Goal: Task Accomplishment & Management: Complete application form

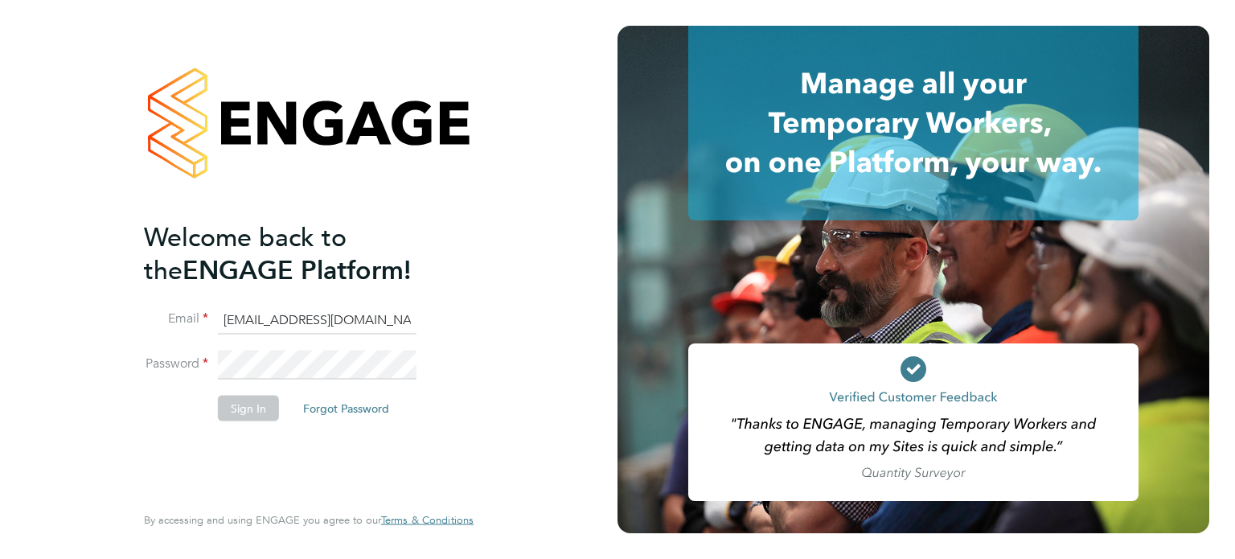
click at [277, 312] on input "cscportals@randstadcpe.com" at bounding box center [317, 319] width 199 height 29
type input "[EMAIL_ADDRESS][DOMAIN_NAME]"
click at [244, 412] on button "Sign In" at bounding box center [248, 408] width 61 height 26
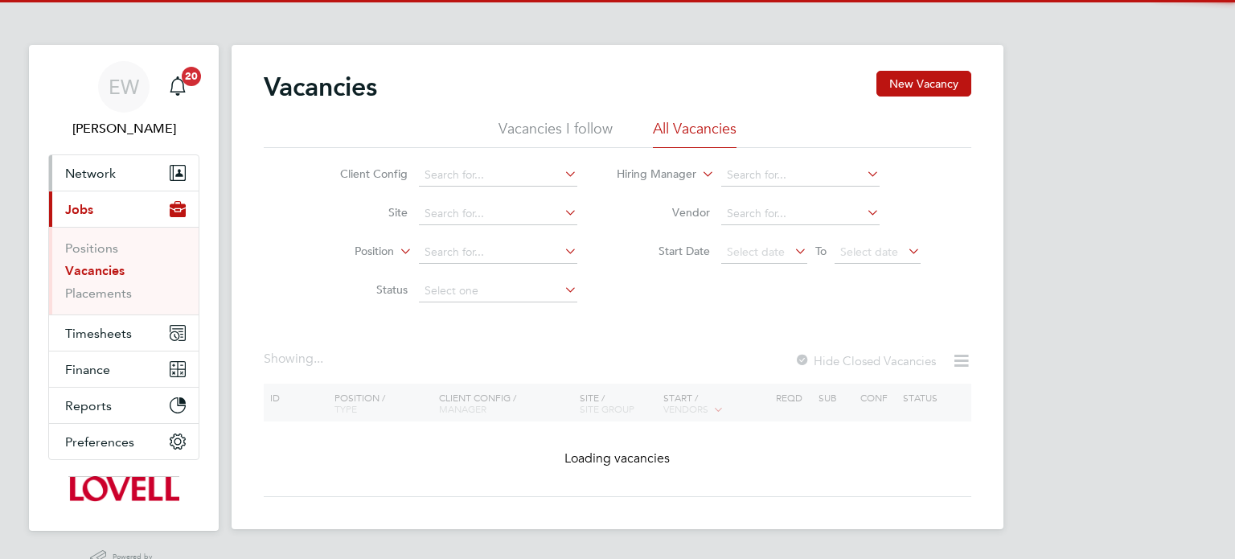
click at [75, 187] on button "Network" at bounding box center [124, 172] width 150 height 35
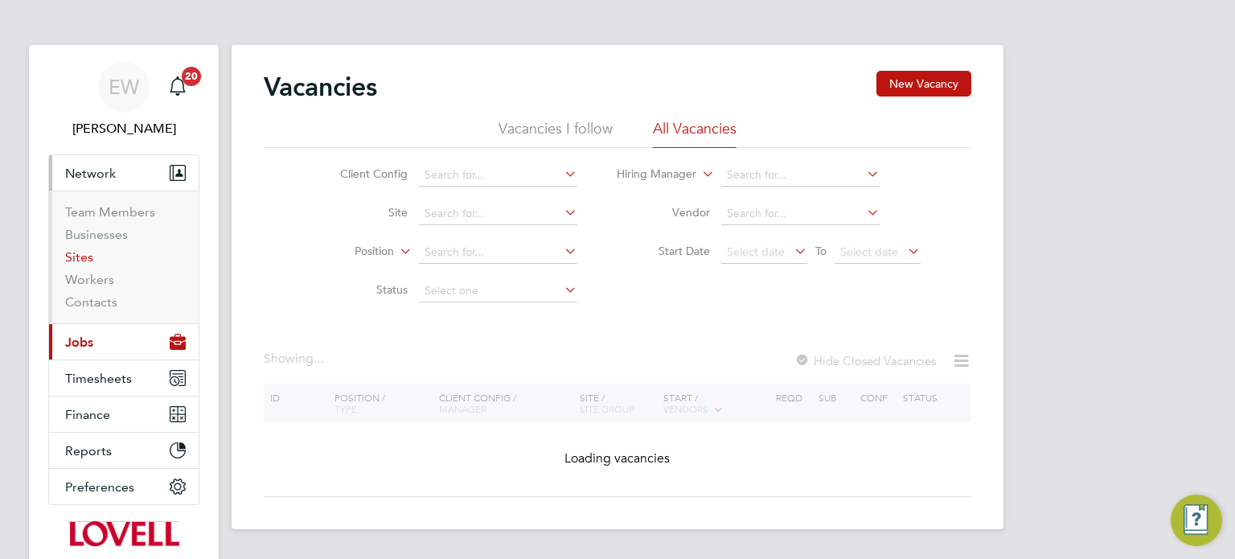
click at [80, 256] on link "Sites" at bounding box center [79, 256] width 28 height 15
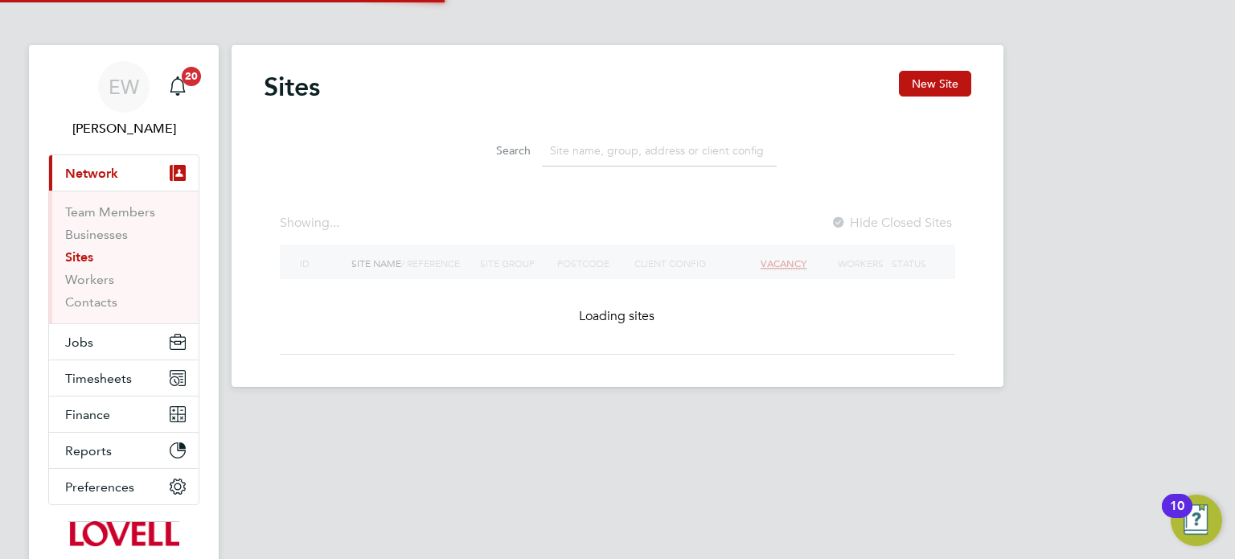
click at [606, 158] on input at bounding box center [659, 150] width 235 height 31
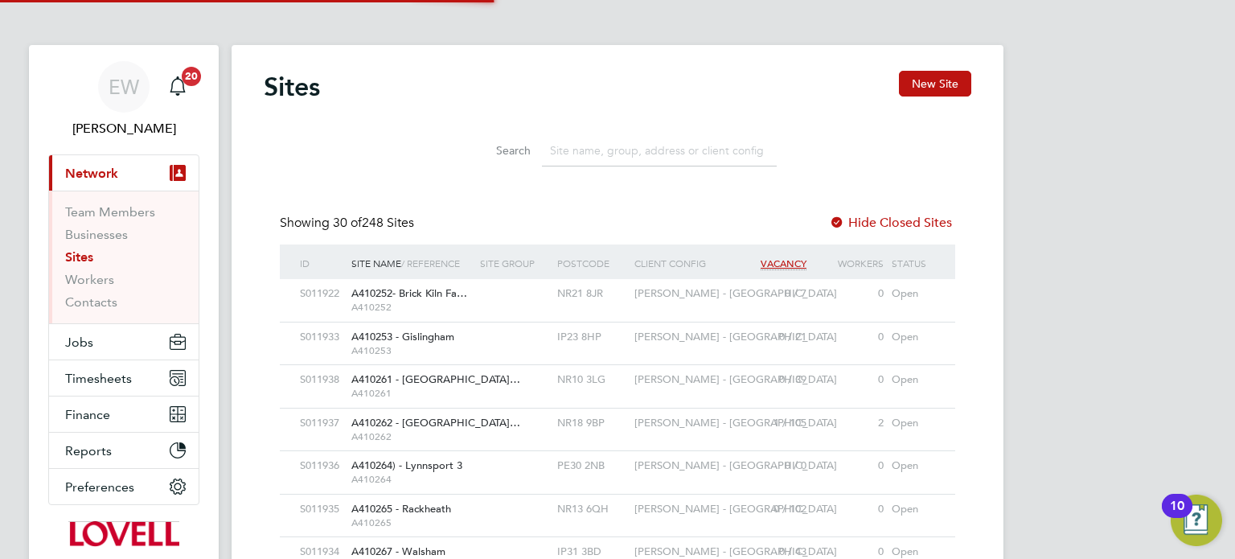
paste input "F470008"
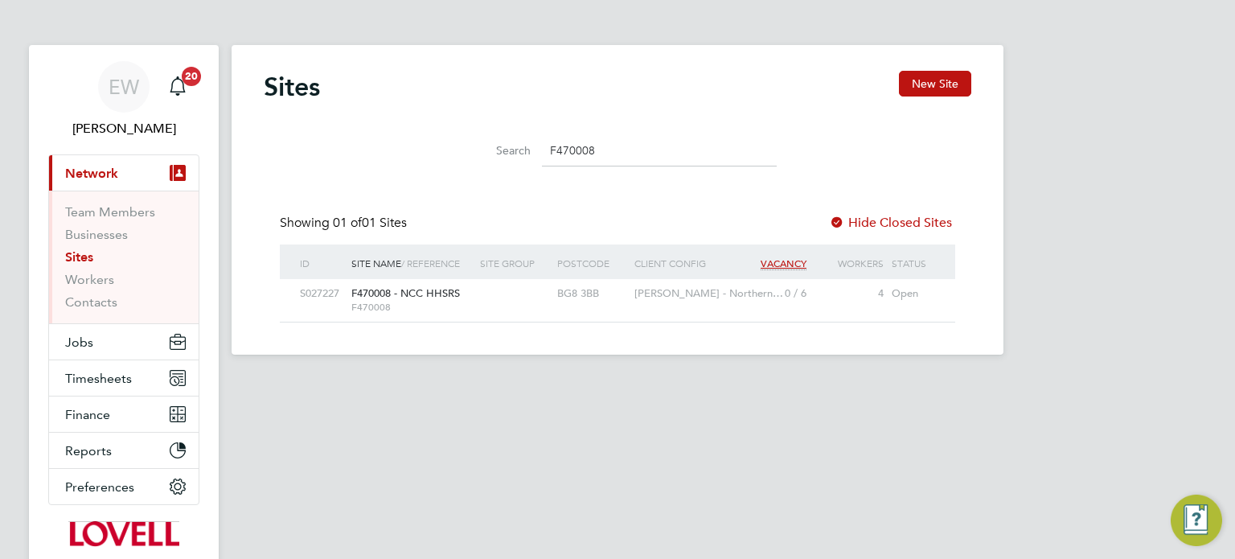
scroll to position [31, 104]
type input "F470008"
click at [535, 292] on div at bounding box center [514, 294] width 77 height 30
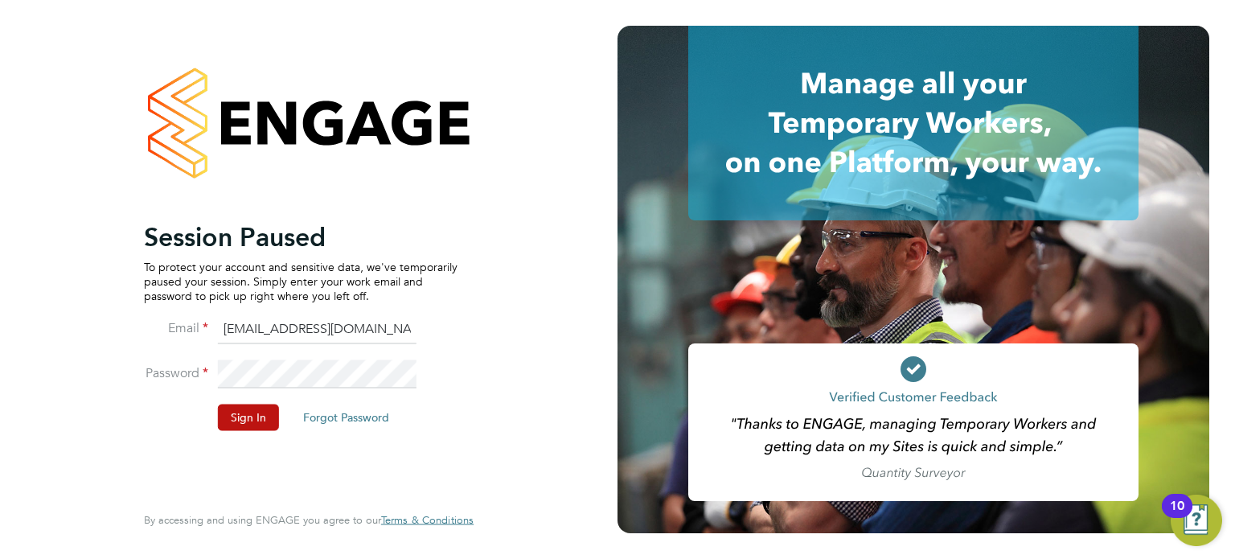
click at [243, 430] on li "Sign In Forgot Password" at bounding box center [301, 425] width 314 height 42
click at [246, 424] on button "Sign In" at bounding box center [248, 417] width 61 height 26
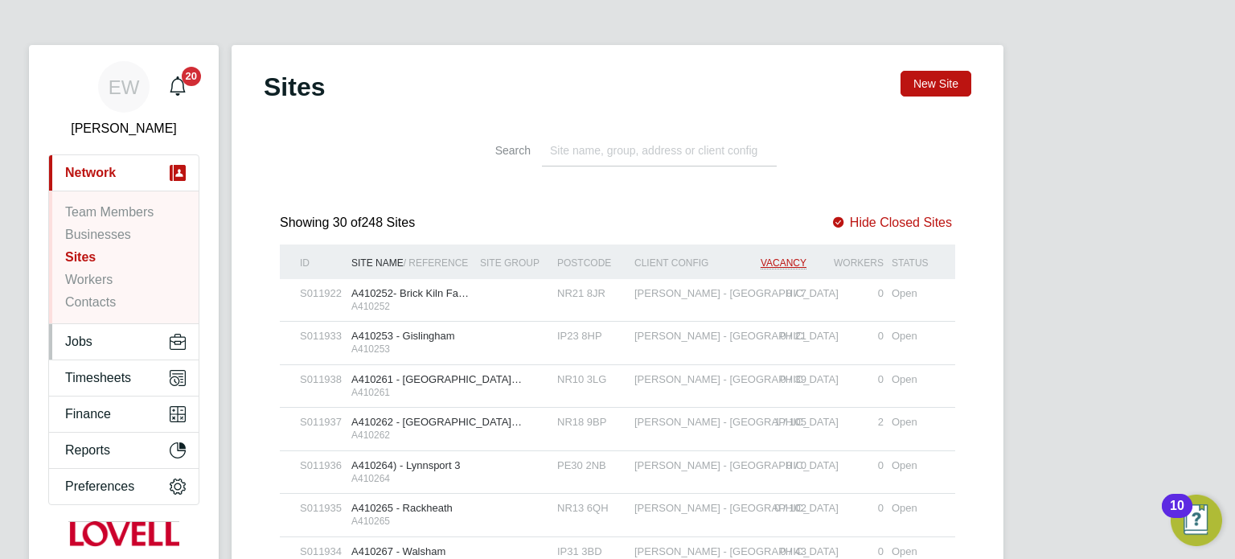
click at [91, 335] on span "Jobs" at bounding box center [78, 341] width 27 height 14
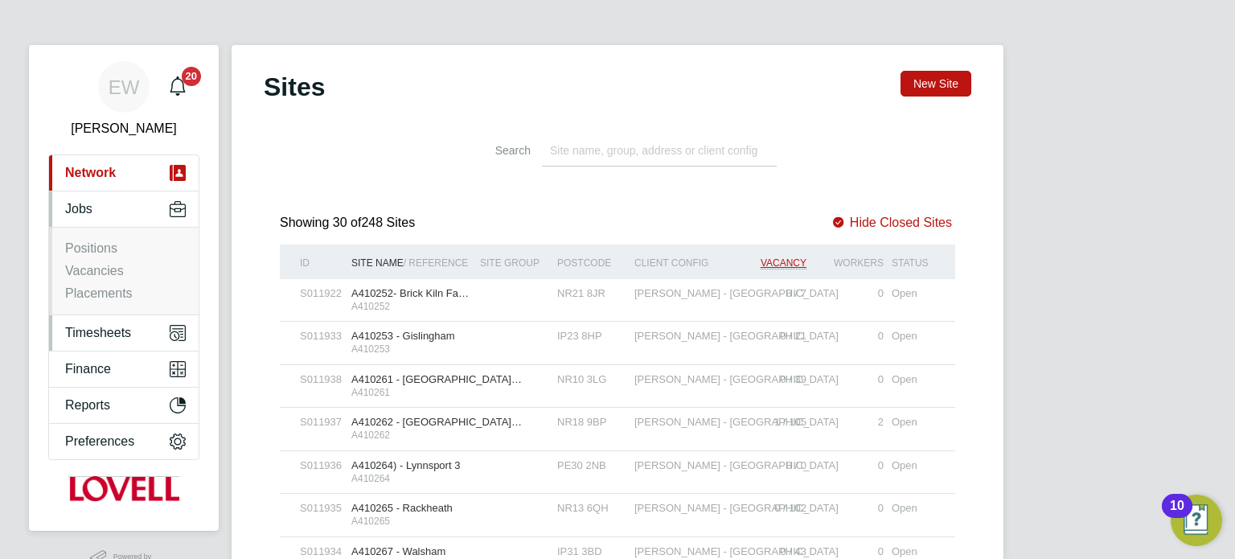
click at [99, 332] on span "Timesheets" at bounding box center [98, 333] width 66 height 14
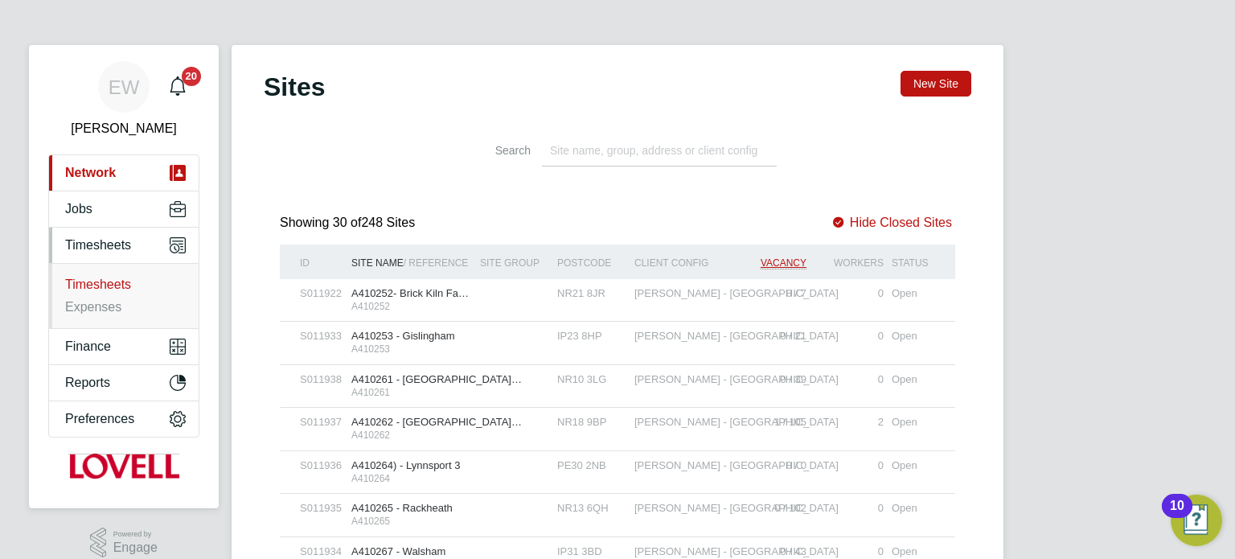
click at [107, 284] on link "Timesheets" at bounding box center [98, 284] width 66 height 14
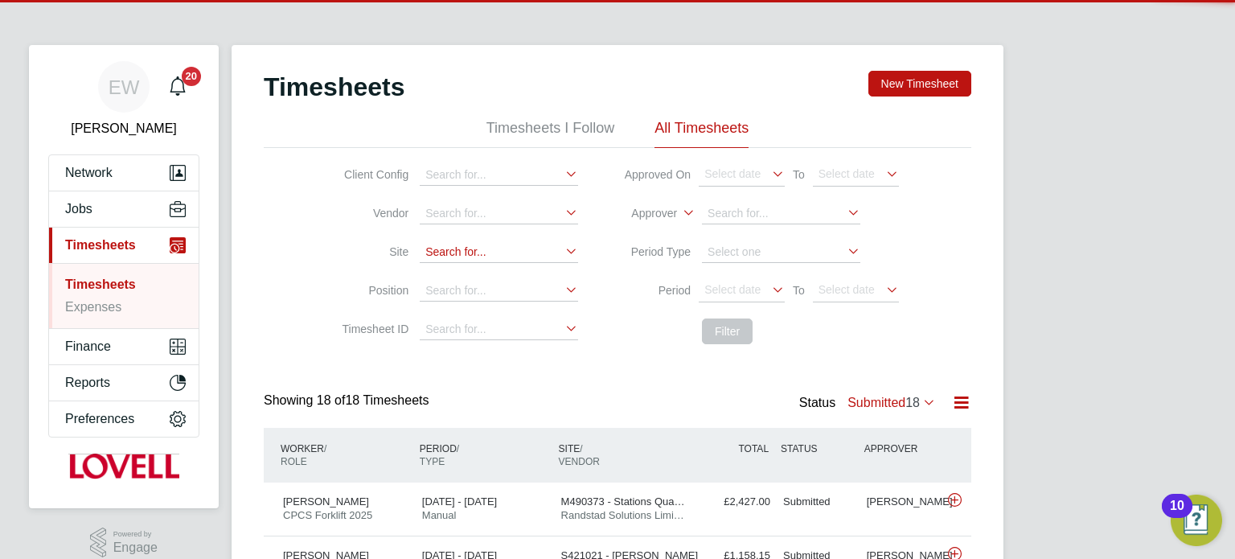
scroll to position [40, 140]
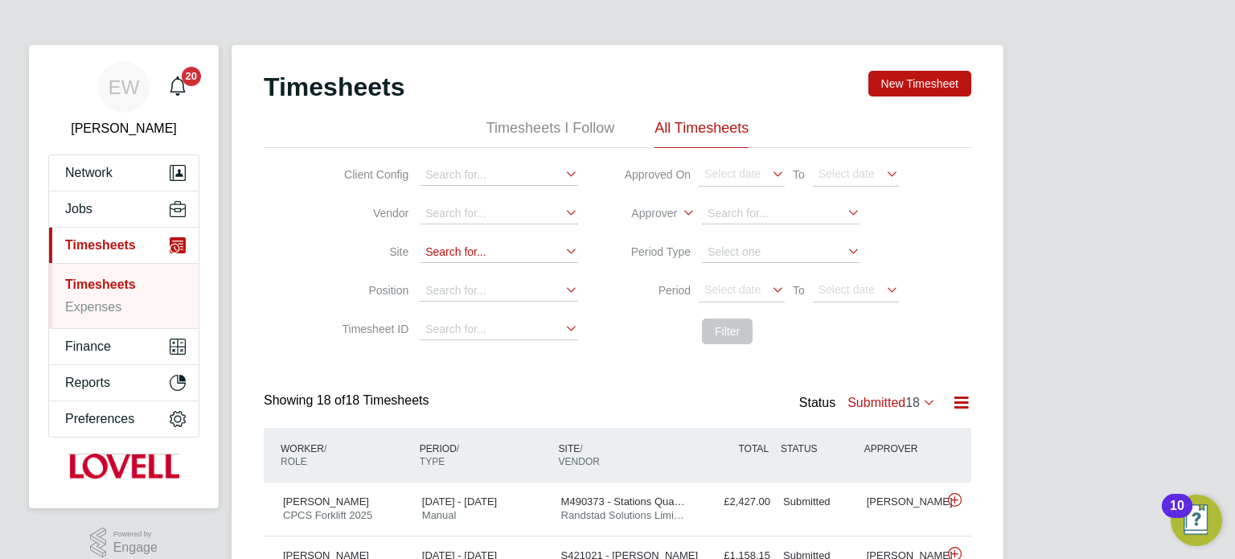
click at [469, 256] on input at bounding box center [499, 252] width 158 height 21
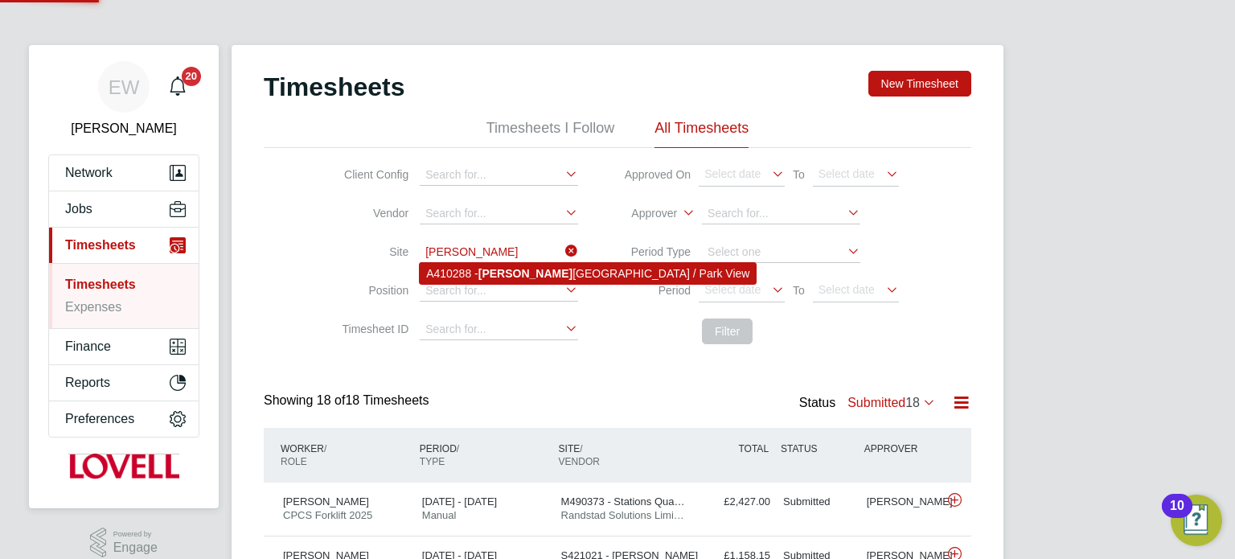
click at [496, 272] on b "Beres" at bounding box center [525, 273] width 94 height 13
type input "A410288 - Beresford Road / Park View"
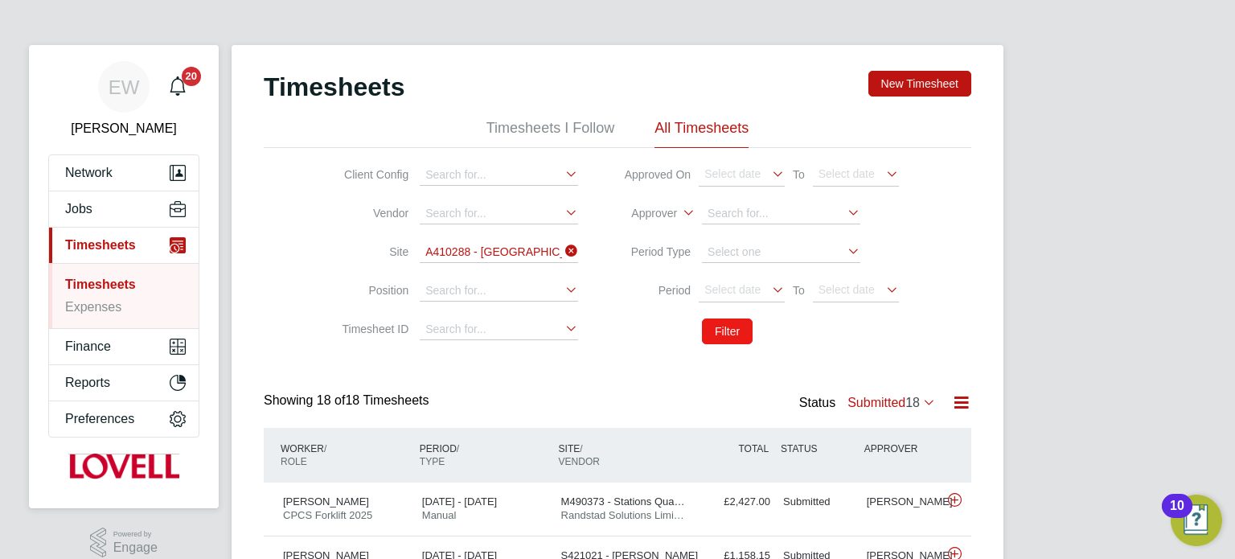
click at [738, 328] on button "Filter" at bounding box center [727, 331] width 51 height 26
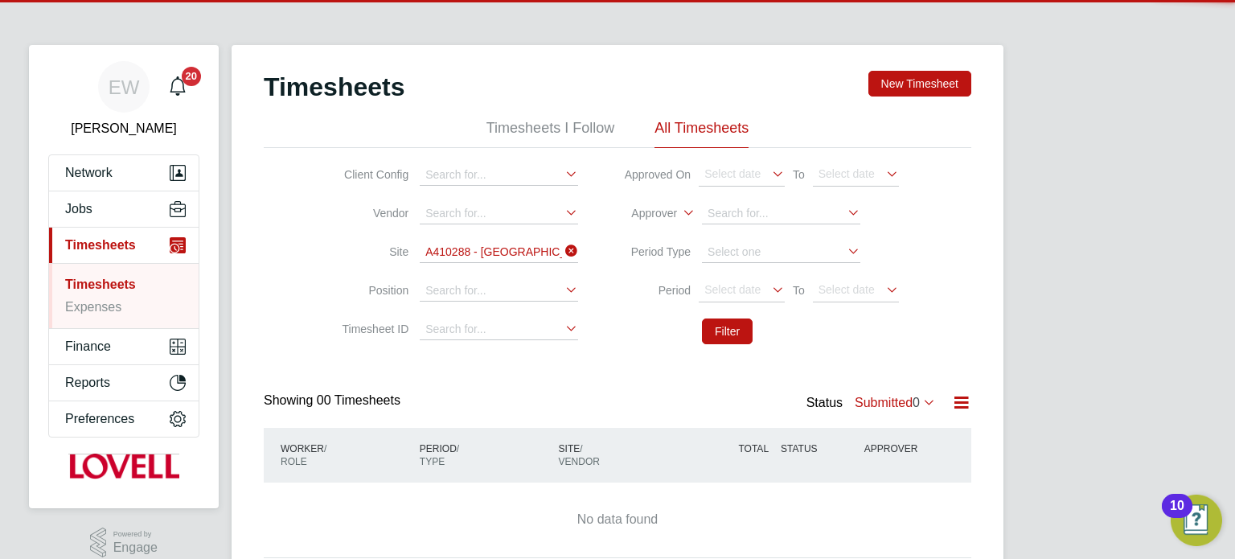
click at [897, 403] on label "Submitted 0" at bounding box center [895, 403] width 81 height 14
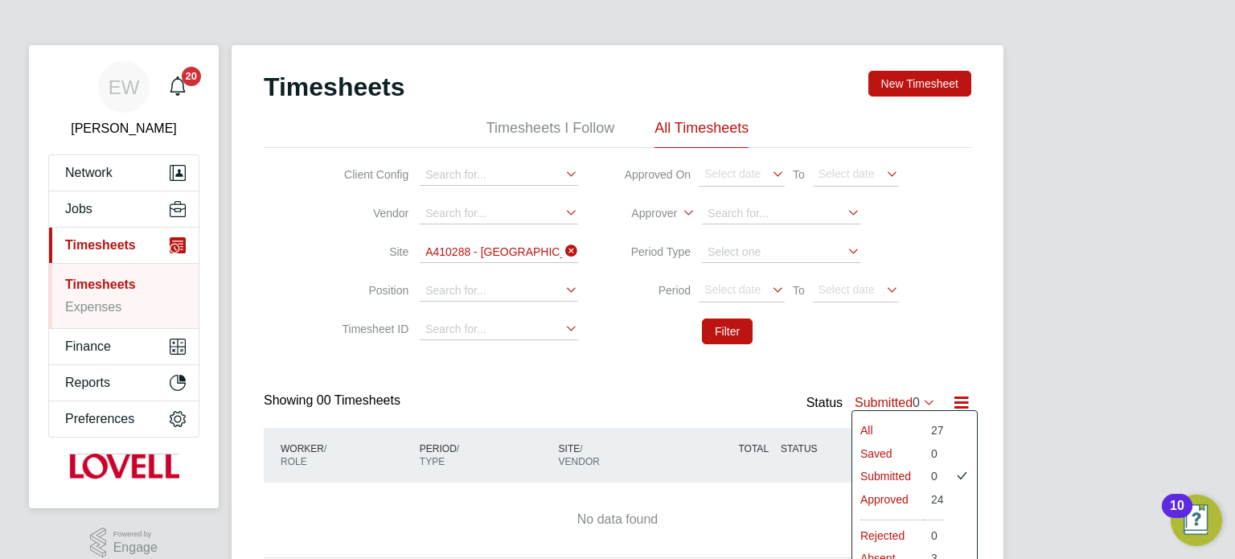
click at [896, 493] on li "Approved" at bounding box center [887, 499] width 71 height 23
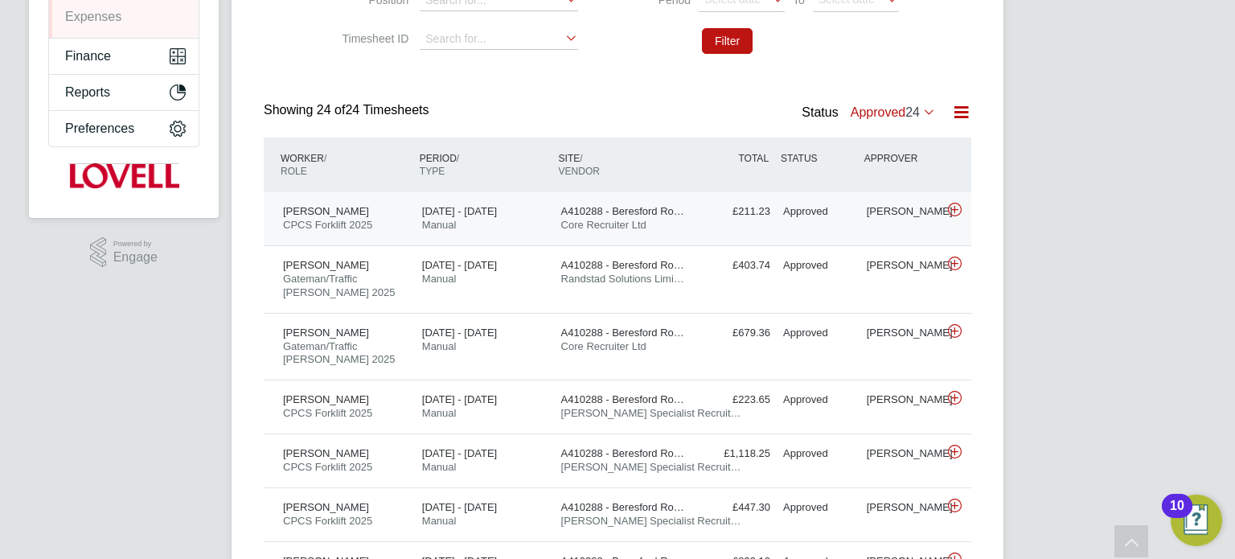
click at [821, 222] on div "Approved" at bounding box center [819, 212] width 84 height 27
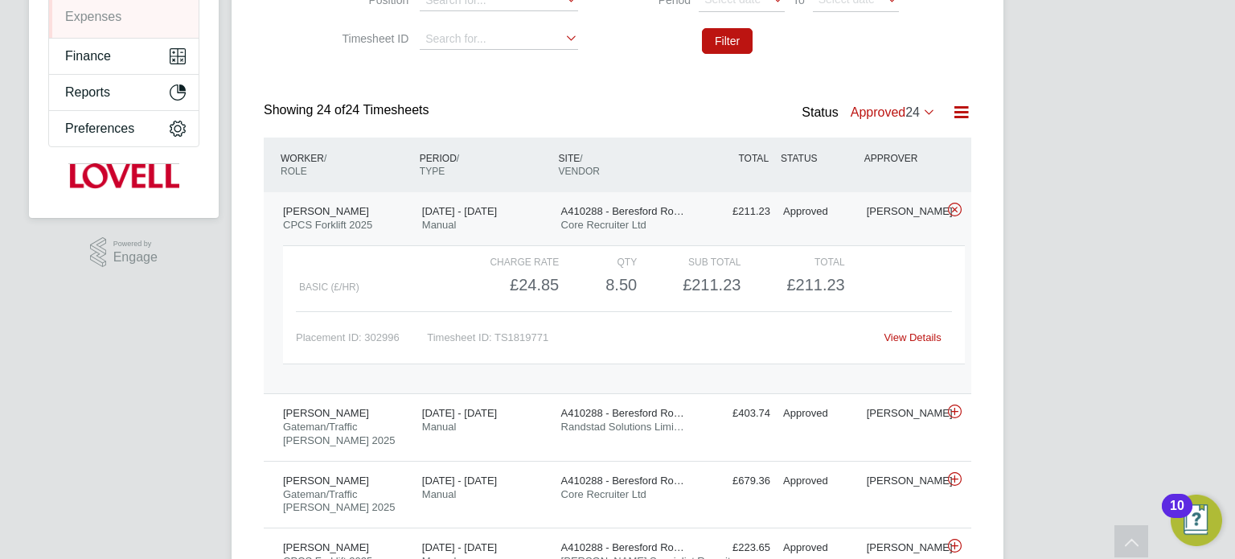
click at [876, 207] on div "Dave Betts" at bounding box center [902, 212] width 84 height 27
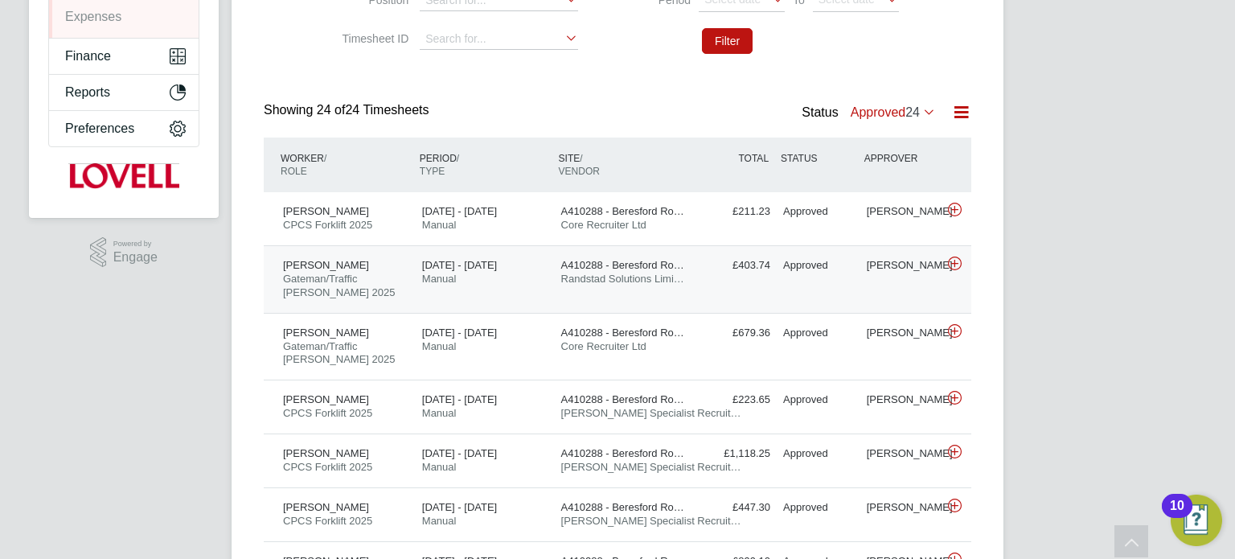
click at [841, 265] on div "Approved" at bounding box center [819, 265] width 84 height 27
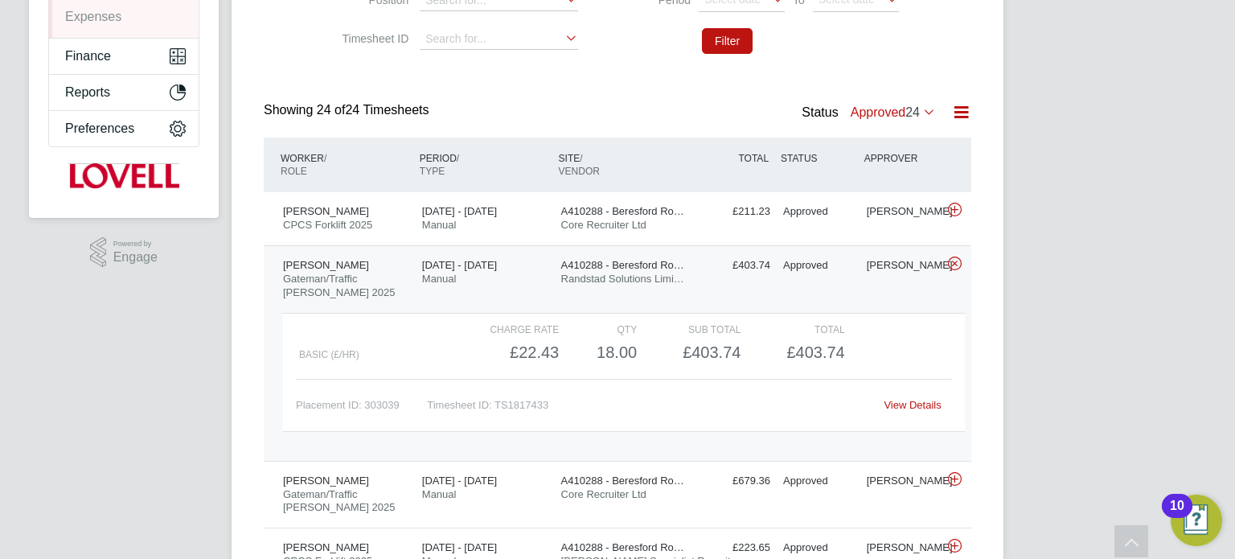
click at [905, 400] on link "View Details" at bounding box center [911, 405] width 57 height 12
click at [855, 288] on div "Iwona Jenner Gateman/Traffic Marshall 2025 30 Aug - 5 Sep 2025 30 Aug - 5 Sep 2…" at bounding box center [617, 352] width 707 height 215
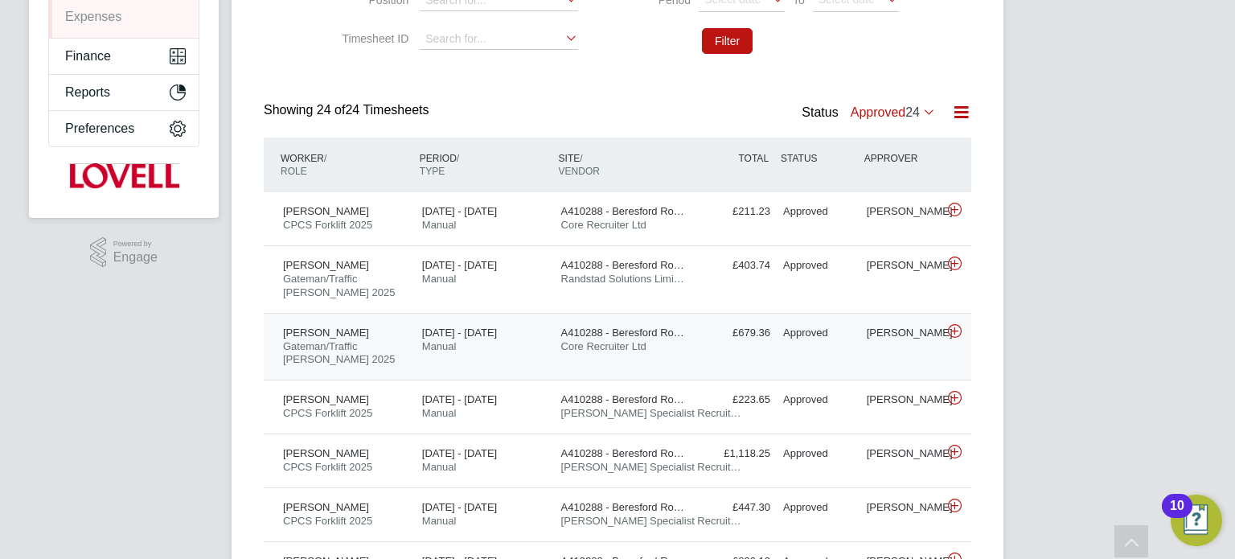
click at [869, 353] on div "Sheridan Doughty Gateman/Traffic Marshall 2025 2 - 8 Aug 2025 2 - 8 Aug 2025 Ma…" at bounding box center [617, 347] width 707 height 68
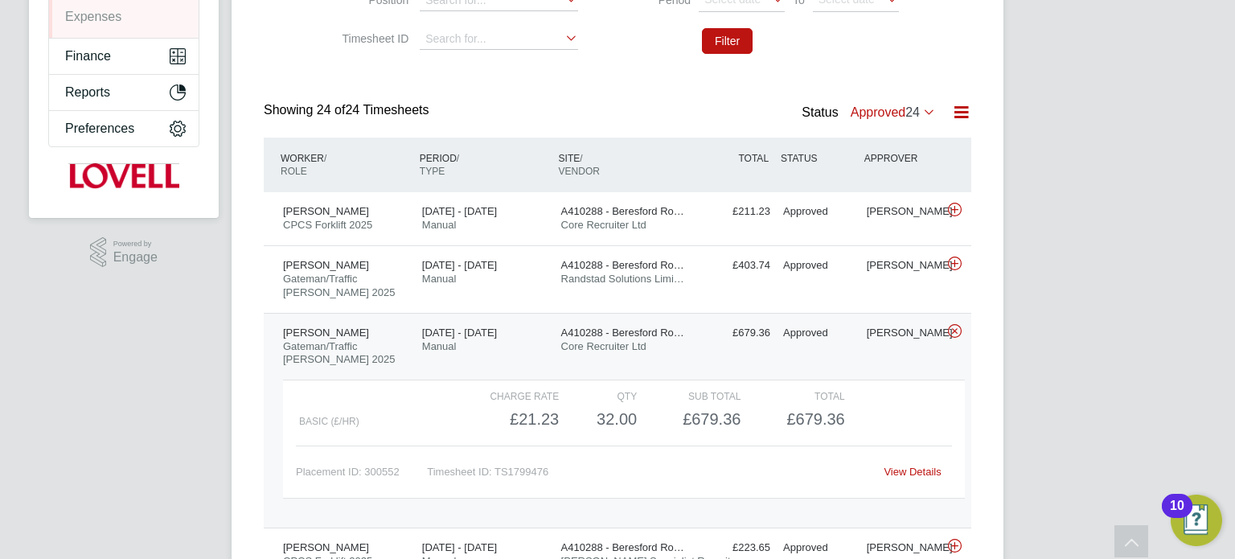
click at [907, 468] on link "View Details" at bounding box center [911, 471] width 57 height 12
click at [785, 222] on div "Approved" at bounding box center [819, 212] width 84 height 27
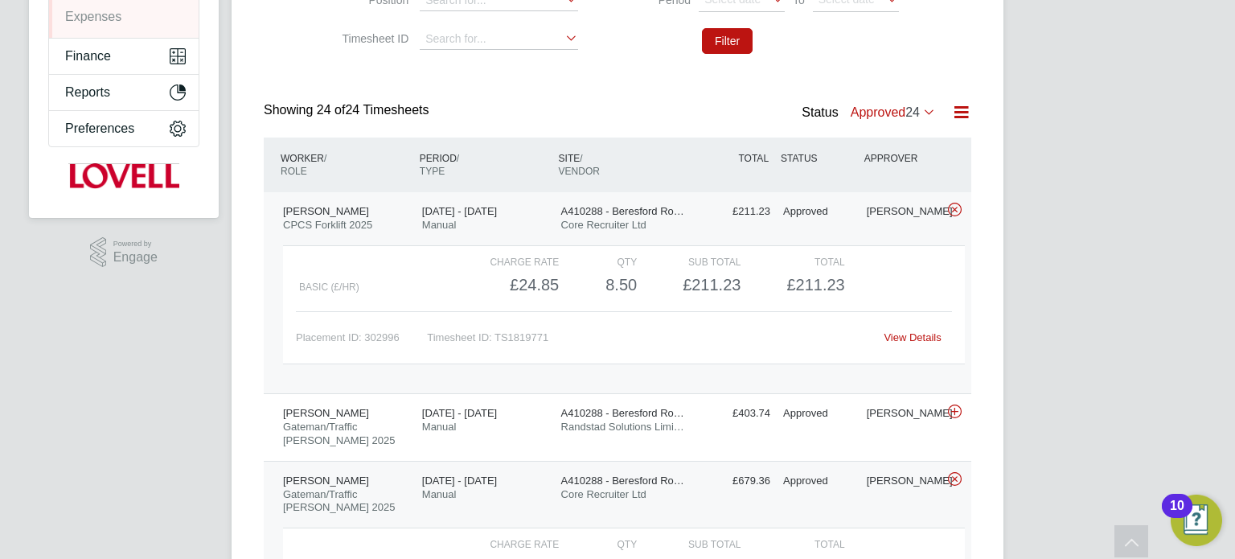
click at [914, 333] on link "View Details" at bounding box center [911, 337] width 57 height 12
click at [772, 223] on div "£211.23 Approved" at bounding box center [735, 212] width 84 height 27
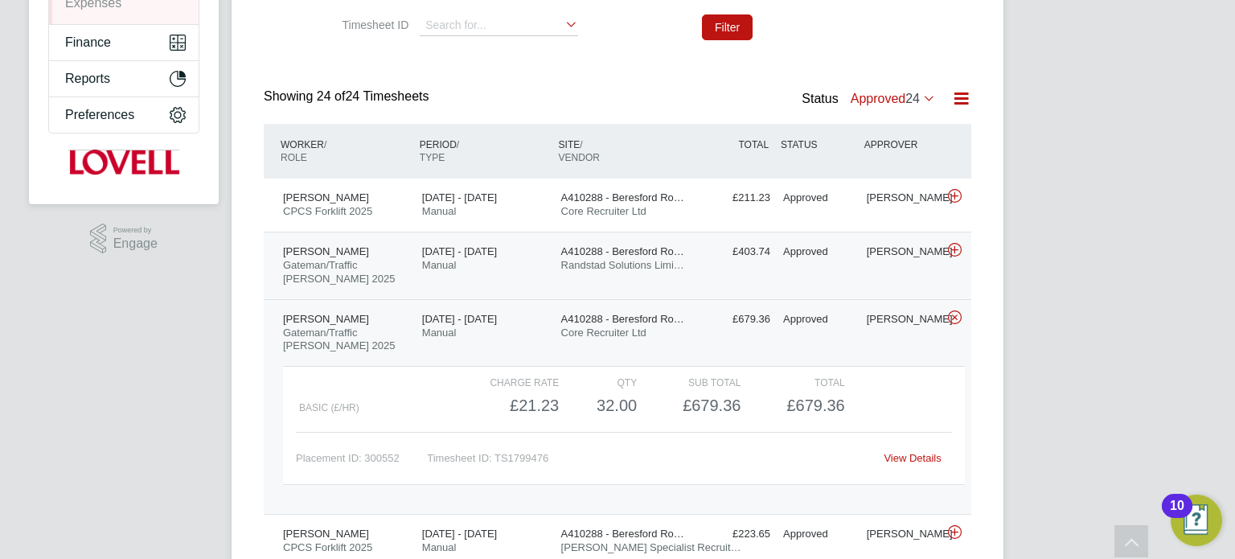
click at [807, 276] on div "Iwona Jenner Gateman/Traffic Marshall 2025 30 Aug - 5 Sep 2025 30 Aug - 5 Sep 2…" at bounding box center [617, 266] width 707 height 68
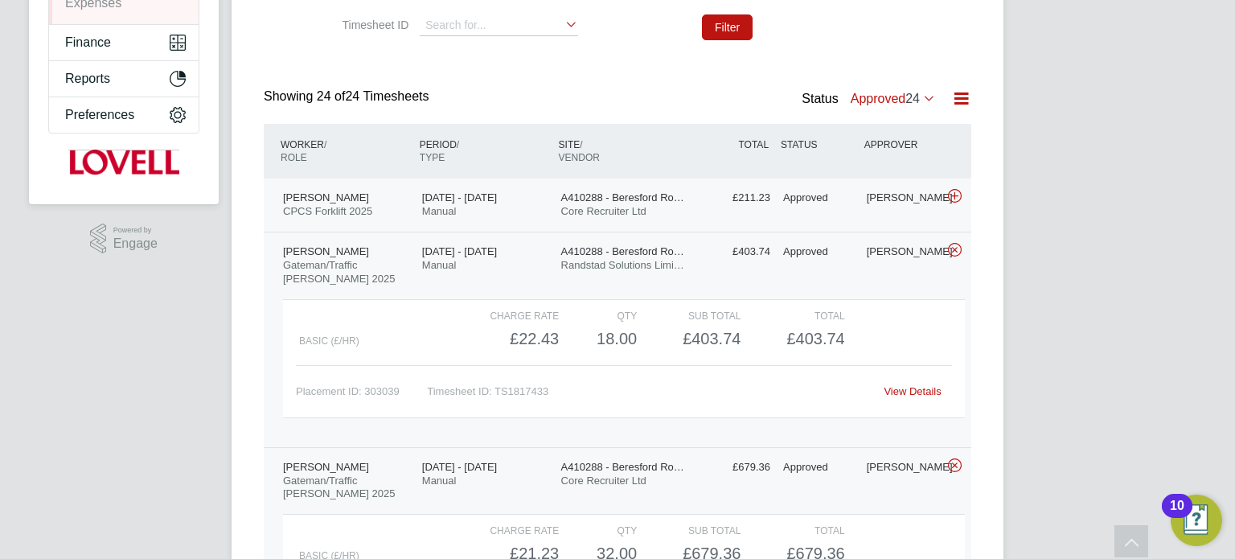
click at [828, 227] on div "Richard Hunt CPCS Forklift 2025 6 - 12 Sep 2025 6 - 12 Sep 2025 Manual A410288 …" at bounding box center [617, 204] width 707 height 53
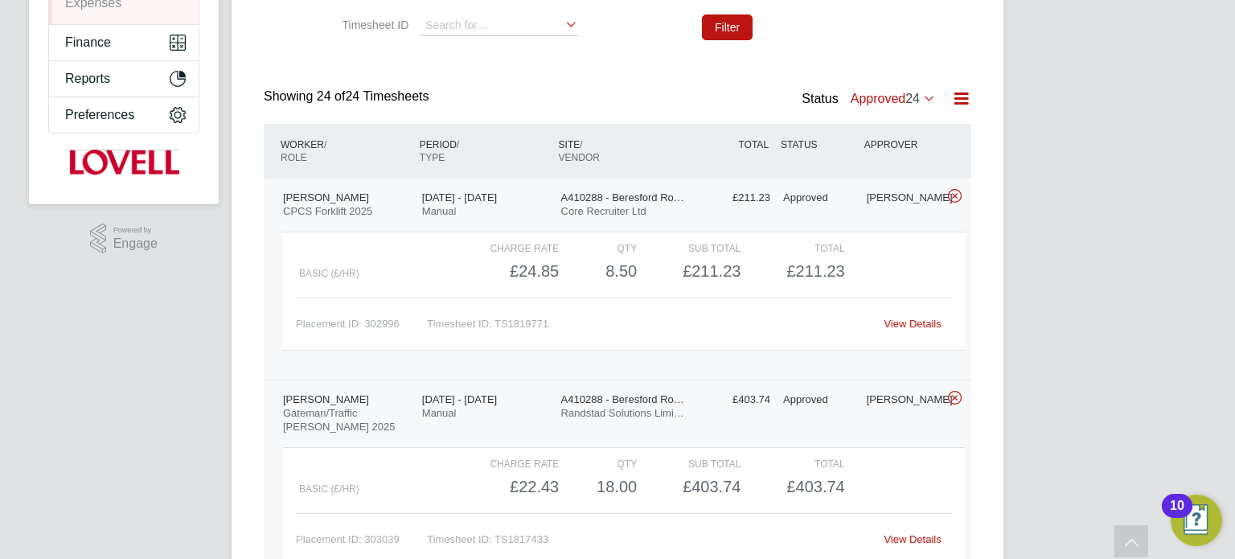
click at [847, 190] on div "Approved" at bounding box center [819, 198] width 84 height 27
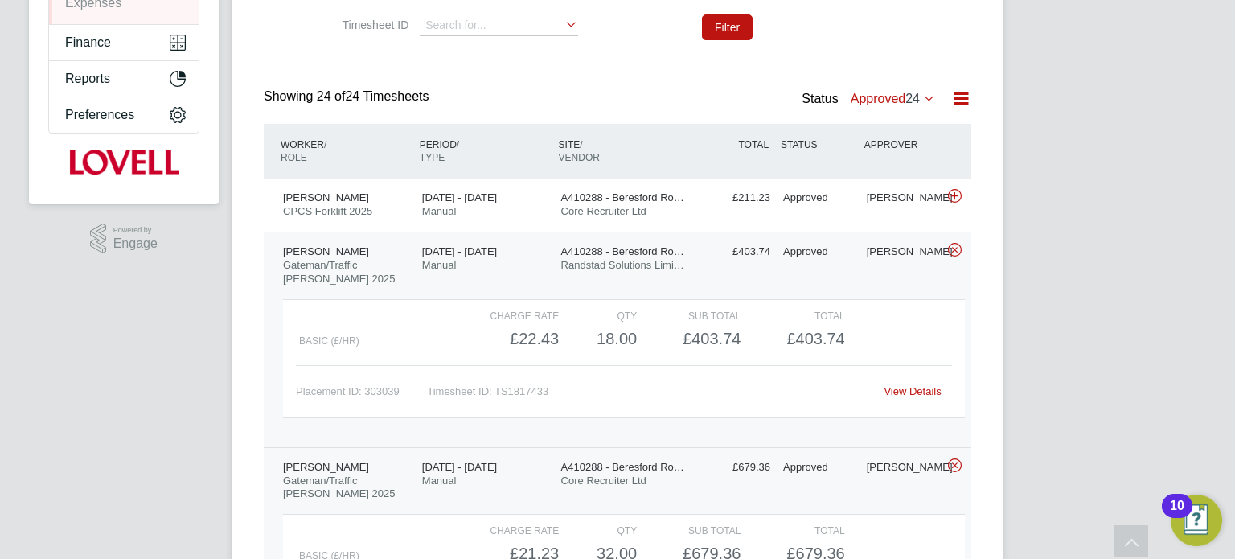
click at [843, 254] on div "Approved" at bounding box center [819, 252] width 84 height 27
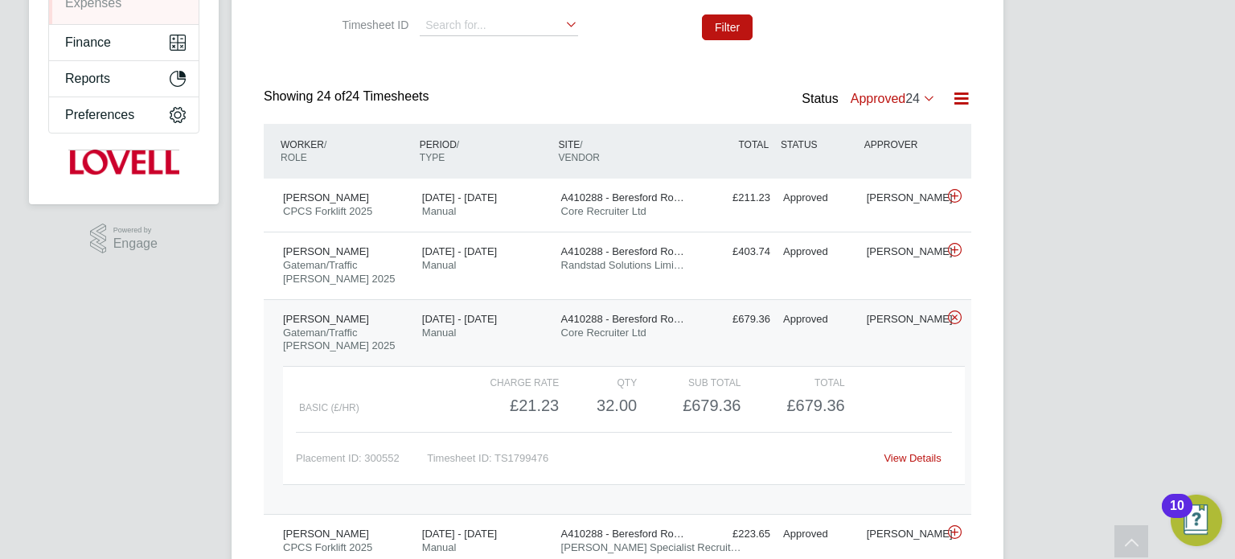
click at [860, 334] on div "Sheridan Doughty Gateman/Traffic Marshall 2025 2 - 8 Aug 2025 2 - 8 Aug 2025 Ma…" at bounding box center [617, 406] width 707 height 215
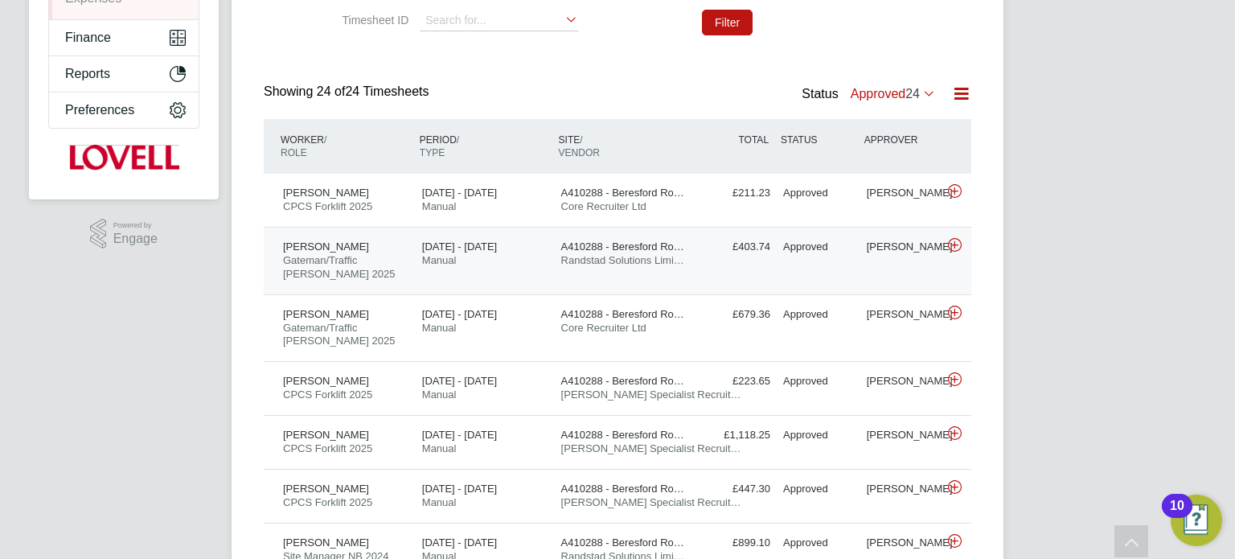
click at [818, 260] on div "Iwona Jenner Gateman/Traffic Marshall 2025 30 Aug - 5 Sep 2025 30 Aug - 5 Sep 2…" at bounding box center [617, 261] width 707 height 68
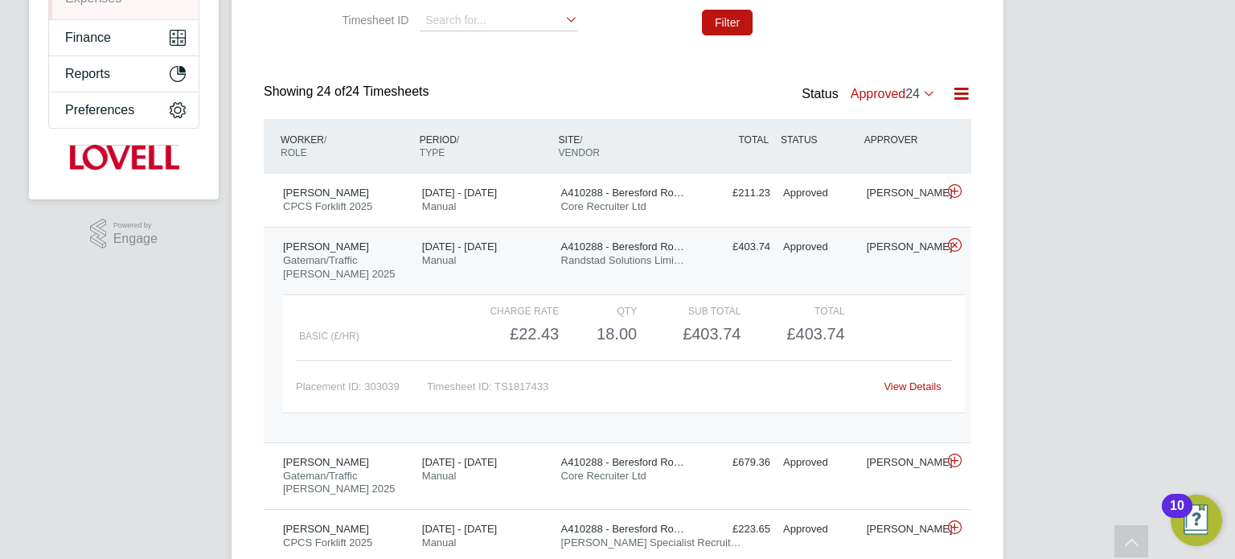
click at [924, 391] on div "View Details" at bounding box center [912, 387] width 79 height 26
click at [916, 383] on link "View Details" at bounding box center [911, 386] width 57 height 12
click at [754, 261] on div "Iwona Jenner Gateman/Traffic Marshall 2025 30 Aug - 5 Sep 2025 30 Aug - 5 Sep 2…" at bounding box center [617, 334] width 707 height 215
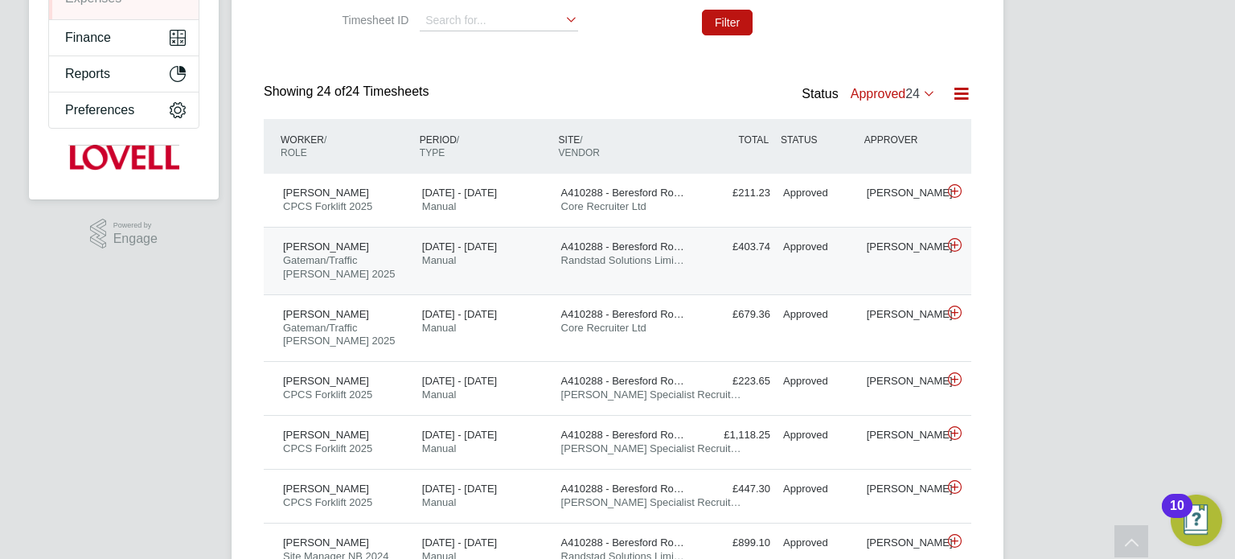
click at [830, 260] on div "Iwona Jenner Gateman/Traffic Marshall 2025 30 Aug - 5 Sep 2025 30 Aug - 5 Sep 2…" at bounding box center [617, 261] width 707 height 68
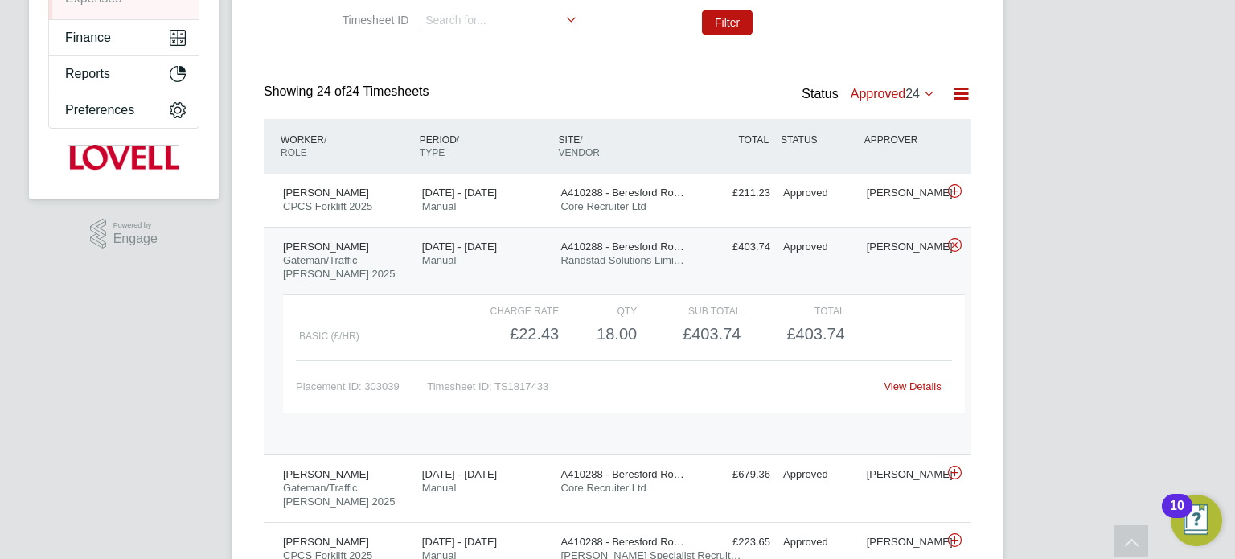
scroll to position [27, 156]
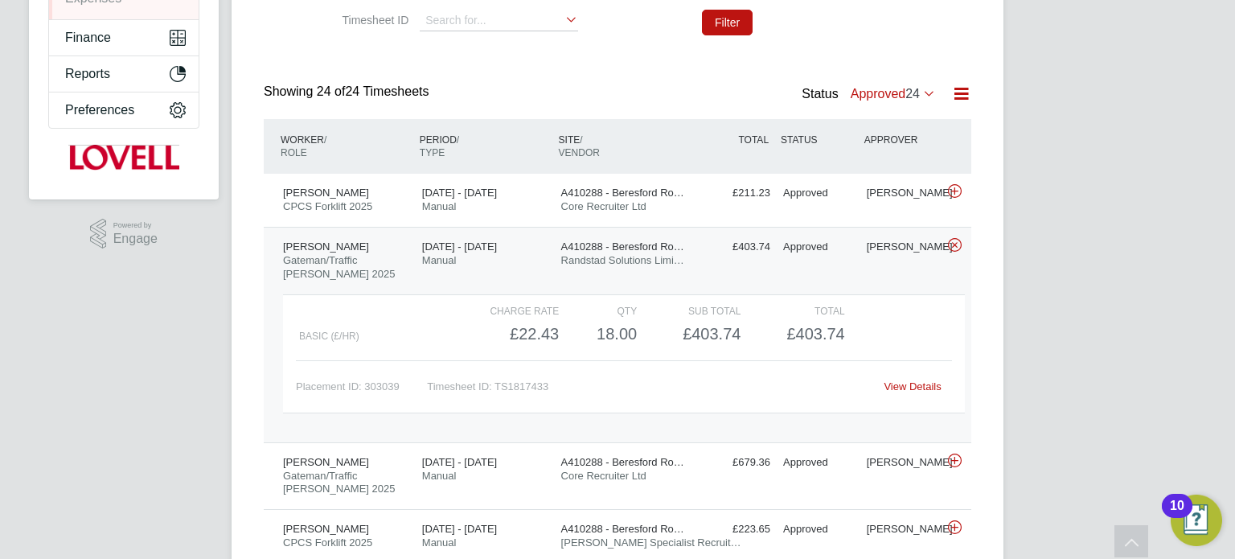
click at [830, 260] on div "Iwona Jenner Gateman/Traffic Marshall 2025 30 Aug - 5 Sep 2025 30 Aug - 5 Sep 2…" at bounding box center [617, 334] width 707 height 215
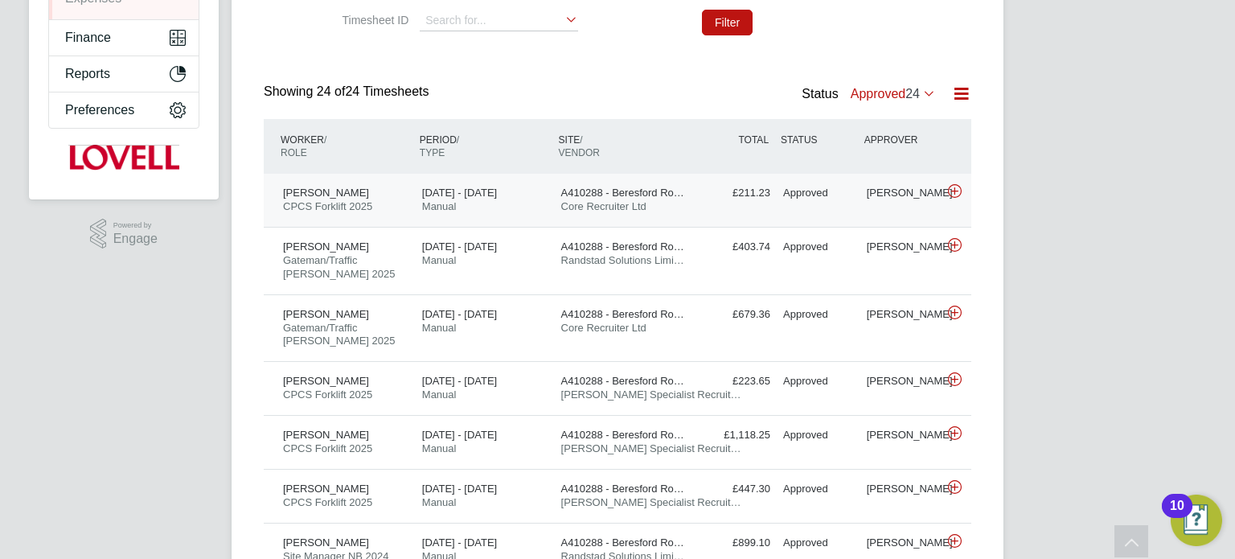
click at [855, 212] on div "Richard Hunt CPCS Forklift 2025 6 - 12 Sep 2025 6 - 12 Sep 2025 Manual A410288 …" at bounding box center [617, 200] width 707 height 53
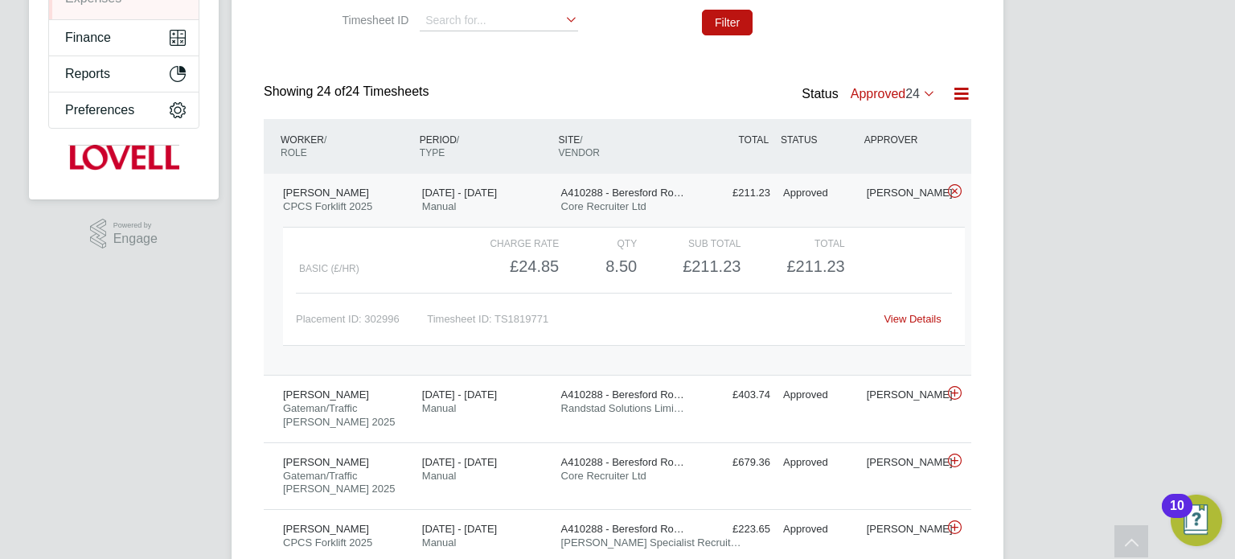
click at [855, 212] on div "Richard Hunt CPCS Forklift 2025 6 - 12 Sep 2025 6 - 12 Sep 2025 Manual A410288 …" at bounding box center [617, 274] width 707 height 201
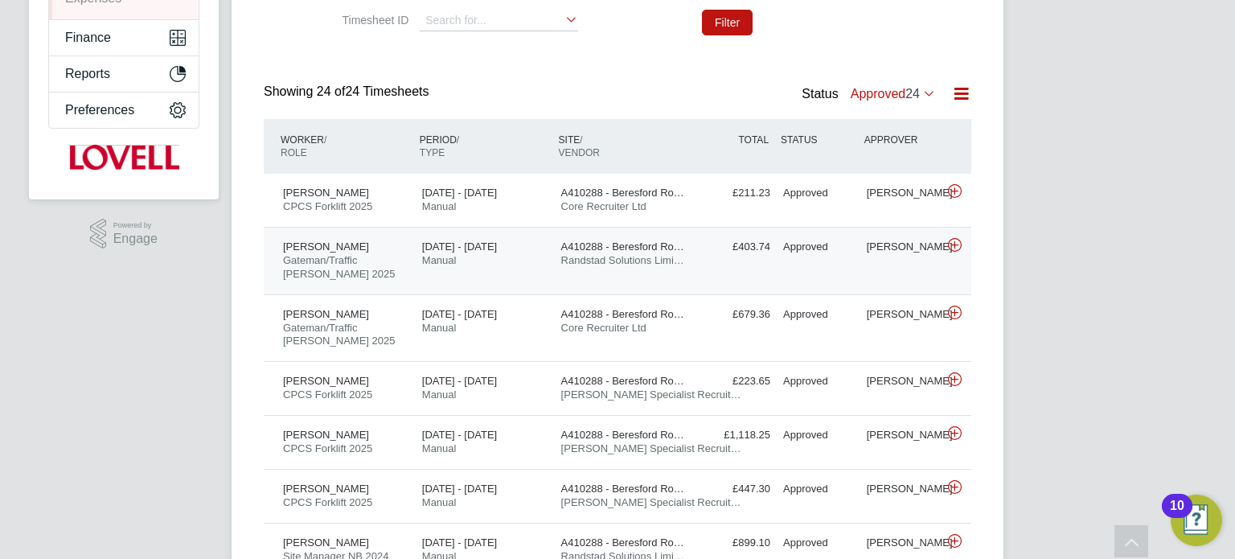
click at [896, 272] on div "Iwona Jenner Gateman/Traffic Marshall 2025 30 Aug - 5 Sep 2025 30 Aug - 5 Sep 2…" at bounding box center [617, 261] width 707 height 68
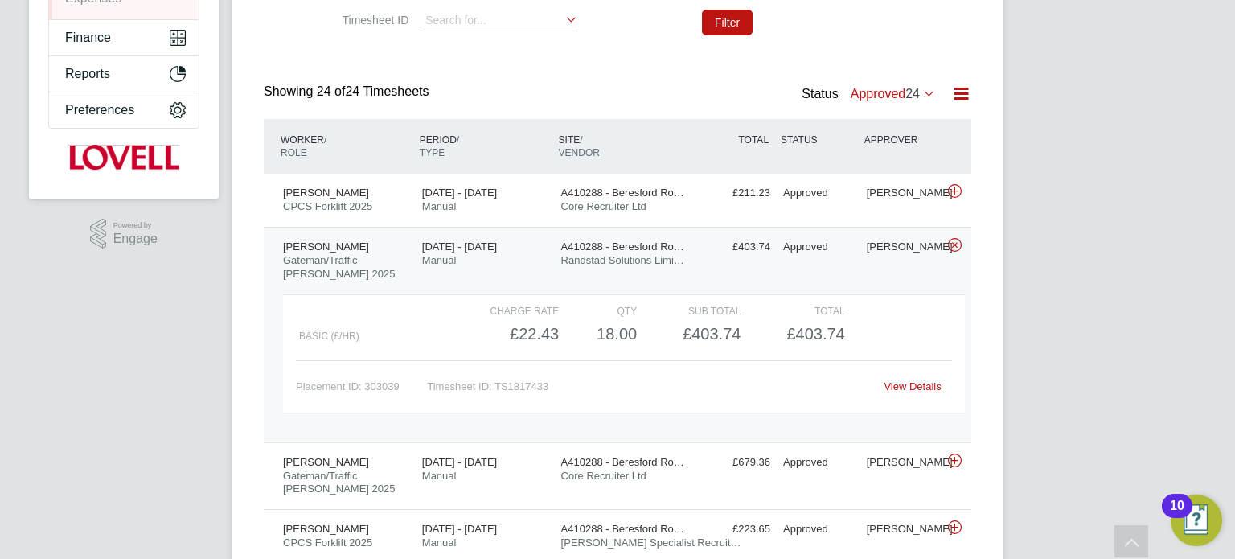
click at [896, 272] on div "Iwona Jenner Gateman/Traffic Marshall 2025 30 Aug - 5 Sep 2025 30 Aug - 5 Sep 2…" at bounding box center [617, 334] width 707 height 215
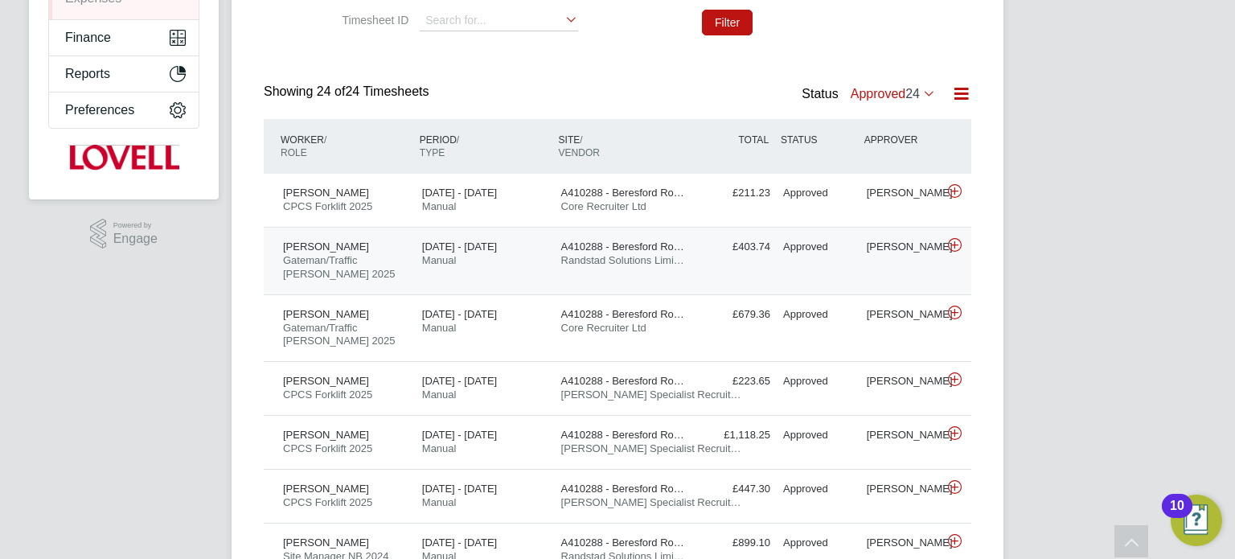
click at [900, 269] on div "Iwona Jenner Gateman/Traffic Marshall 2025 30 Aug - 5 Sep 2025 30 Aug - 5 Sep 2…" at bounding box center [617, 261] width 707 height 68
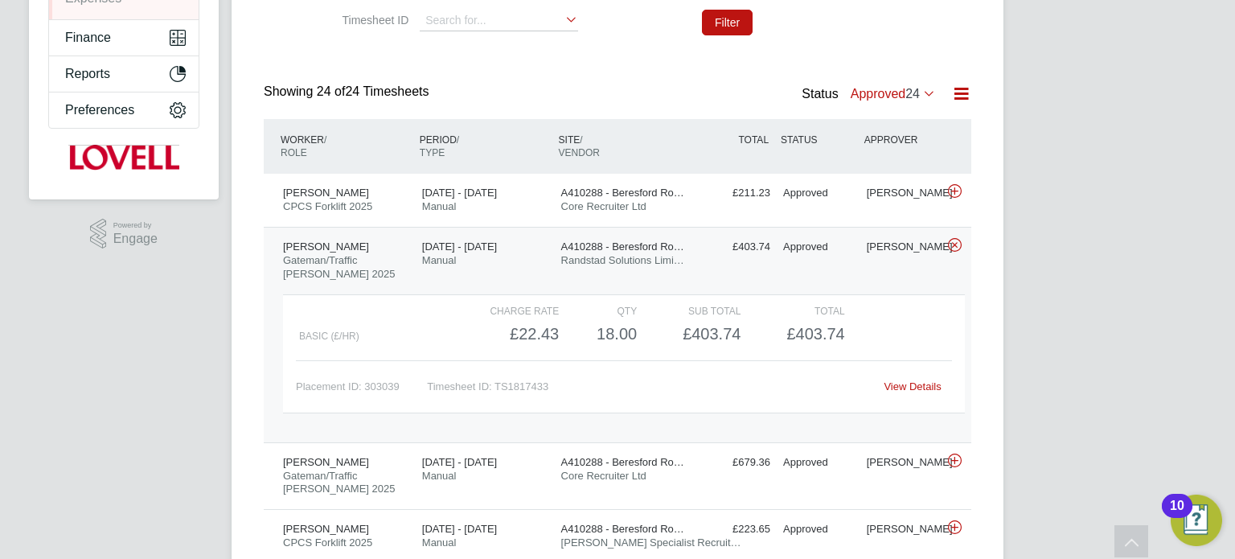
click at [893, 269] on div "Iwona Jenner Gateman/Traffic Marshall 2025 30 Aug - 5 Sep 2025 30 Aug - 5 Sep 2…" at bounding box center [617, 334] width 707 height 215
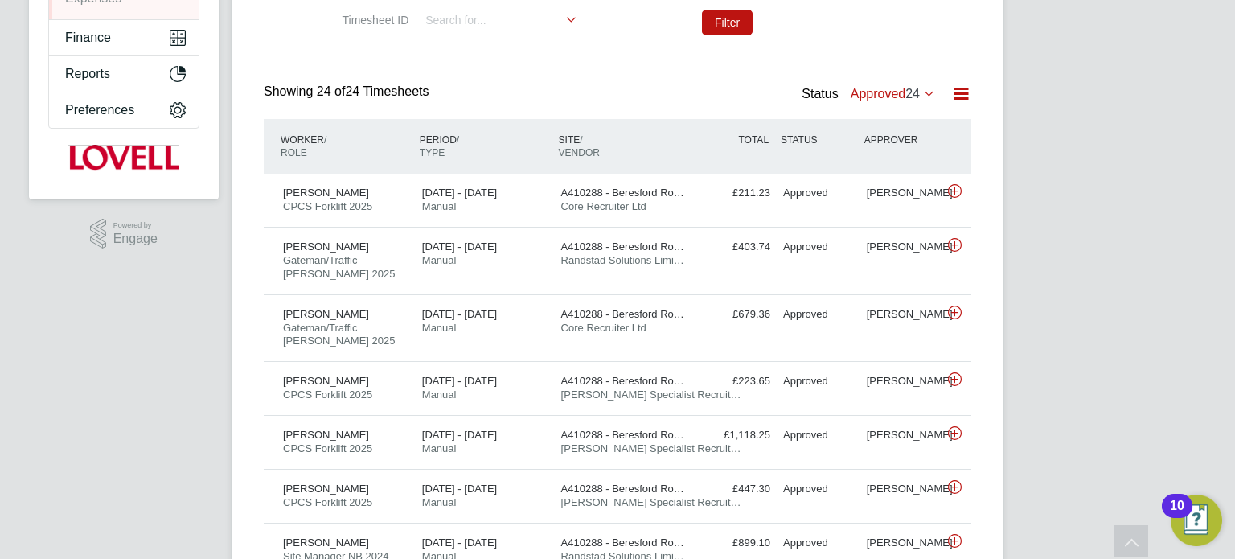
scroll to position [0, 0]
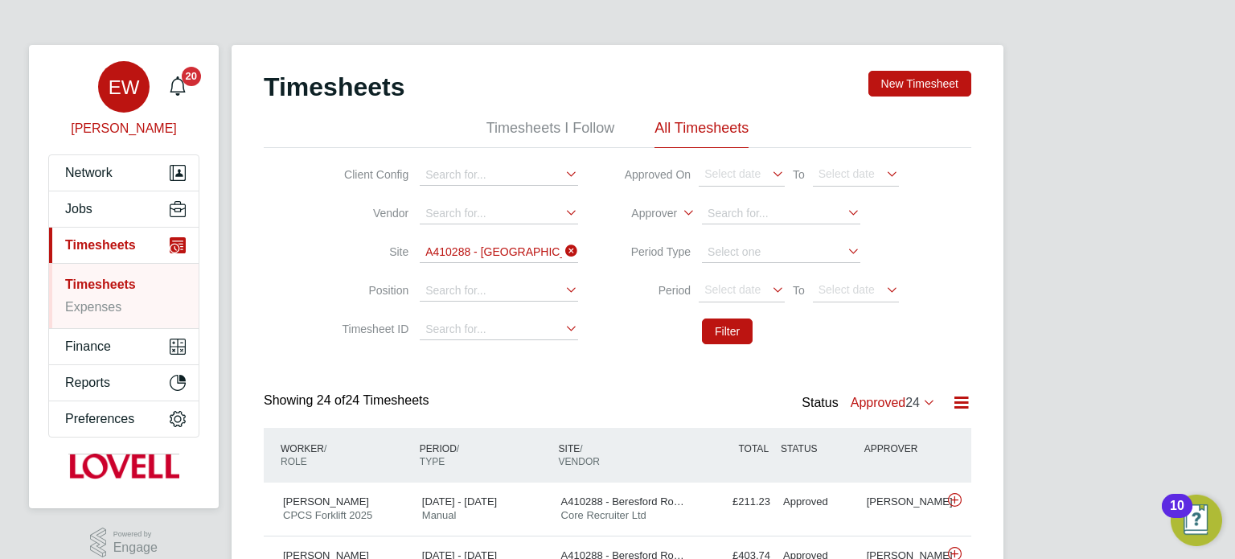
click at [132, 106] on div "EW" at bounding box center [123, 86] width 51 height 51
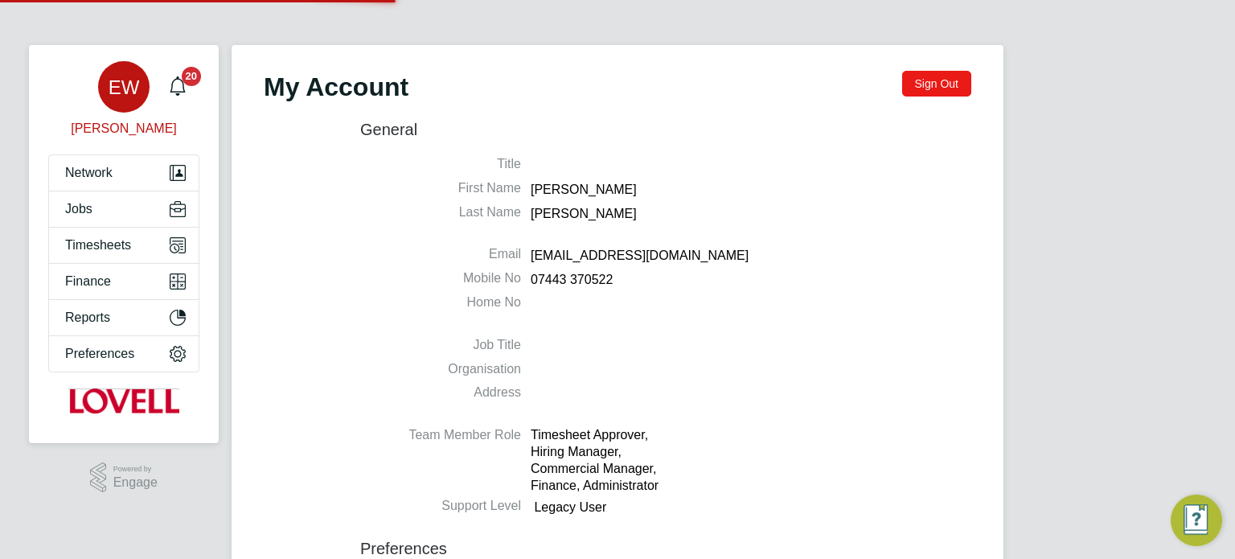
type input "labourdeskmslv@randstadcpe.com"
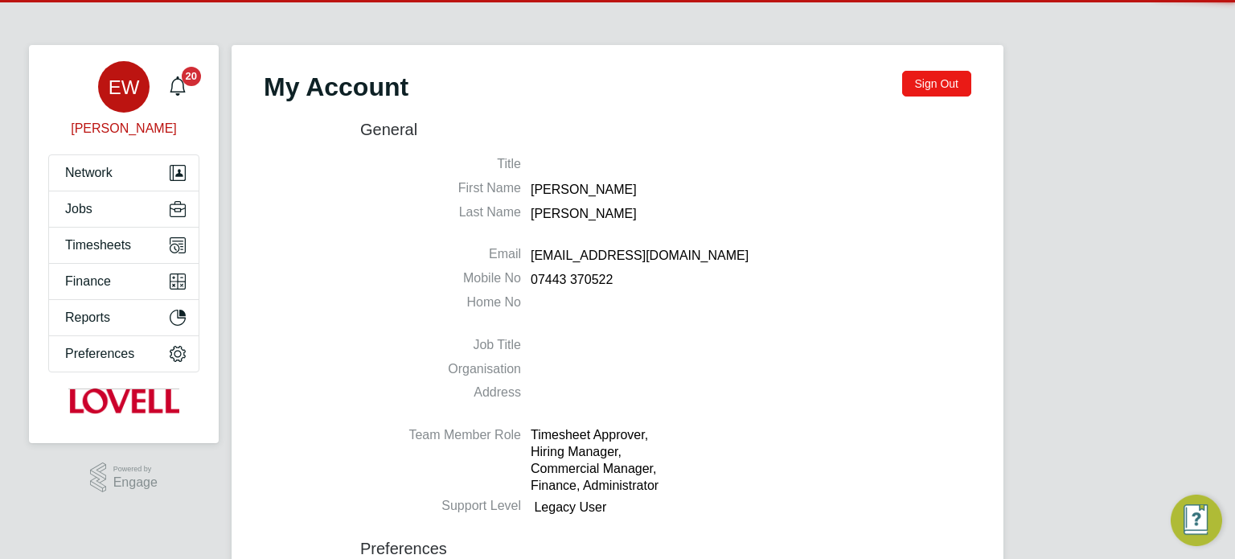
click at [916, 84] on button "Sign Out" at bounding box center [936, 84] width 69 height 26
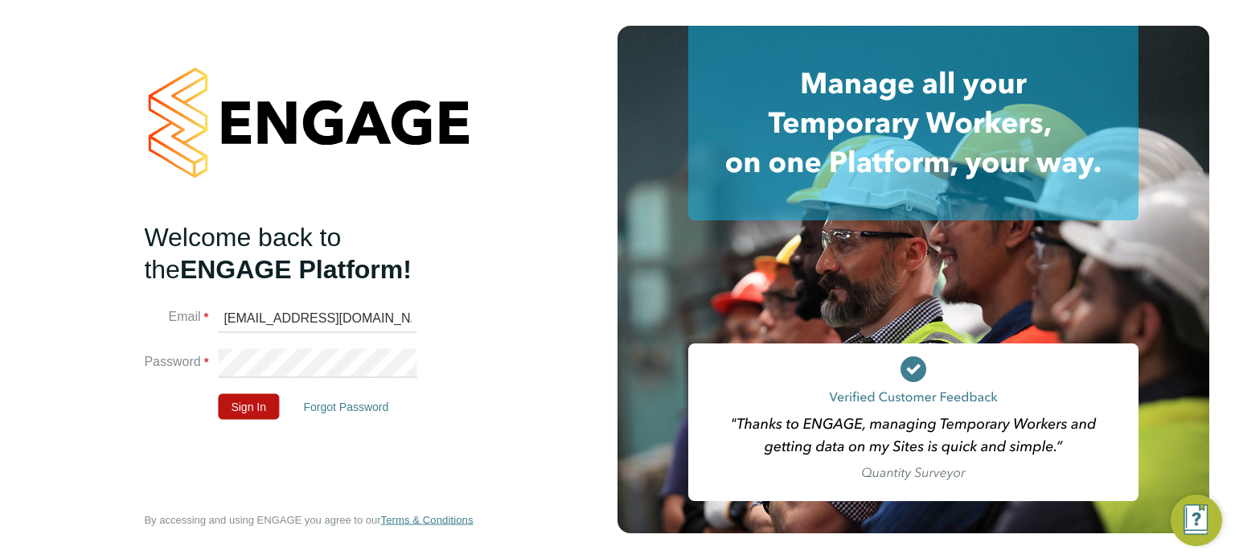
click at [355, 323] on input "labourdeskmslv@randstadcpe.com" at bounding box center [317, 318] width 199 height 29
type input "emma.wells@randstad.co.uk"
click at [265, 396] on button "Sign In" at bounding box center [248, 406] width 61 height 26
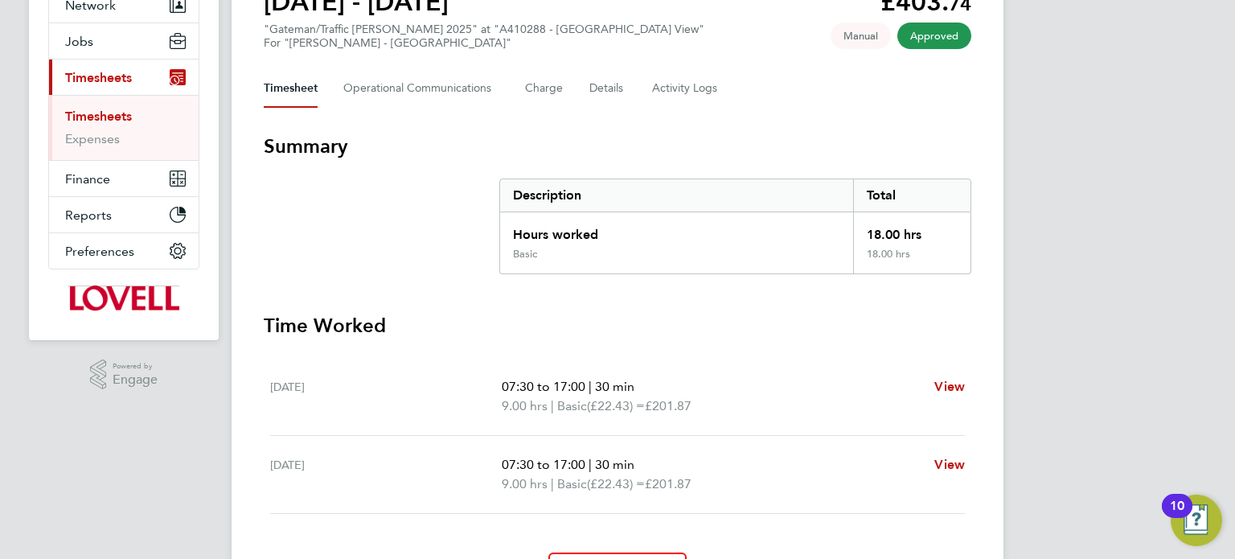
scroll to position [169, 0]
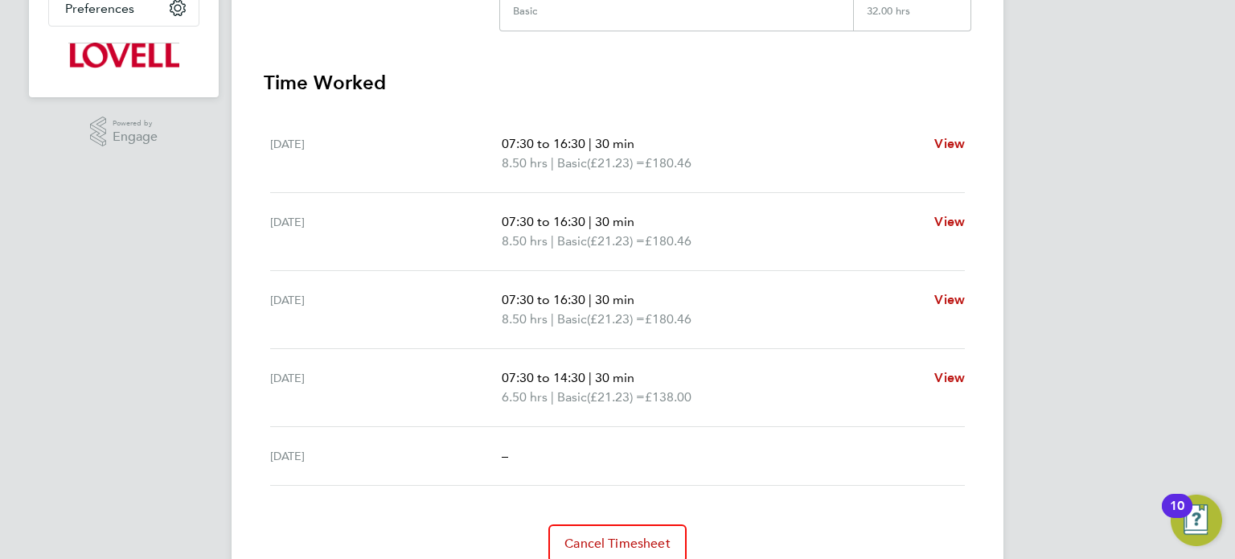
scroll to position [399, 0]
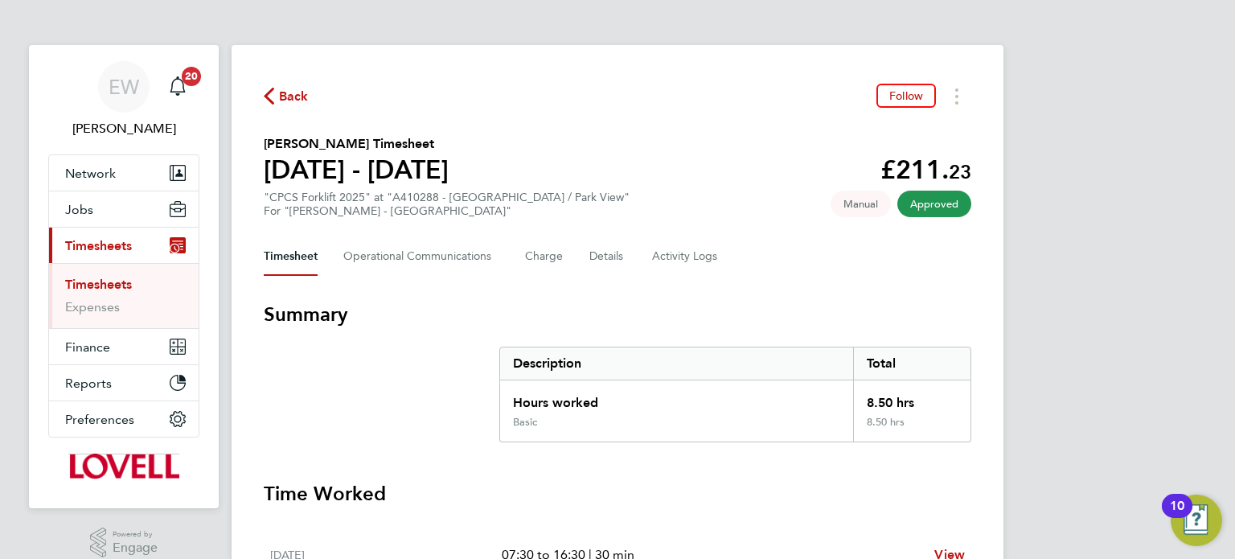
scroll to position [183, 0]
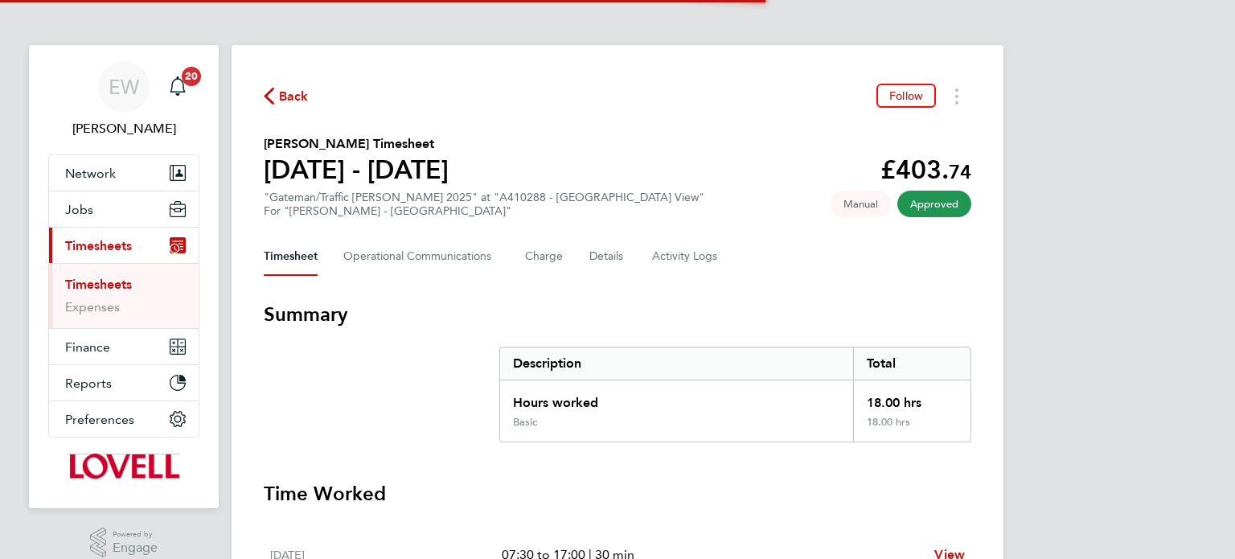
scroll to position [261, 0]
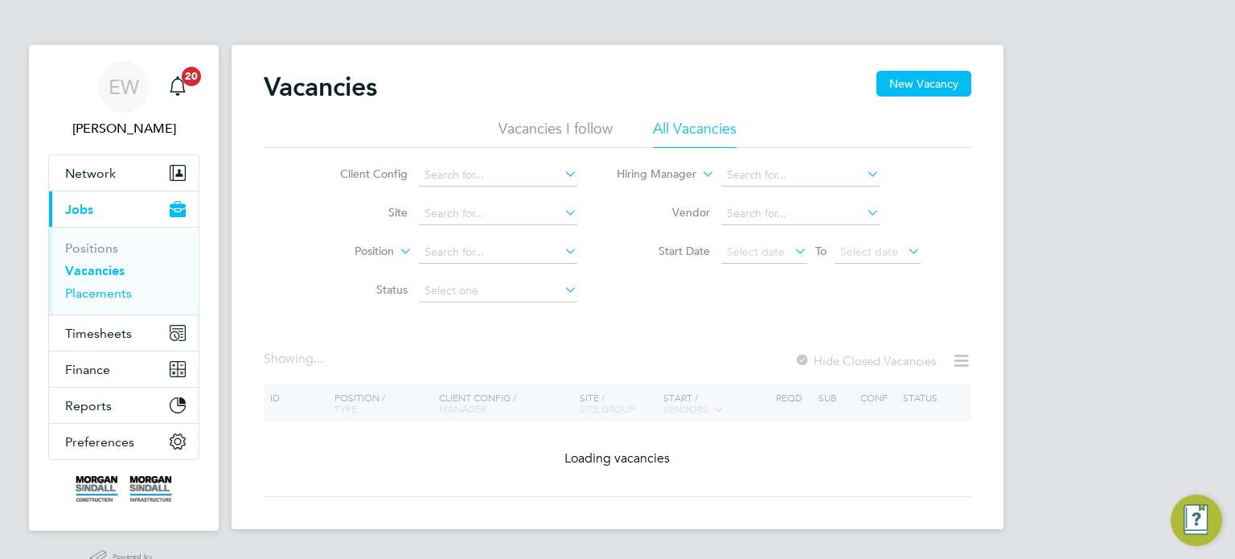
click at [98, 294] on link "Placements" at bounding box center [98, 292] width 67 height 15
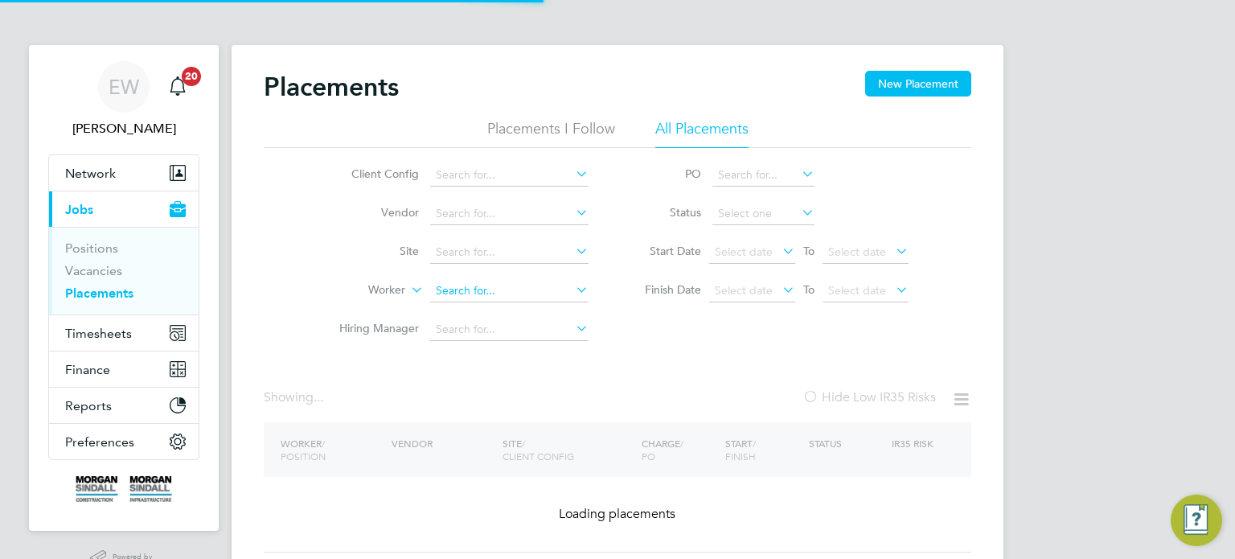
click at [469, 285] on input at bounding box center [509, 291] width 158 height 23
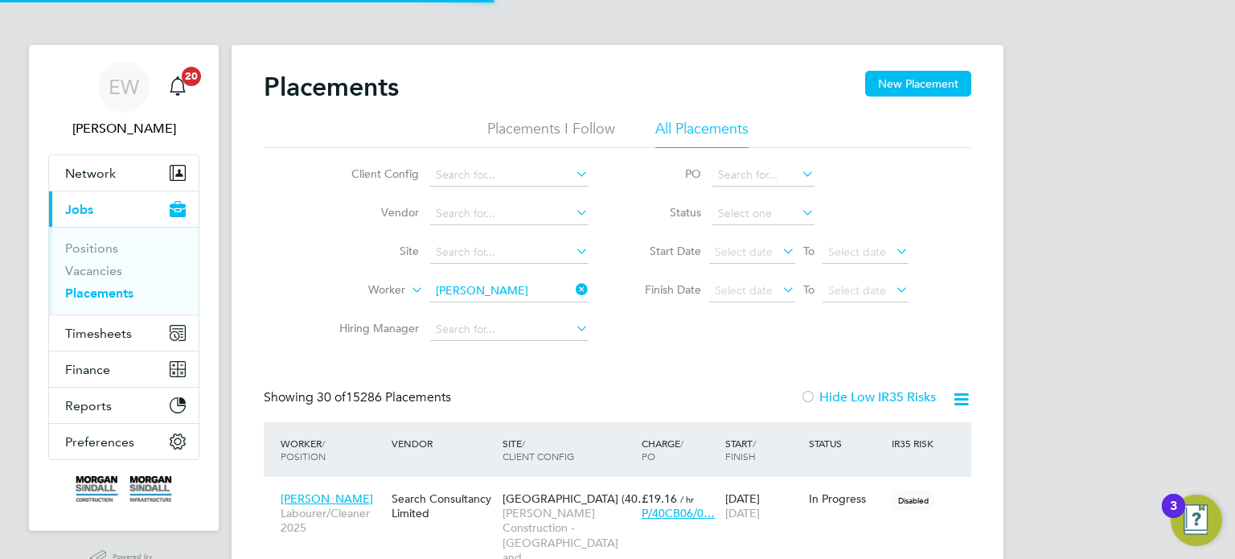
click at [504, 310] on li "Tim Darcy" at bounding box center [531, 312] width 203 height 22
type input "Tim Darcy"
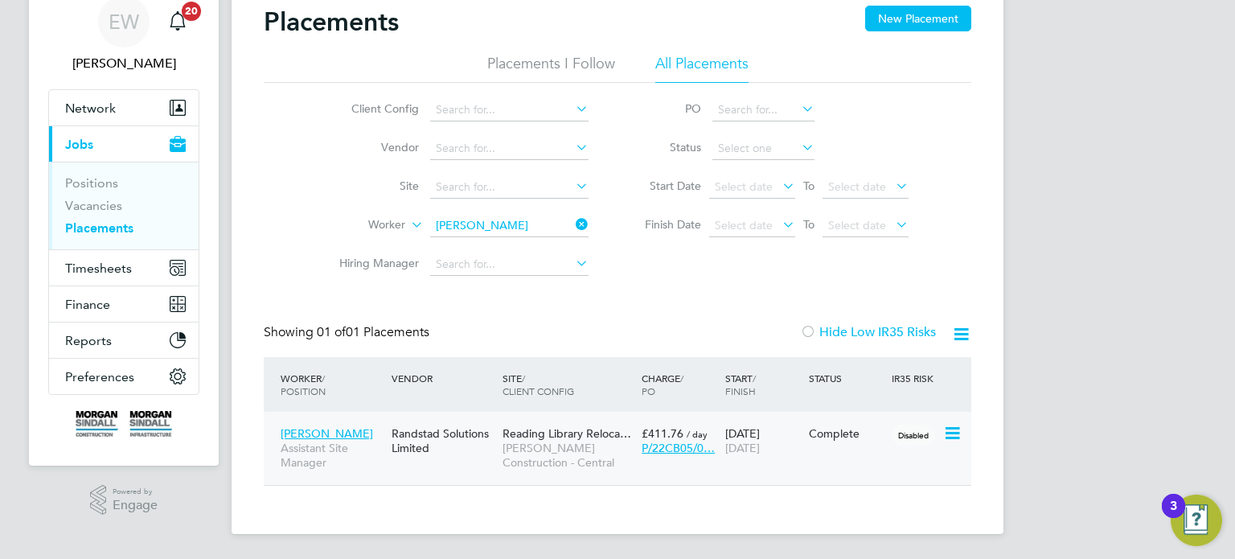
click at [569, 434] on span "Reading Library Reloca…" at bounding box center [566, 433] width 129 height 14
click at [88, 49] on link "EW Emma Wells" at bounding box center [123, 34] width 151 height 77
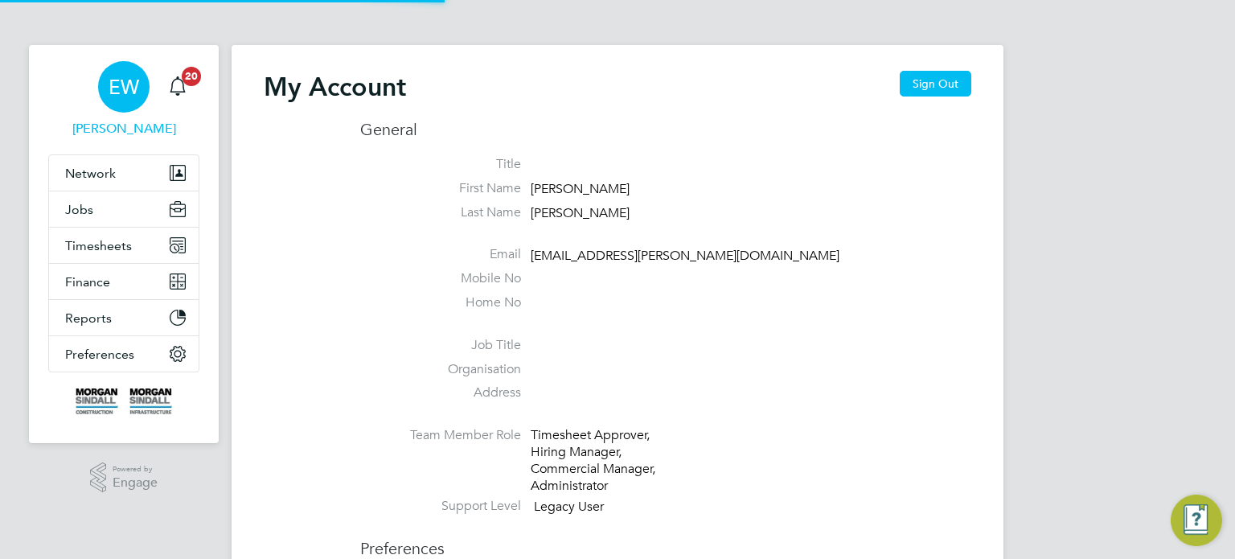
type input "emma.wells@randstad.co.uk"
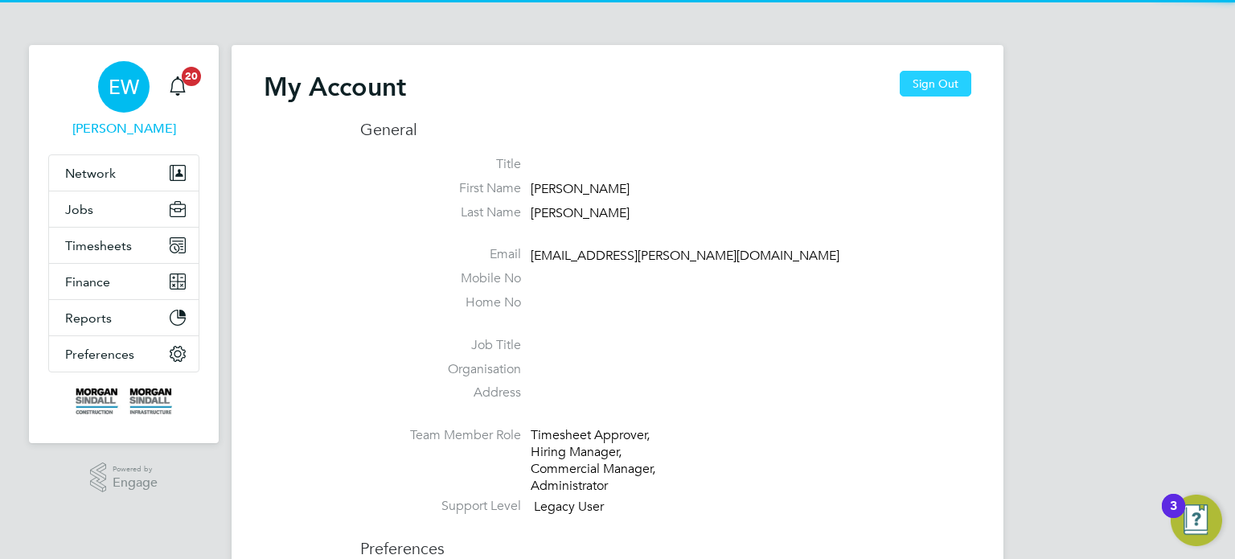
click at [927, 83] on button "Sign Out" at bounding box center [936, 84] width 72 height 26
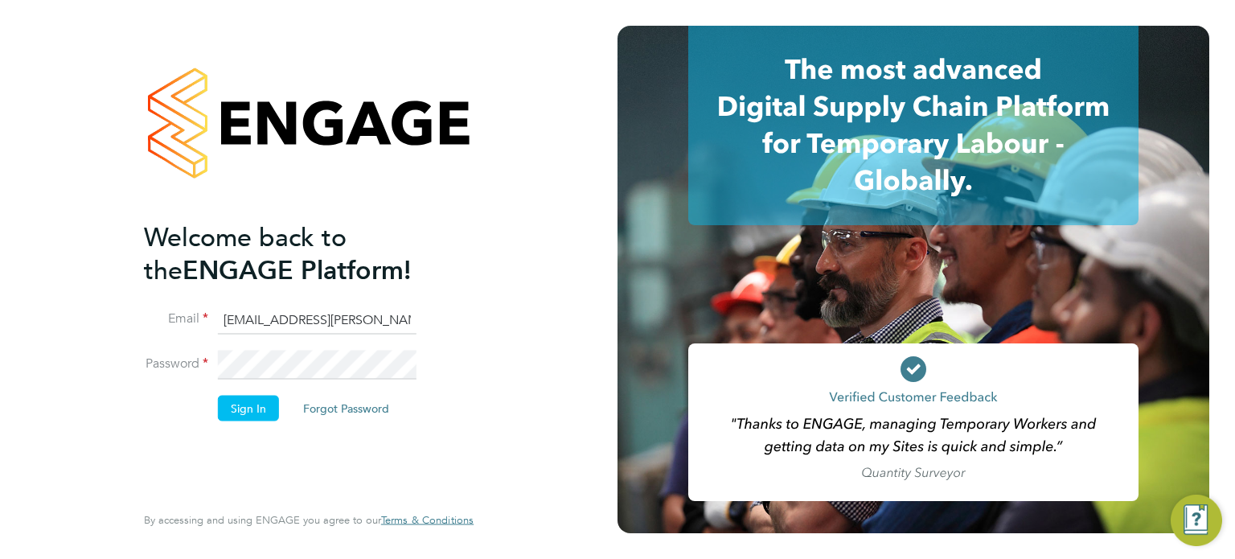
click at [310, 321] on input "emma.wells@randstad.co.uk" at bounding box center [317, 319] width 199 height 29
type input "labourdeskmslv@randstadcpe.com"
click at [260, 400] on button "Sign In" at bounding box center [248, 408] width 61 height 26
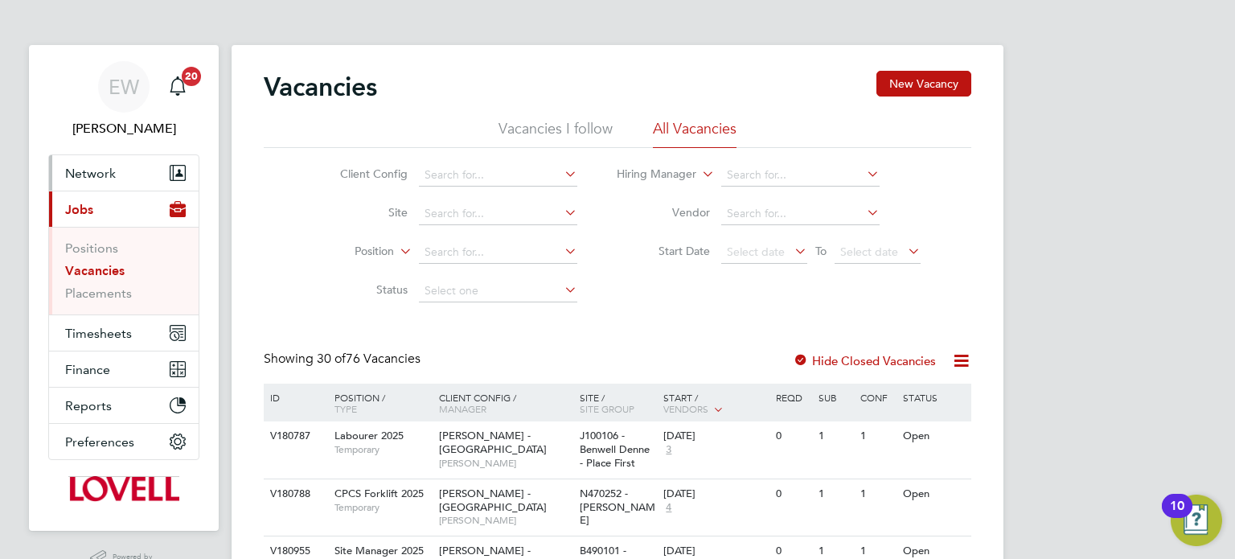
click at [145, 164] on button "Network" at bounding box center [124, 172] width 150 height 35
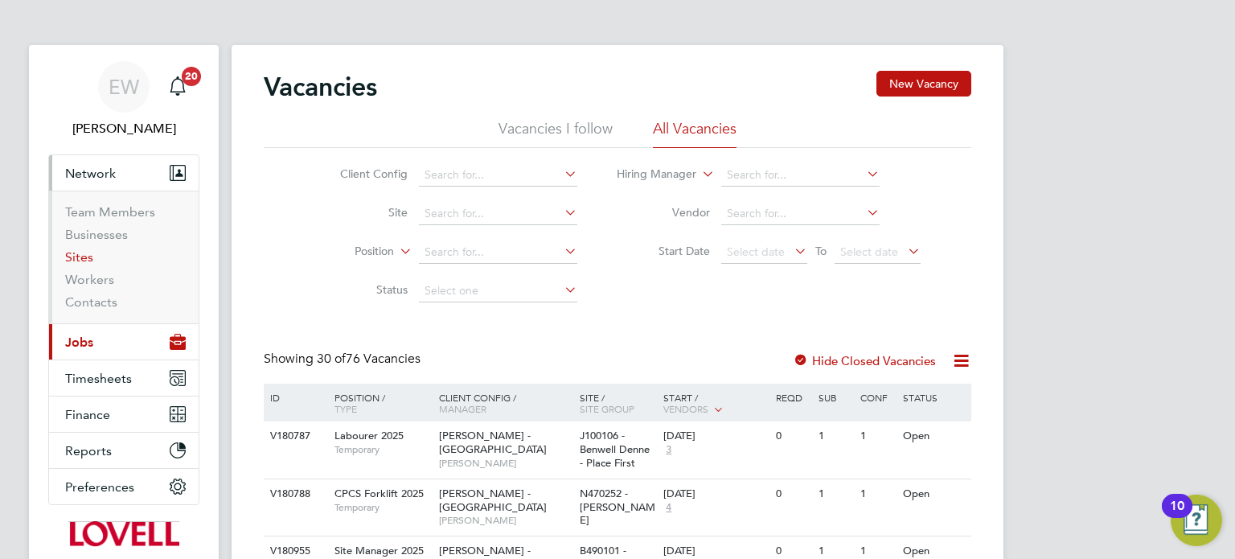
click at [76, 254] on link "Sites" at bounding box center [79, 256] width 28 height 15
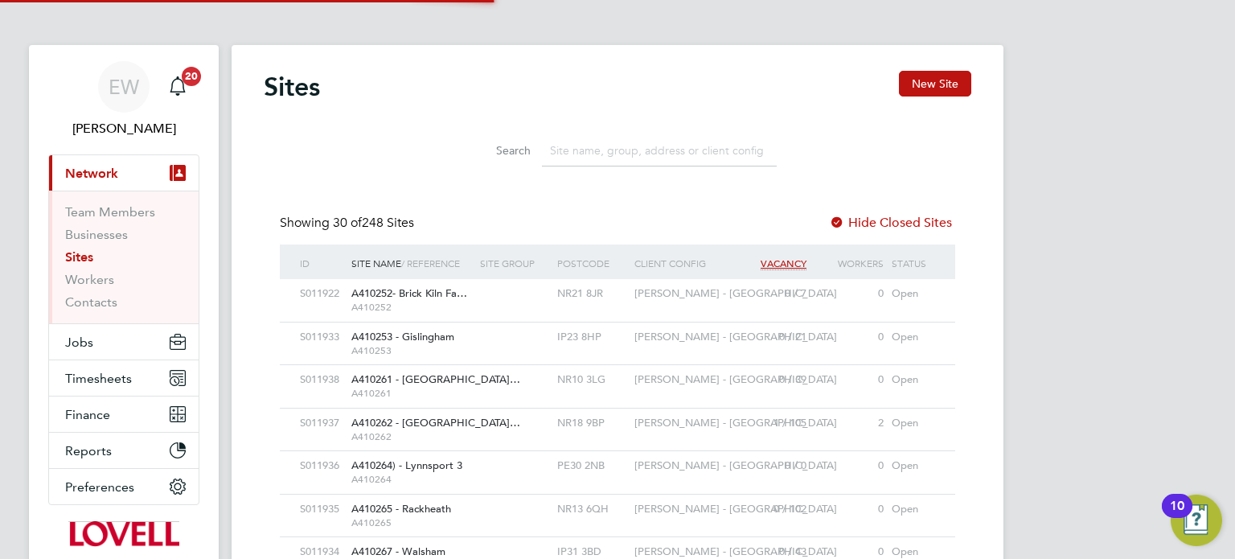
click at [576, 150] on input at bounding box center [659, 150] width 235 height 31
paste input "F470008"
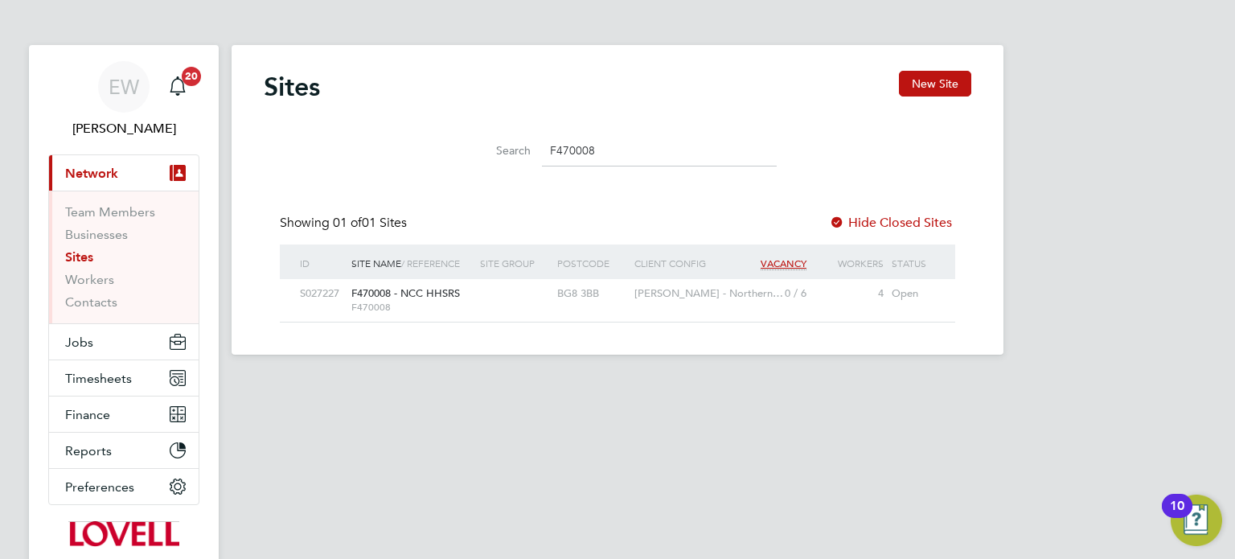
type input "F470008"
click at [556, 286] on div "BG8 3BB" at bounding box center [591, 294] width 77 height 30
click at [64, 342] on button "Jobs" at bounding box center [124, 341] width 150 height 35
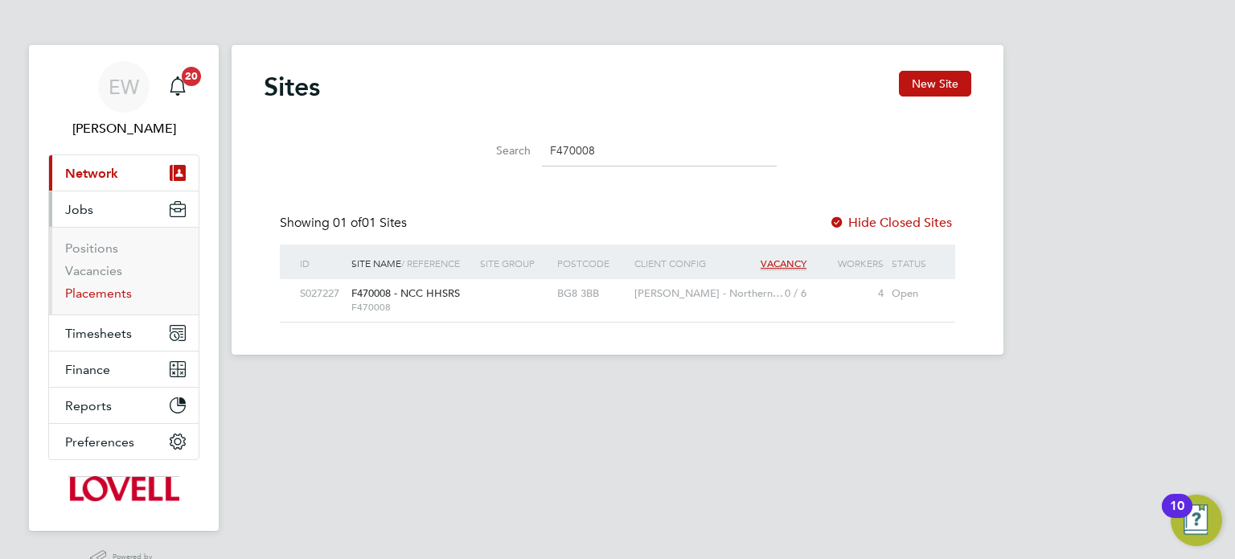
click at [116, 300] on link "Placements" at bounding box center [98, 292] width 67 height 15
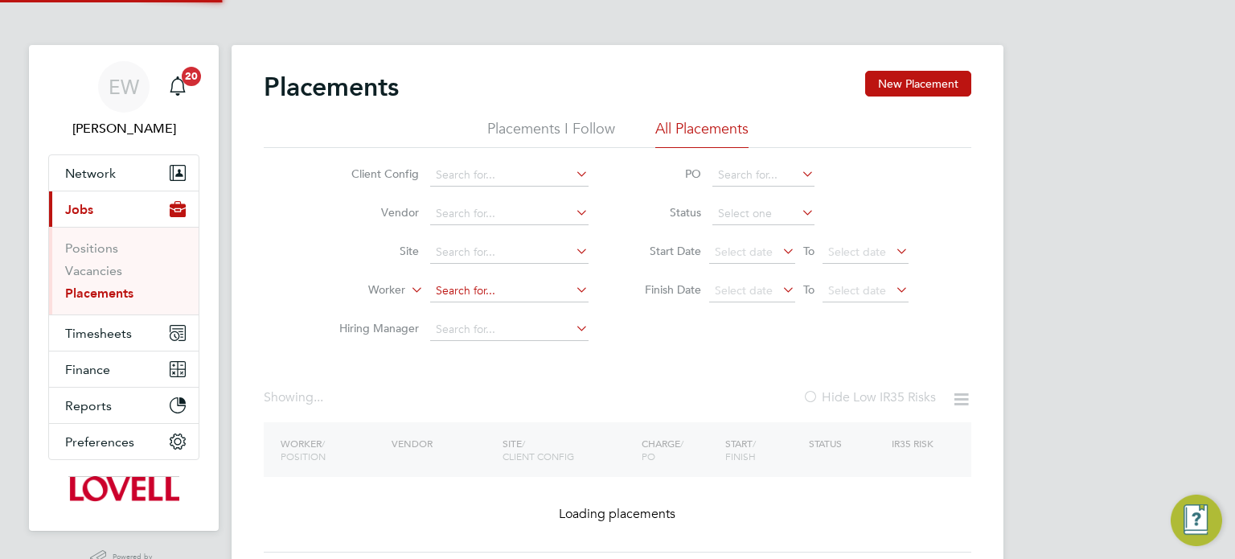
click at [462, 283] on input at bounding box center [509, 291] width 158 height 23
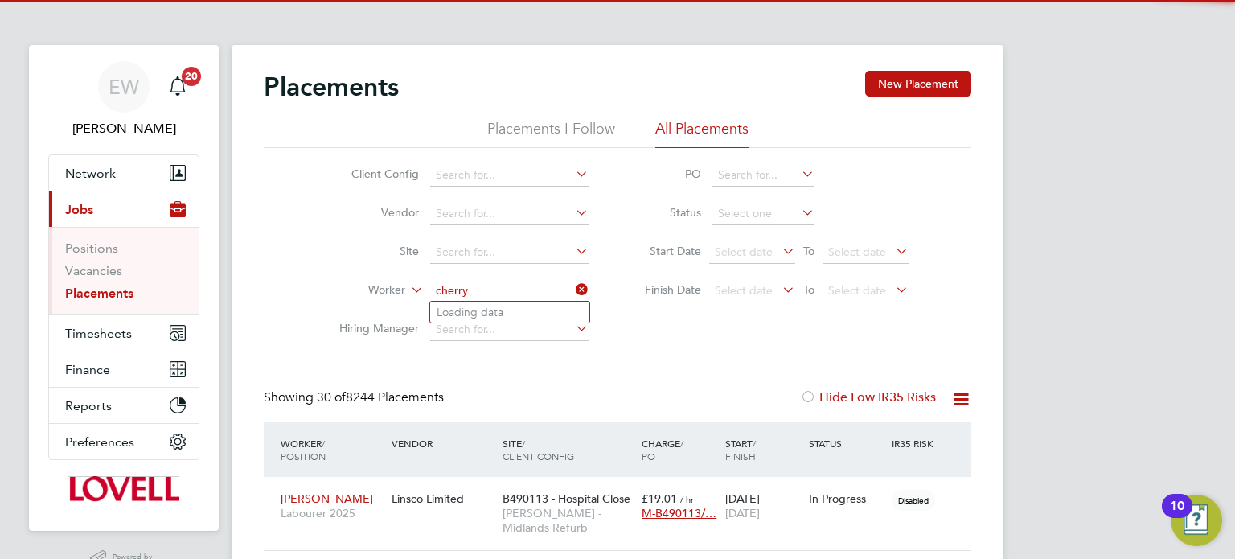
scroll to position [46, 140]
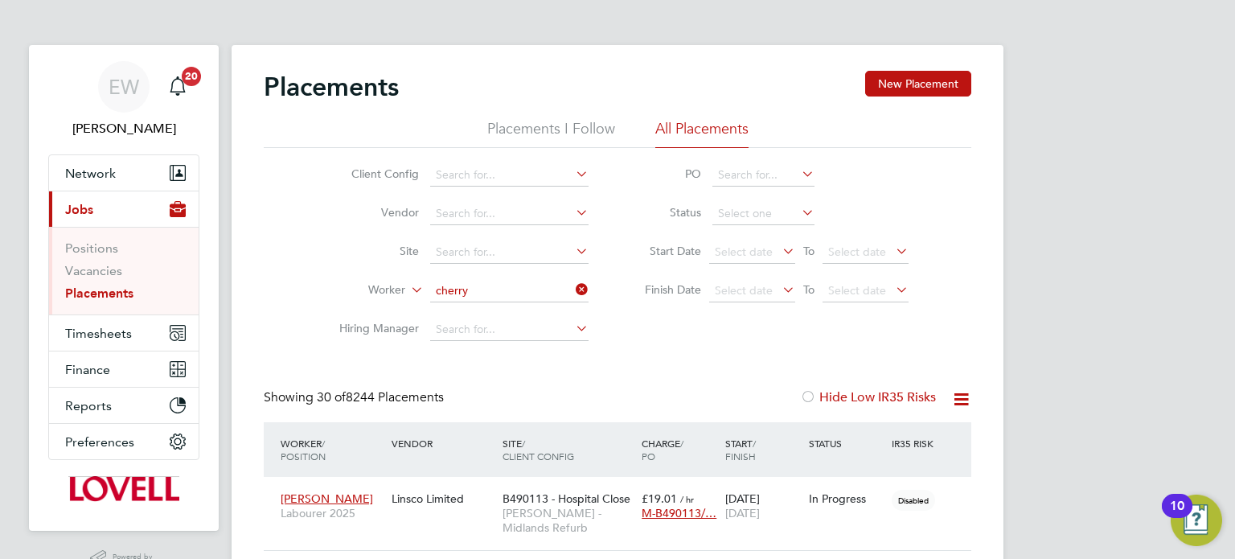
click at [515, 318] on li "Cherry lynn Wynter" at bounding box center [509, 312] width 159 height 22
type input "Cherrylynn Wynter"
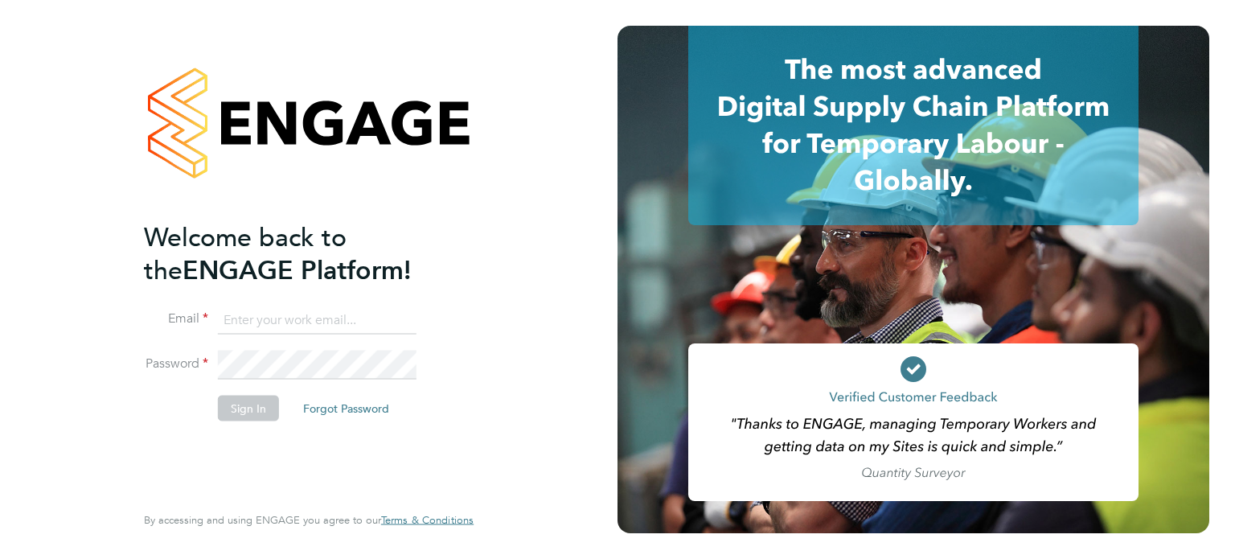
type input "[EMAIL_ADDRESS][DOMAIN_NAME]"
click at [247, 412] on button "Sign In" at bounding box center [248, 408] width 61 height 26
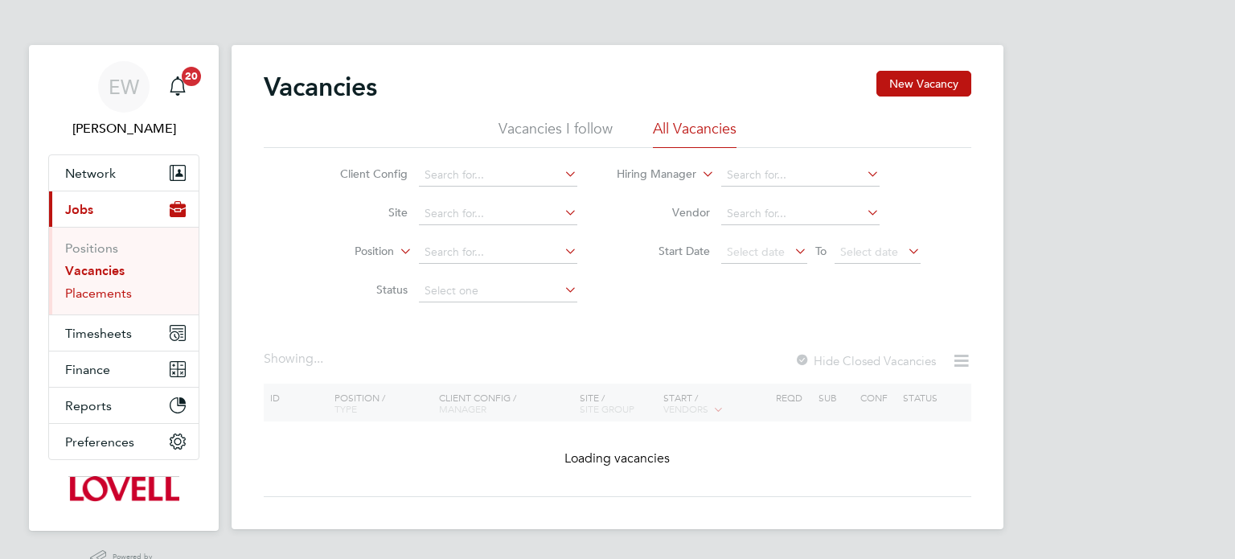
click at [113, 290] on link "Placements" at bounding box center [98, 292] width 67 height 15
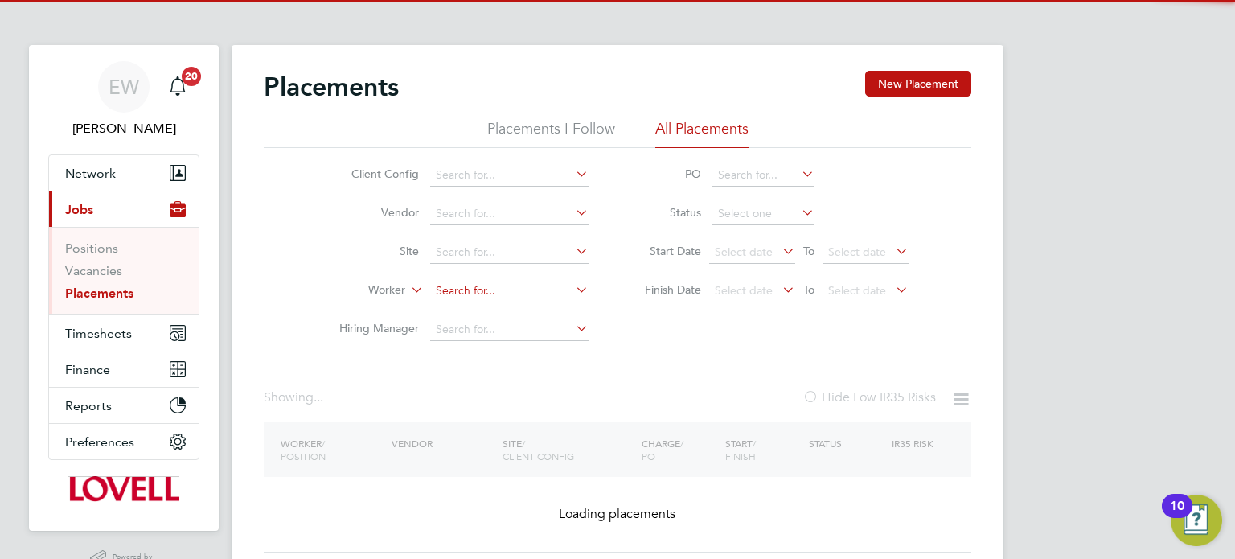
click at [496, 282] on input at bounding box center [509, 291] width 158 height 23
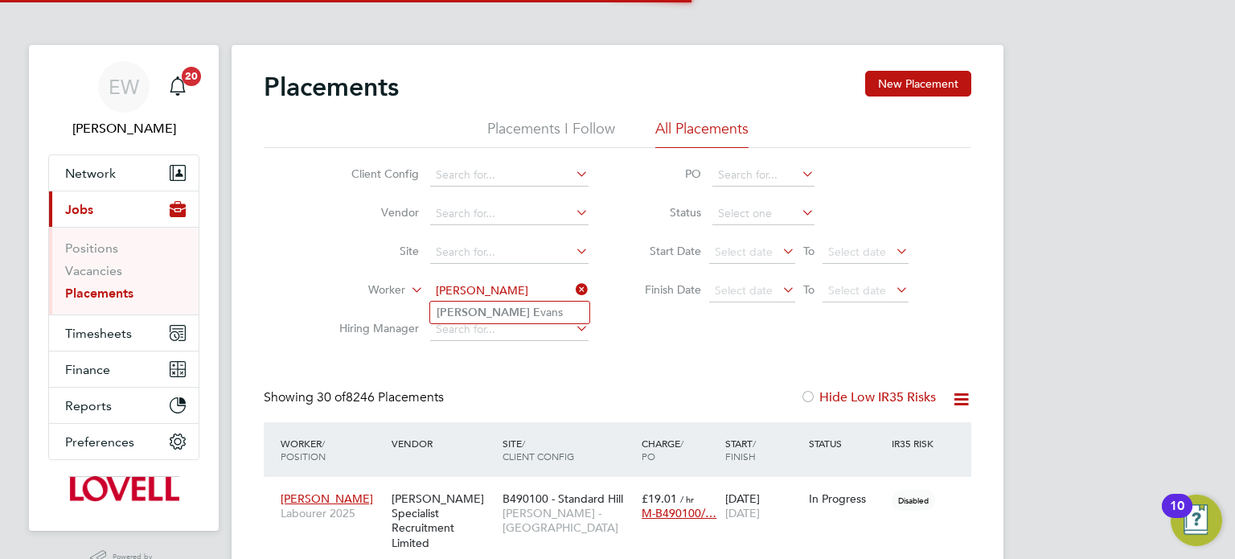
click at [519, 314] on li "Phillip E vans" at bounding box center [509, 312] width 159 height 22
type input "Phillip Evans"
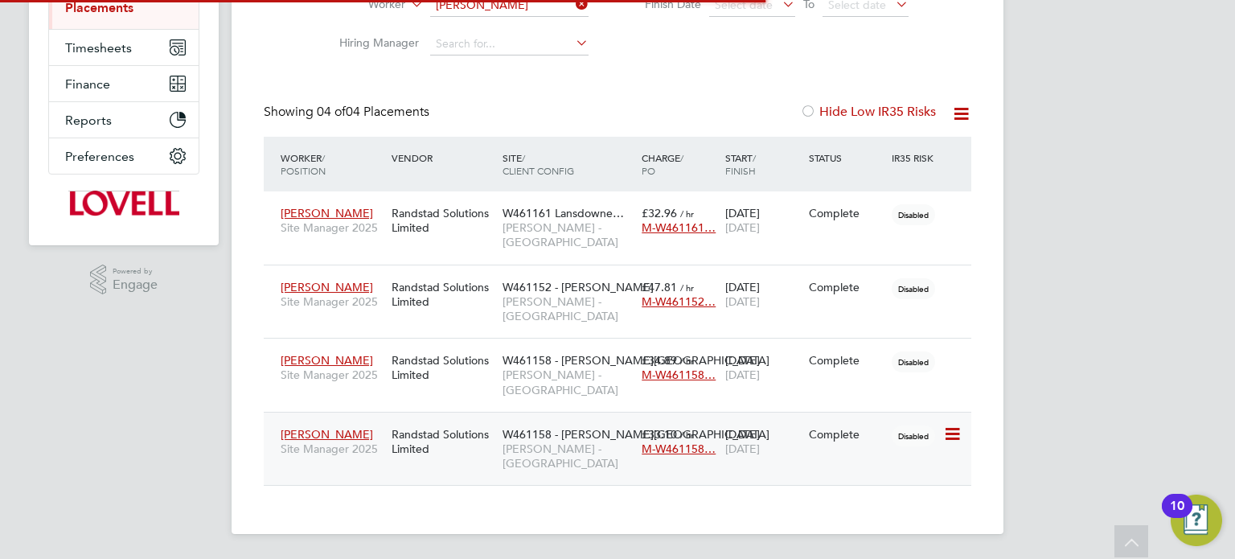
click at [551, 454] on span "Lovell - South Wales & West" at bounding box center [567, 455] width 131 height 29
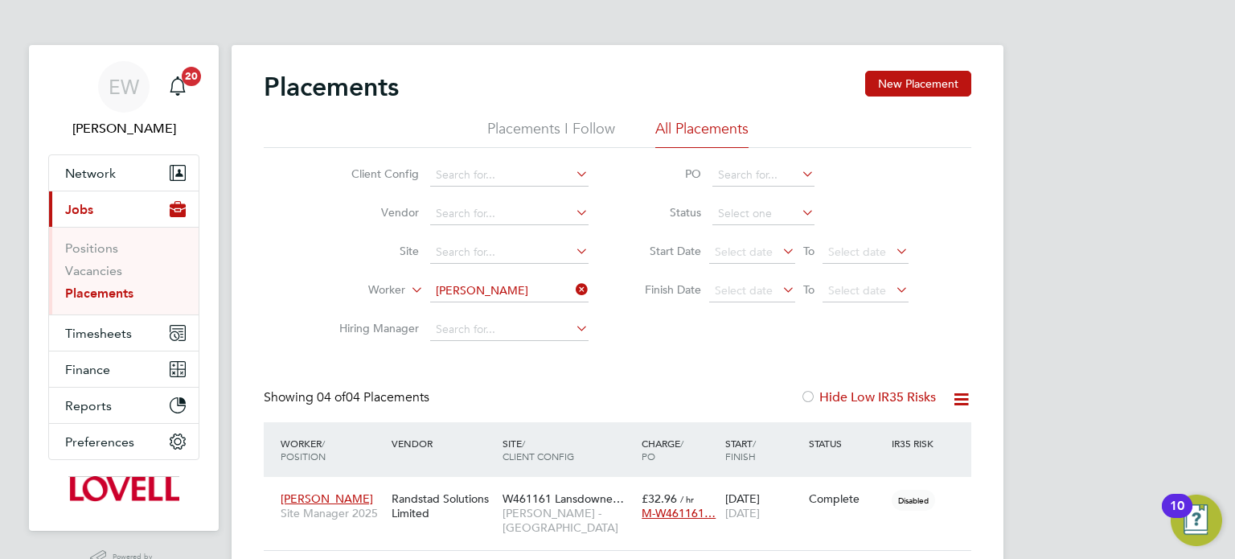
click at [120, 296] on link "Placements" at bounding box center [99, 292] width 68 height 15
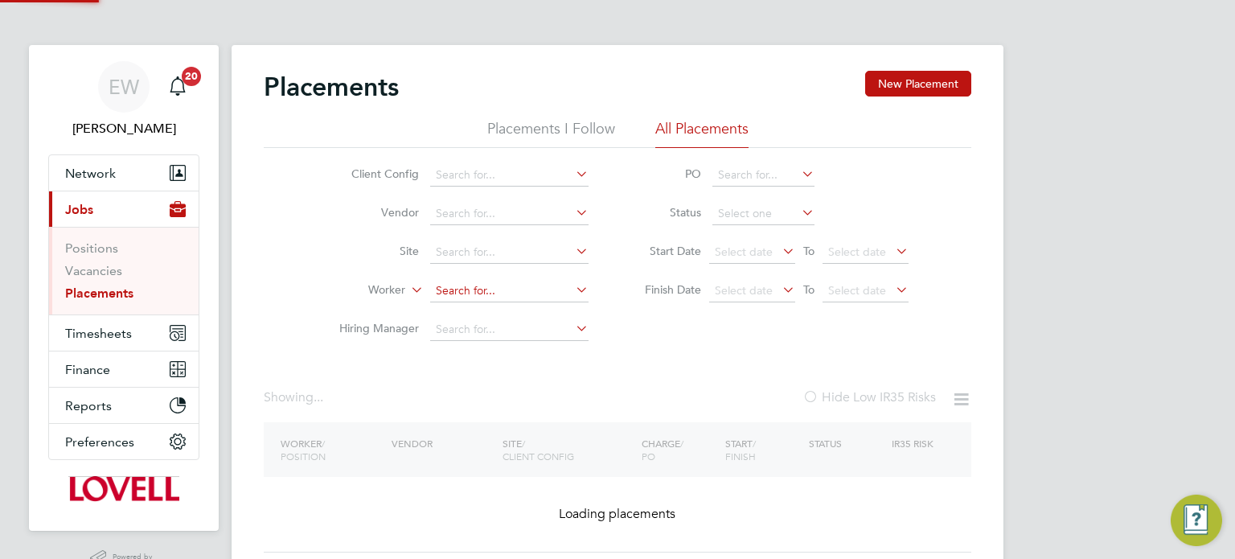
click at [479, 298] on input at bounding box center [509, 291] width 158 height 23
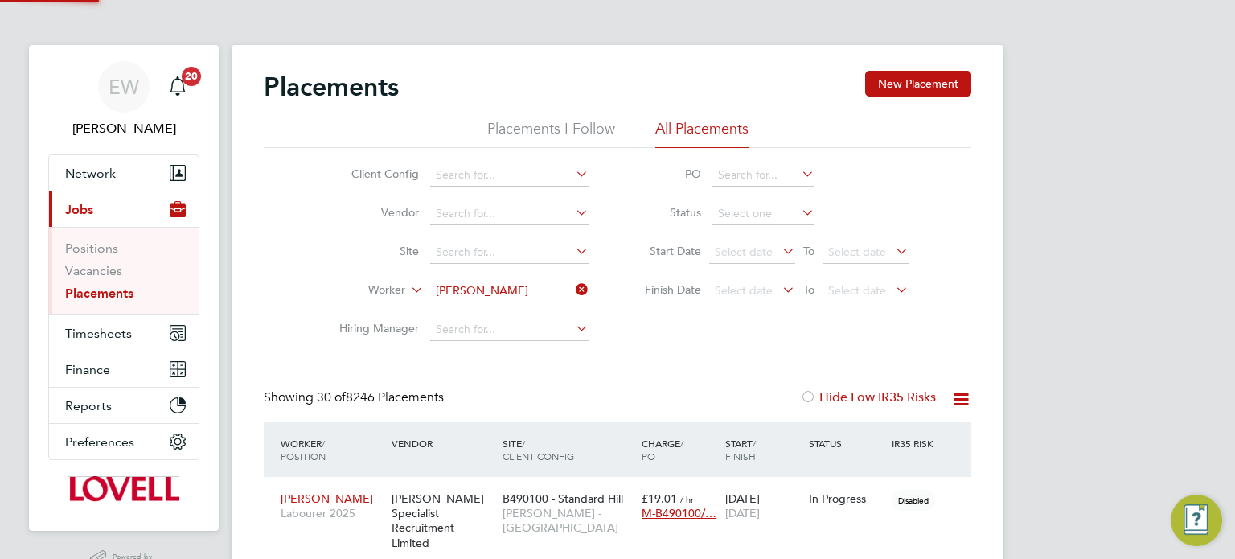
scroll to position [46, 140]
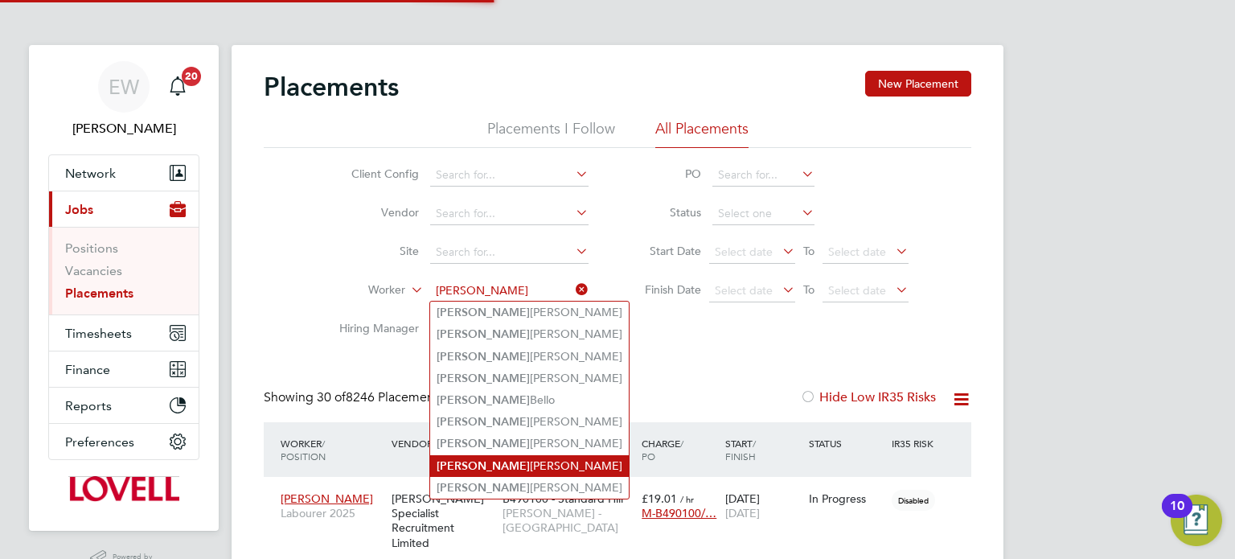
click at [474, 463] on li "Dylan Hardy" at bounding box center [529, 466] width 199 height 22
type input "Dylan Hardy"
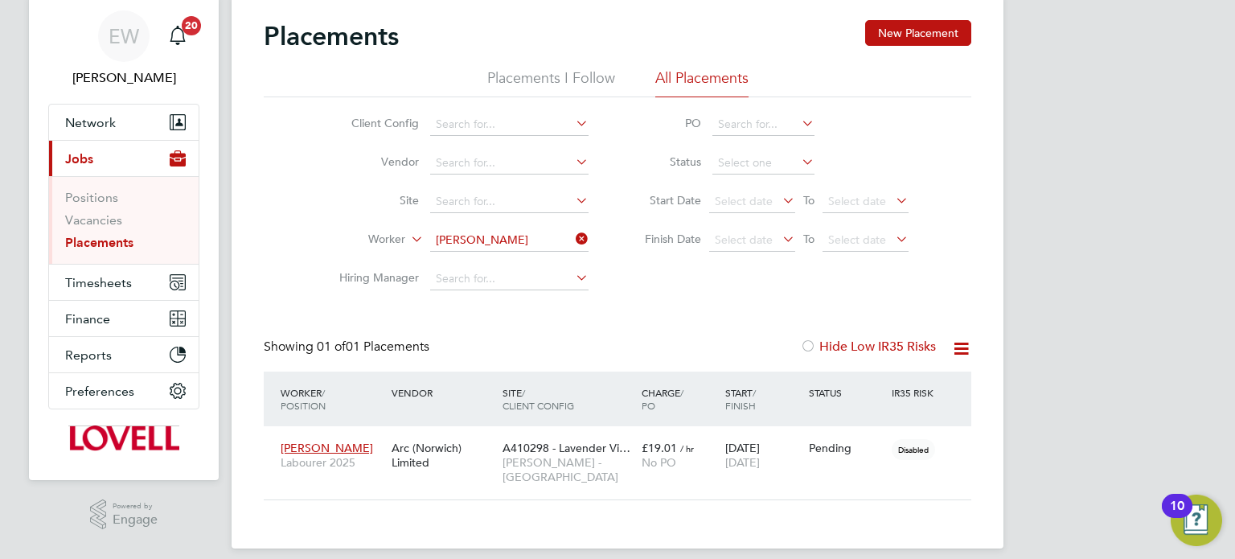
click at [572, 238] on icon at bounding box center [572, 239] width 0 height 23
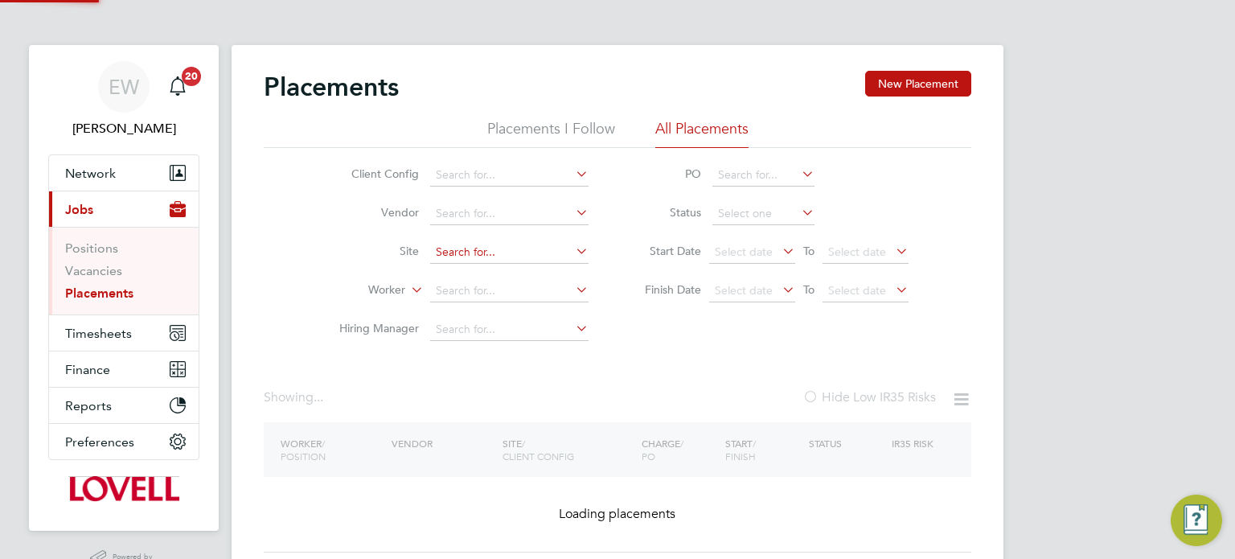
click at [491, 244] on input at bounding box center [509, 252] width 158 height 23
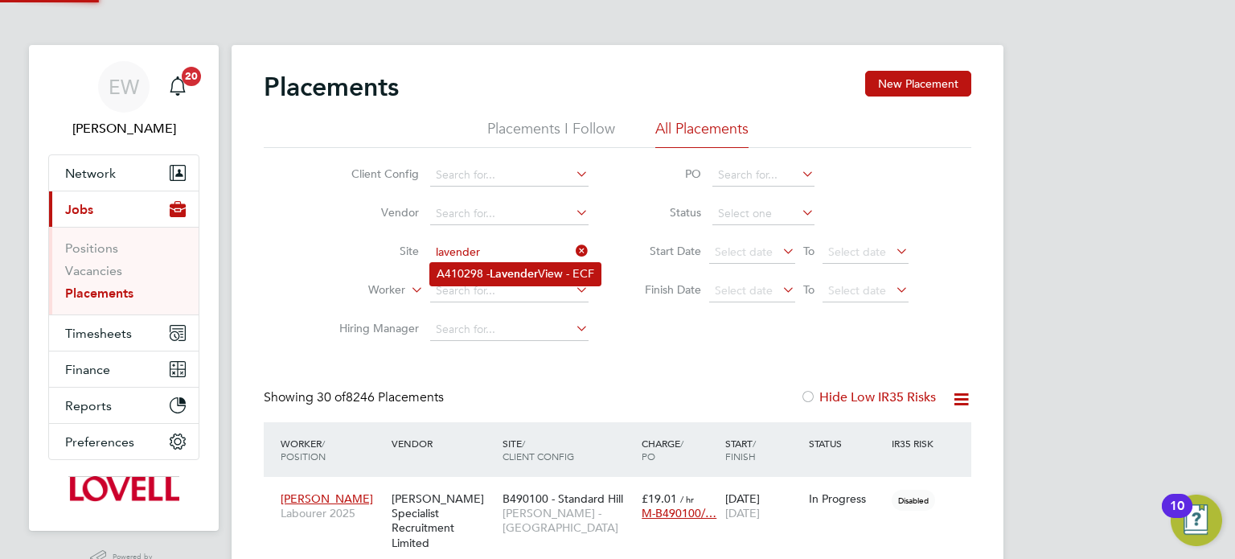
click at [511, 271] on b "Lavender" at bounding box center [514, 274] width 48 height 14
type input "A410298 - Lavender View - ECF"
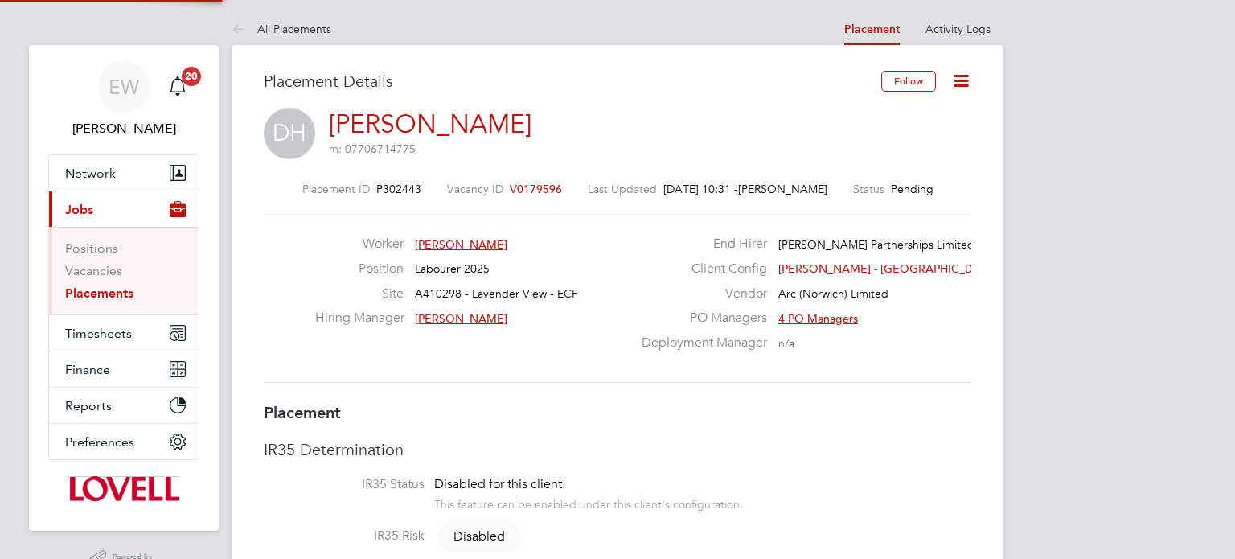
click at [962, 79] on icon at bounding box center [961, 81] width 20 height 20
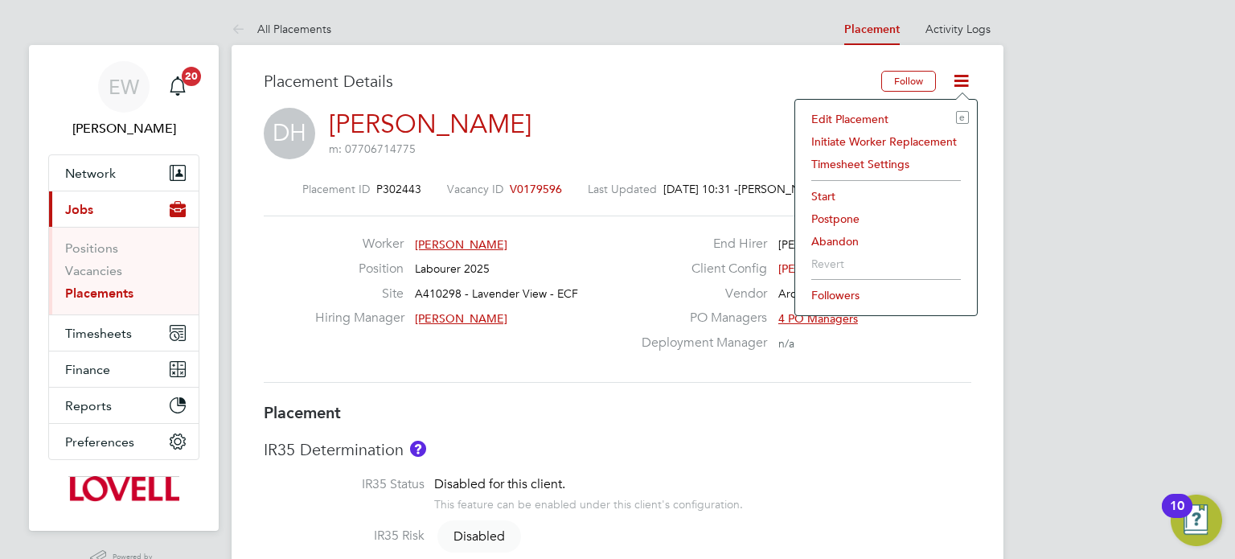
click at [846, 242] on li "Abandon" at bounding box center [886, 241] width 166 height 23
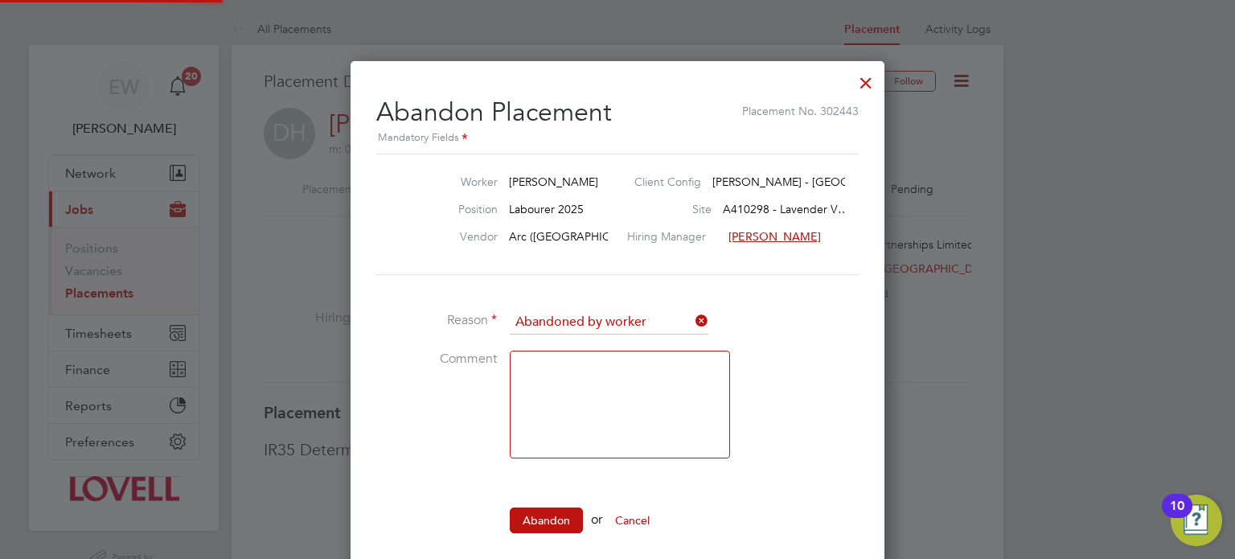
scroll to position [9, 7]
click at [642, 310] on input "Abandoned by worker" at bounding box center [609, 322] width 199 height 24
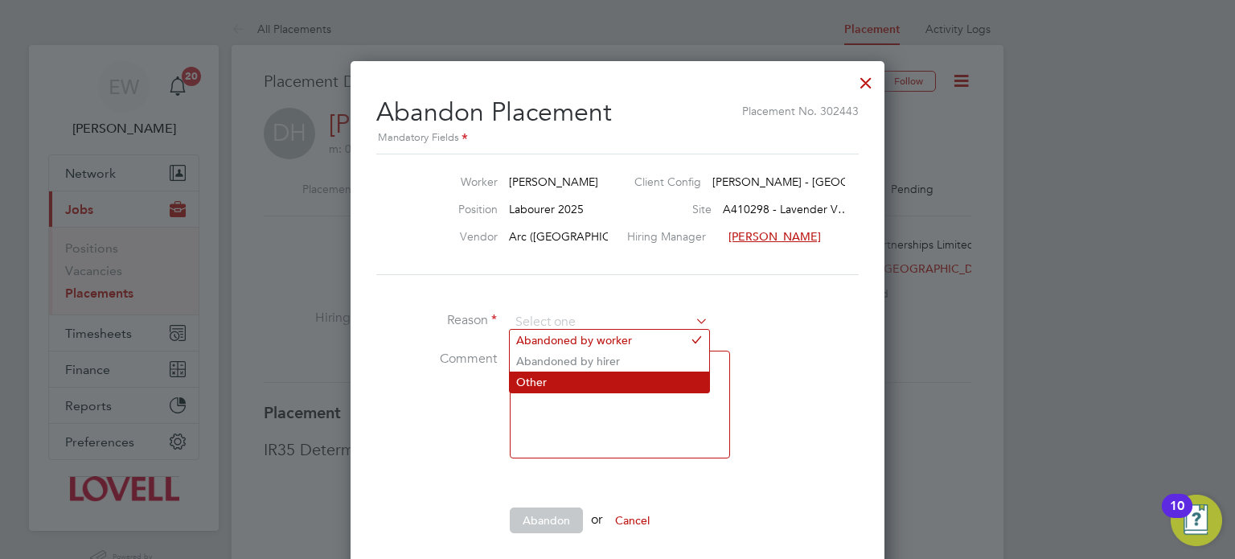
click at [551, 377] on li "Other" at bounding box center [609, 381] width 199 height 21
type input "Other"
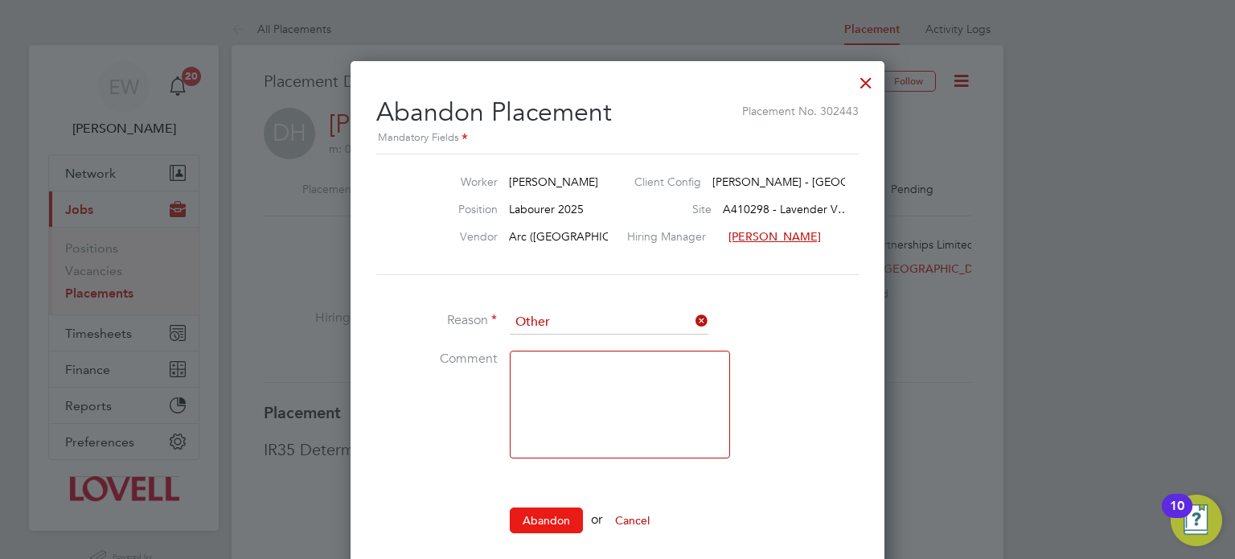
click at [539, 510] on button "Abandon" at bounding box center [546, 520] width 73 height 26
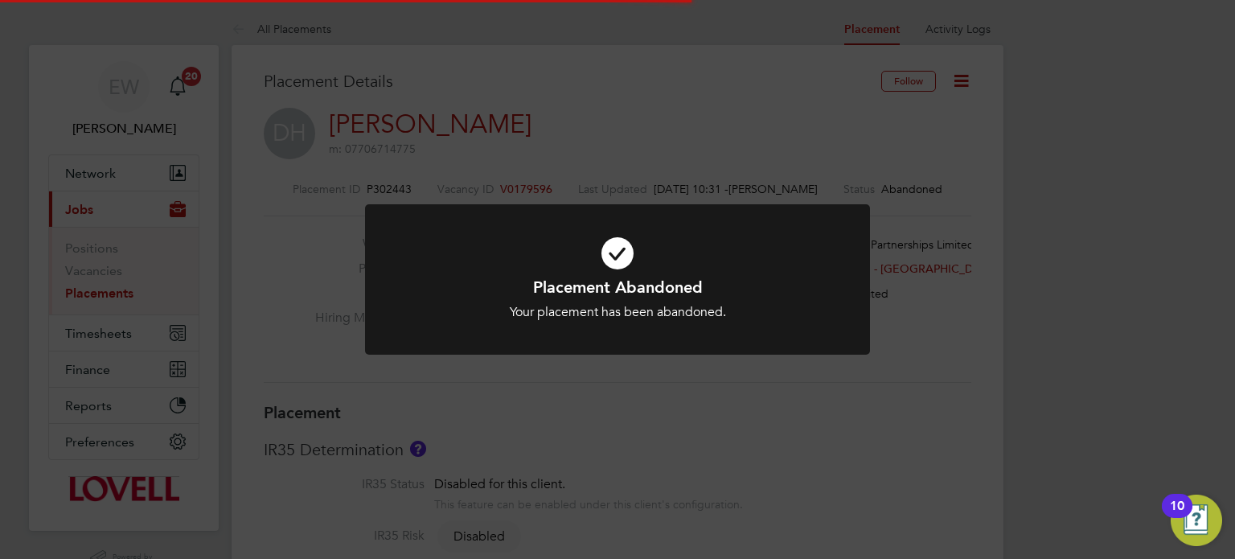
click at [1043, 364] on div "Placement Abandoned Your placement has been abandoned. Cancel Okay" at bounding box center [617, 279] width 1235 height 559
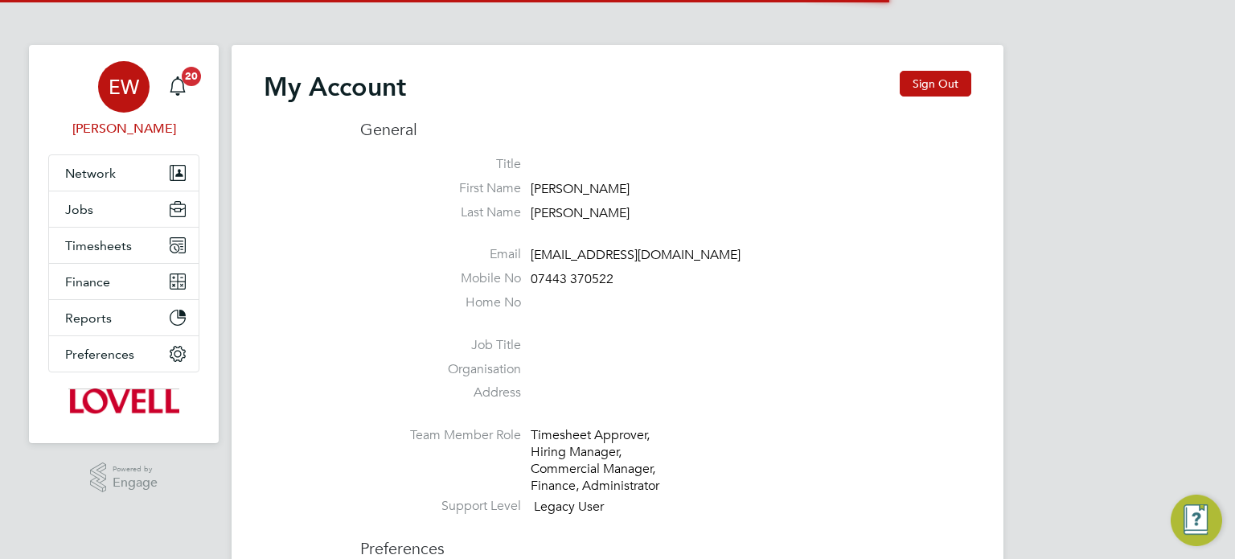
type input "[EMAIL_ADDRESS][DOMAIN_NAME]"
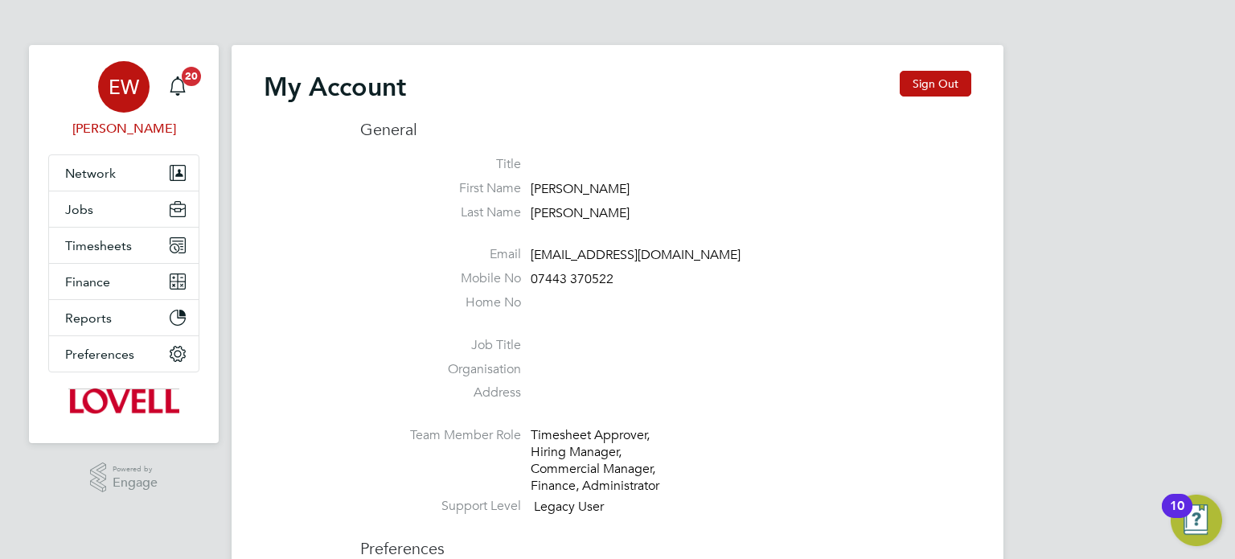
click at [922, 76] on button "Sign Out" at bounding box center [936, 84] width 72 height 26
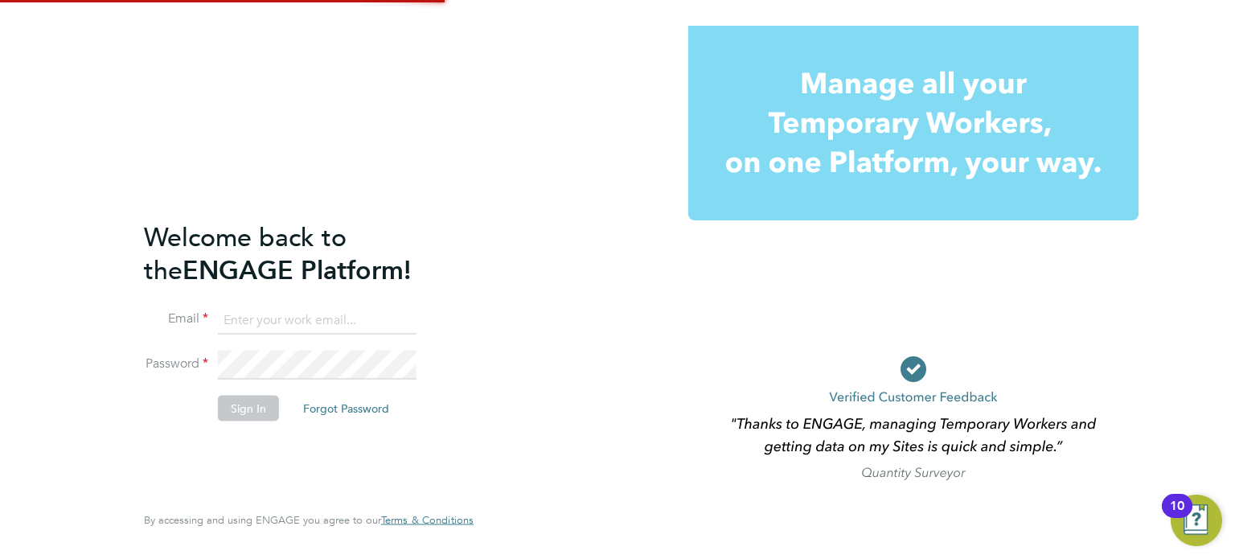
type input "[EMAIL_ADDRESS][DOMAIN_NAME]"
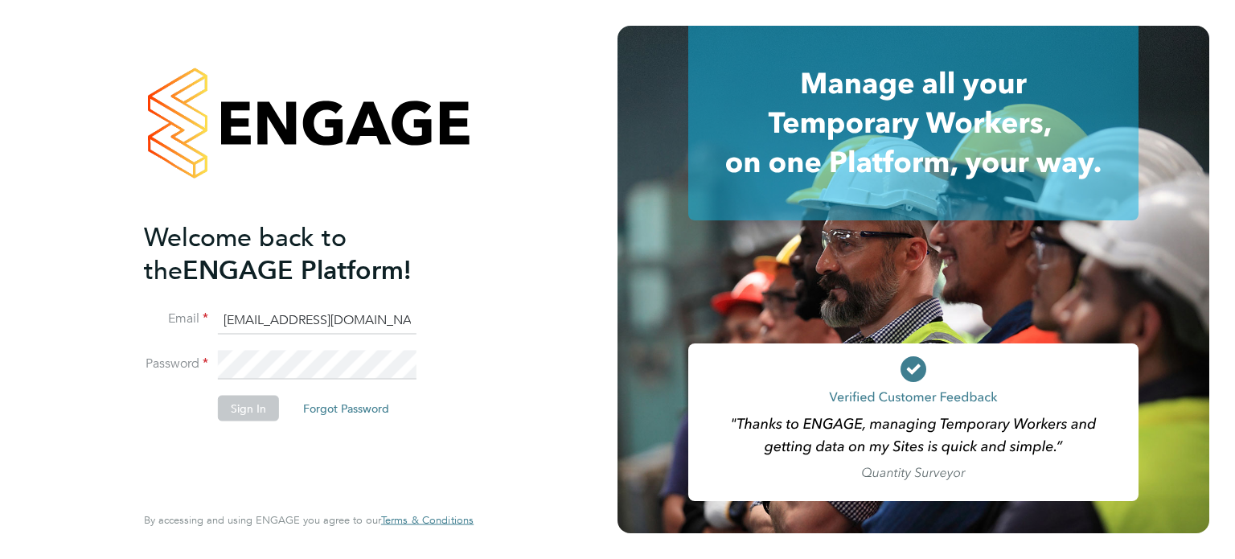
click at [344, 318] on input "[EMAIL_ADDRESS][DOMAIN_NAME]" at bounding box center [317, 319] width 199 height 29
type input "[EMAIL_ADDRESS][DOMAIN_NAME]"
click at [266, 392] on li "Password" at bounding box center [301, 373] width 314 height 45
click at [252, 407] on button "Sign In" at bounding box center [248, 408] width 61 height 26
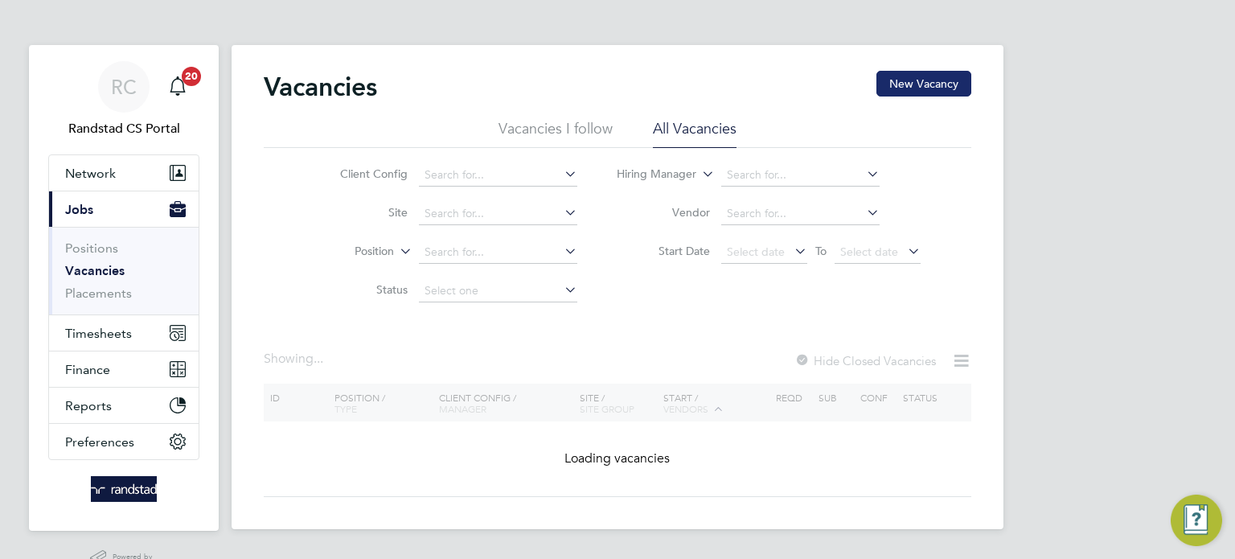
click at [920, 80] on button "New Vacancy" at bounding box center [923, 84] width 95 height 26
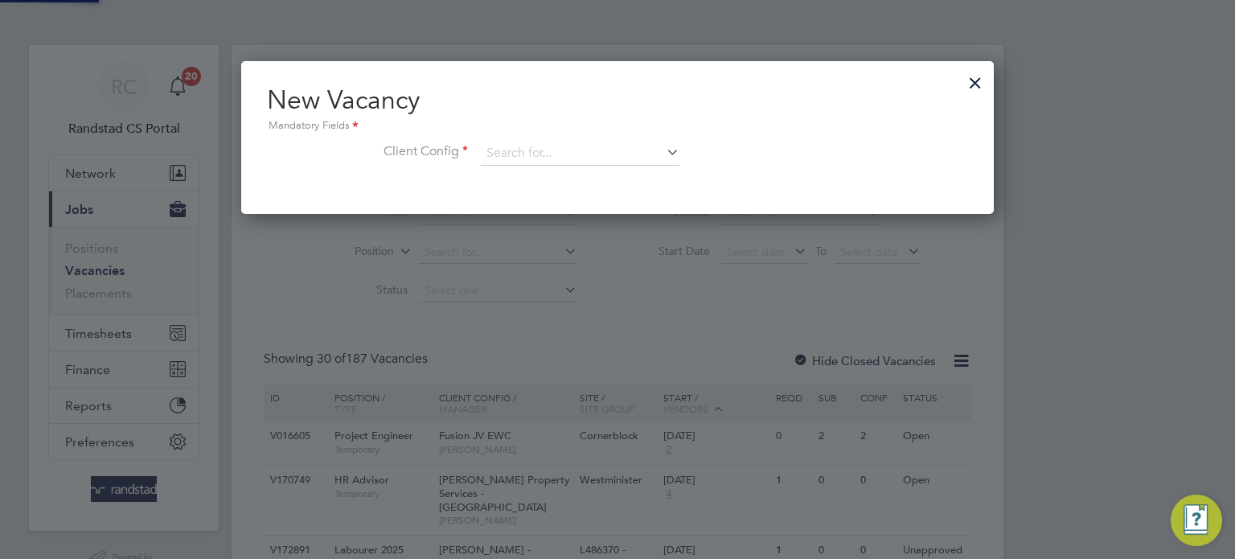
scroll to position [152, 753]
click at [551, 150] on input at bounding box center [580, 153] width 199 height 24
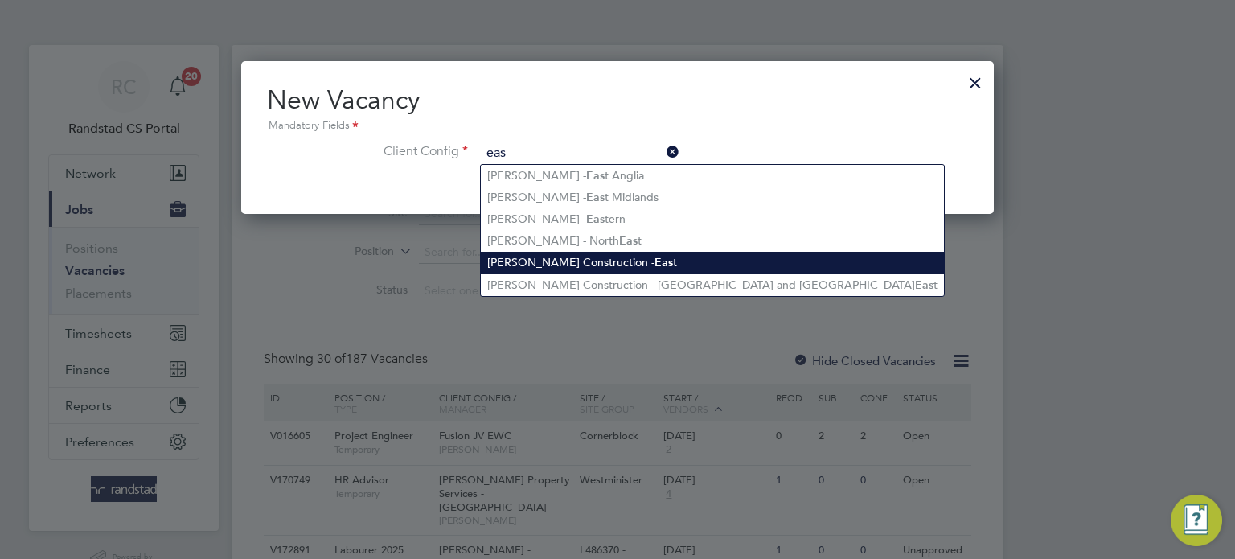
click at [584, 257] on li "[PERSON_NAME] Construction - Eas t" at bounding box center [712, 263] width 463 height 22
type input "[PERSON_NAME] Construction - East"
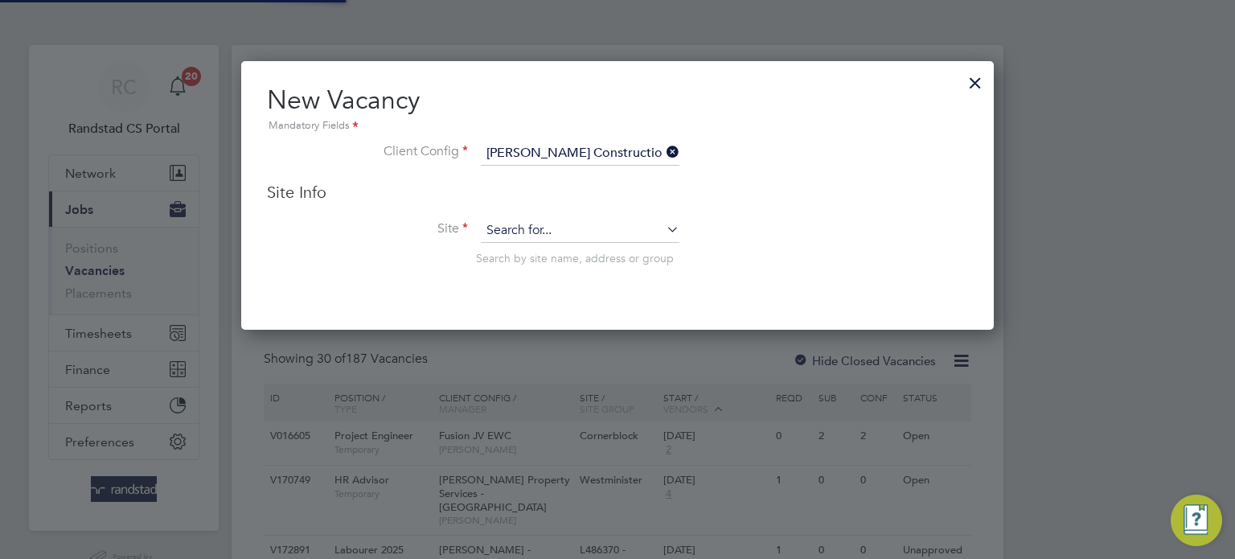
click at [537, 233] on input at bounding box center [580, 231] width 199 height 24
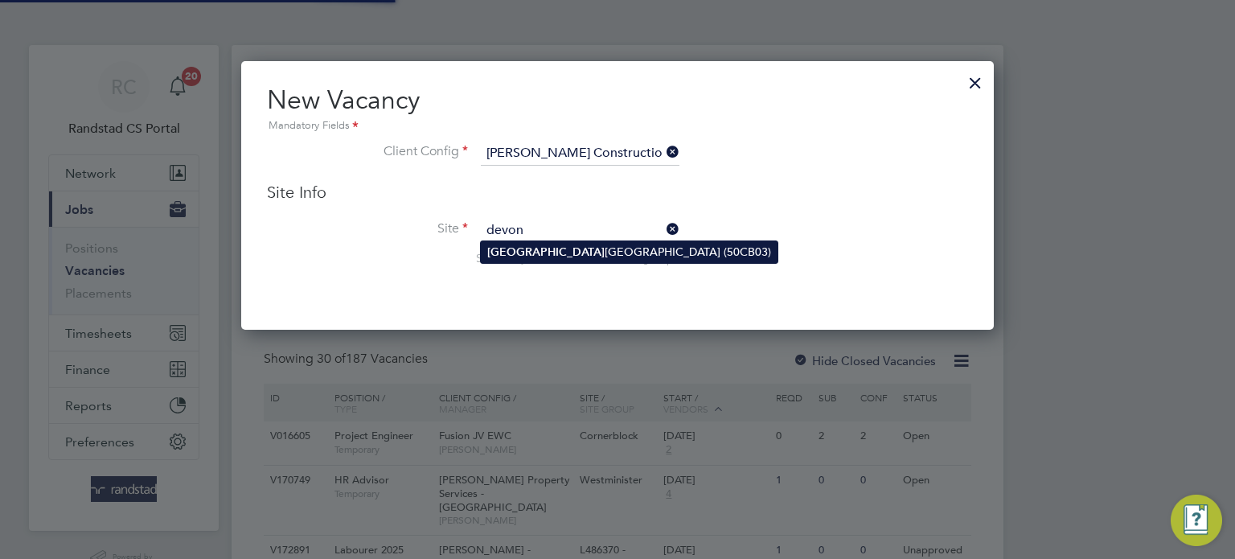
click at [555, 250] on li "[PERSON_NAME][GEOGRAPHIC_DATA] (50CB03)" at bounding box center [629, 252] width 297 height 22
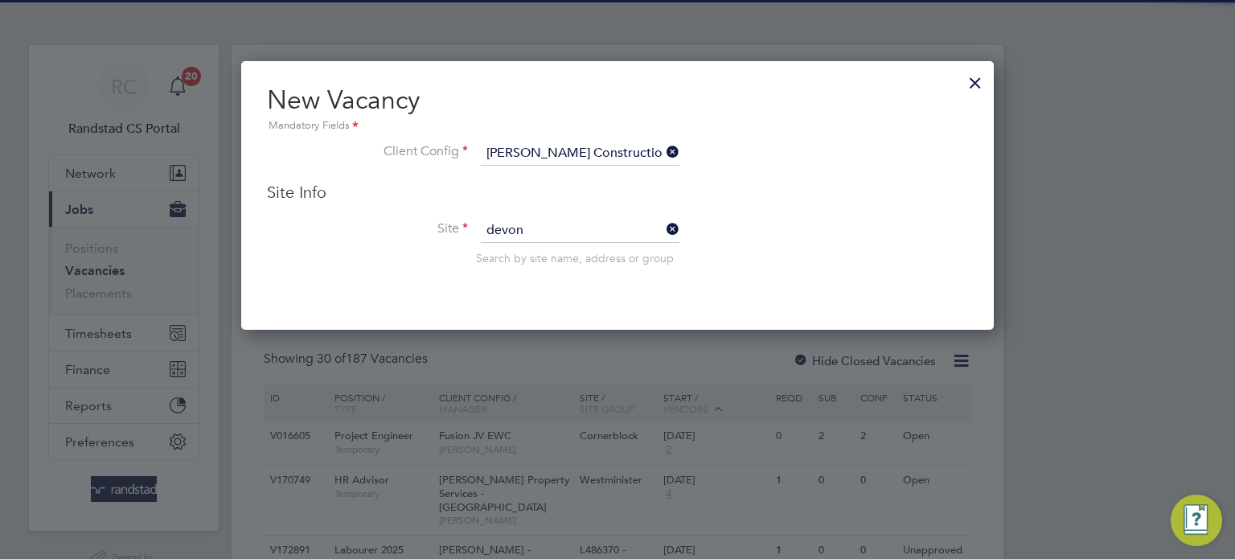
type input "[GEOGRAPHIC_DATA] (50CB03)"
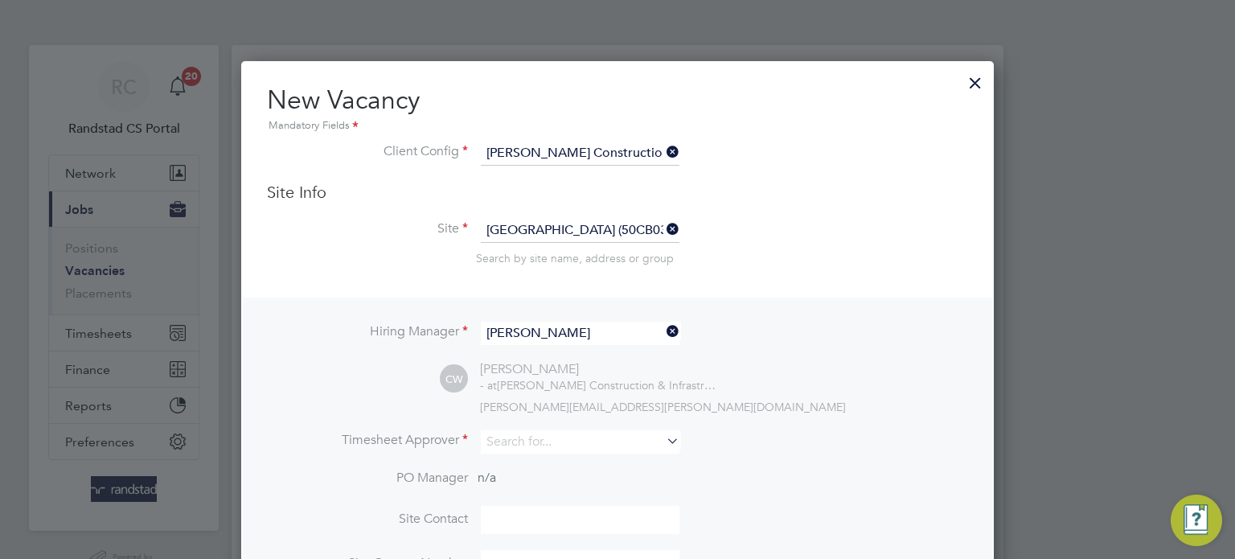
scroll to position [7, 8]
click at [557, 337] on input "[PERSON_NAME]" at bounding box center [580, 333] width 199 height 23
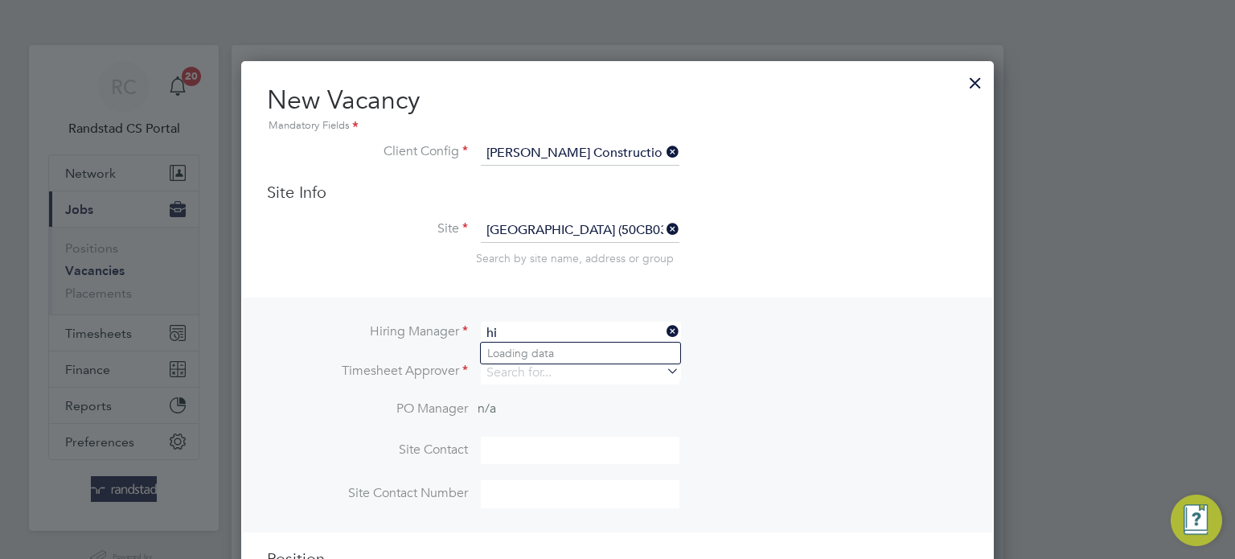
type input "h"
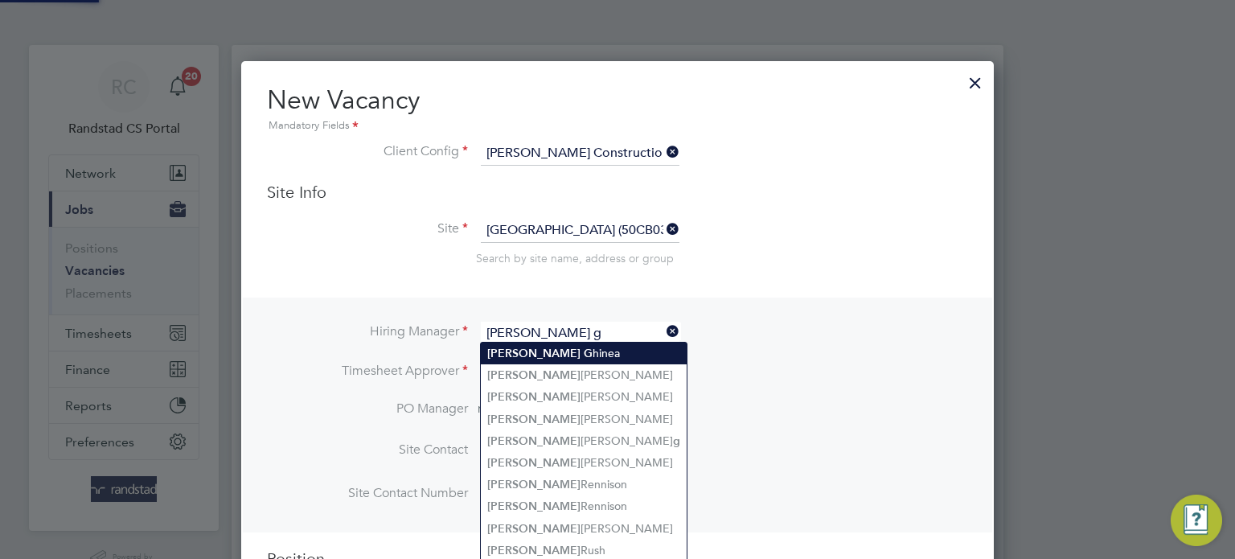
click at [562, 357] on li "[PERSON_NAME]" at bounding box center [584, 353] width 206 height 22
type input "[PERSON_NAME]"
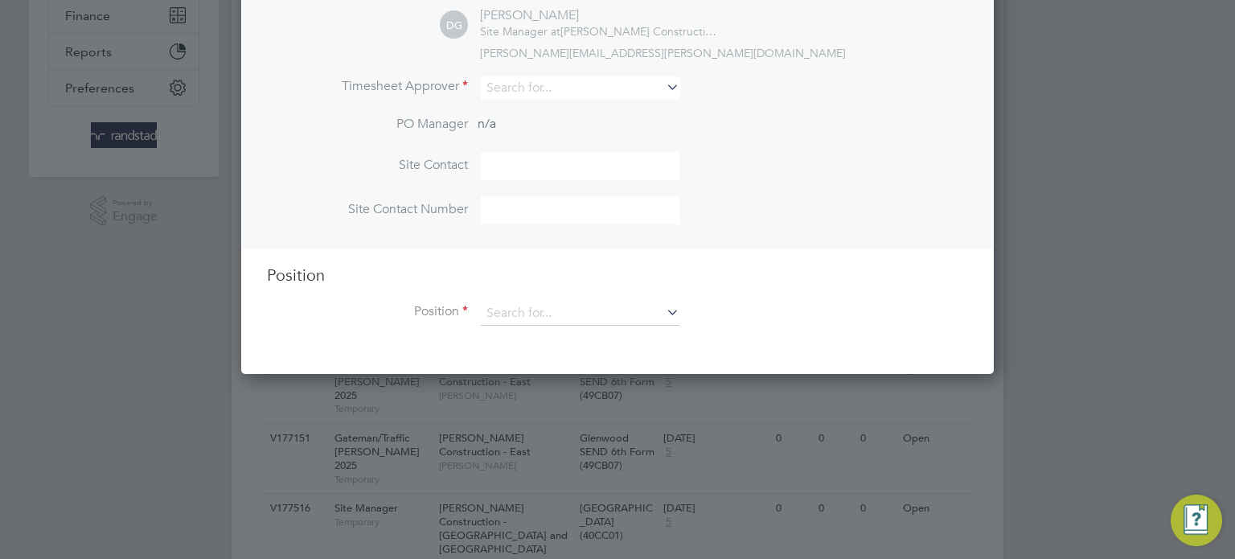
scroll to position [357, 0]
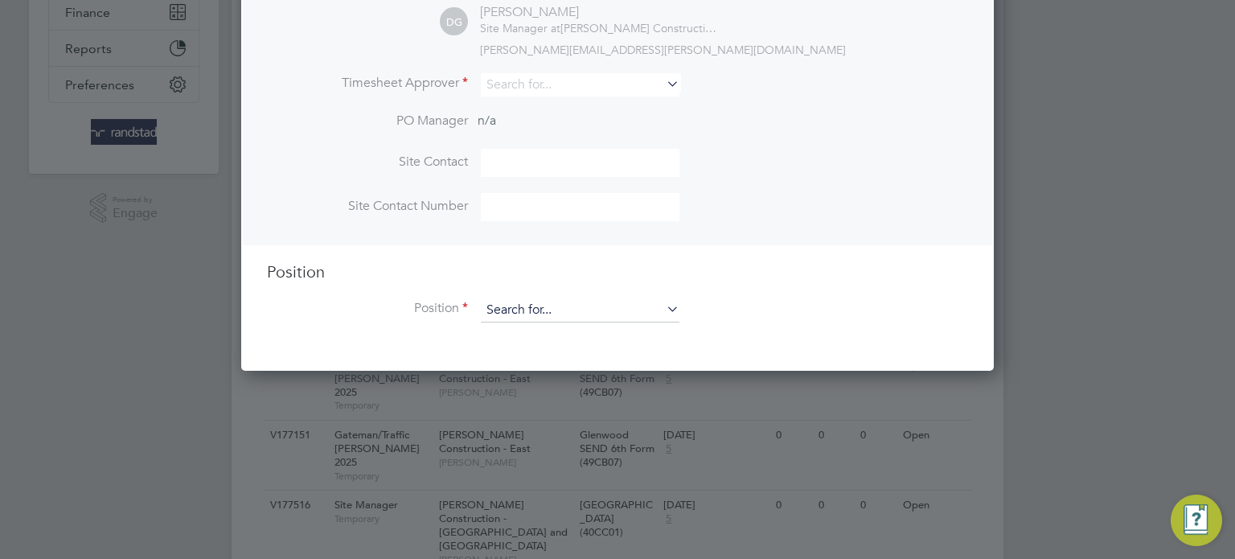
click at [520, 309] on input at bounding box center [580, 310] width 199 height 24
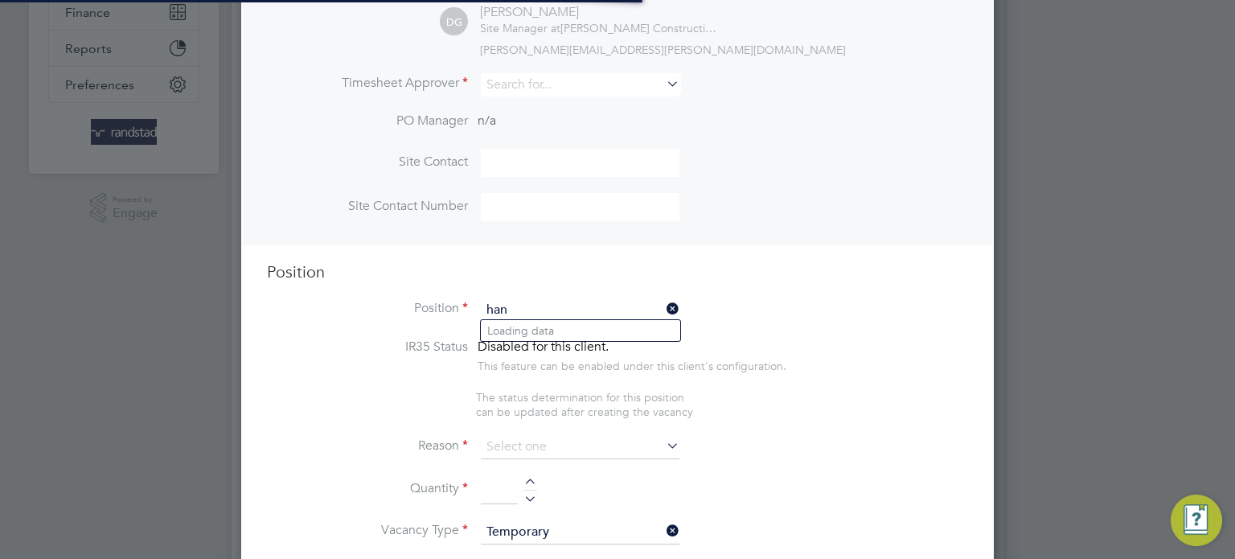
scroll to position [2196, 753]
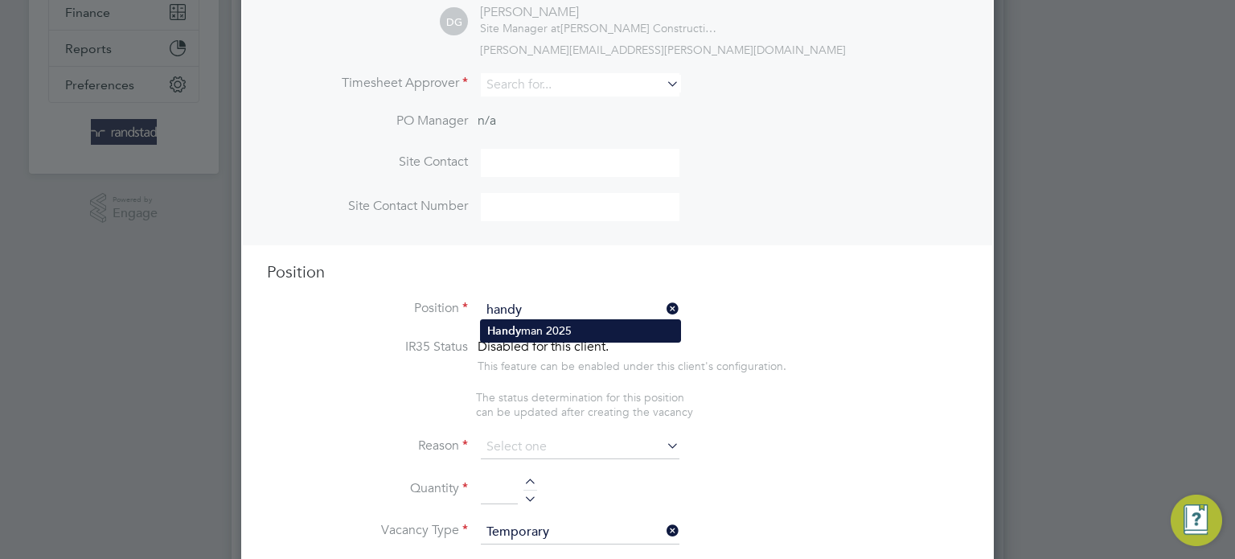
click at [526, 330] on li "Handy man 2025" at bounding box center [580, 331] width 199 height 22
type input "Handyman 2025"
type textarea "Should be able to carry out minor works that range from replacing light bulbs a…"
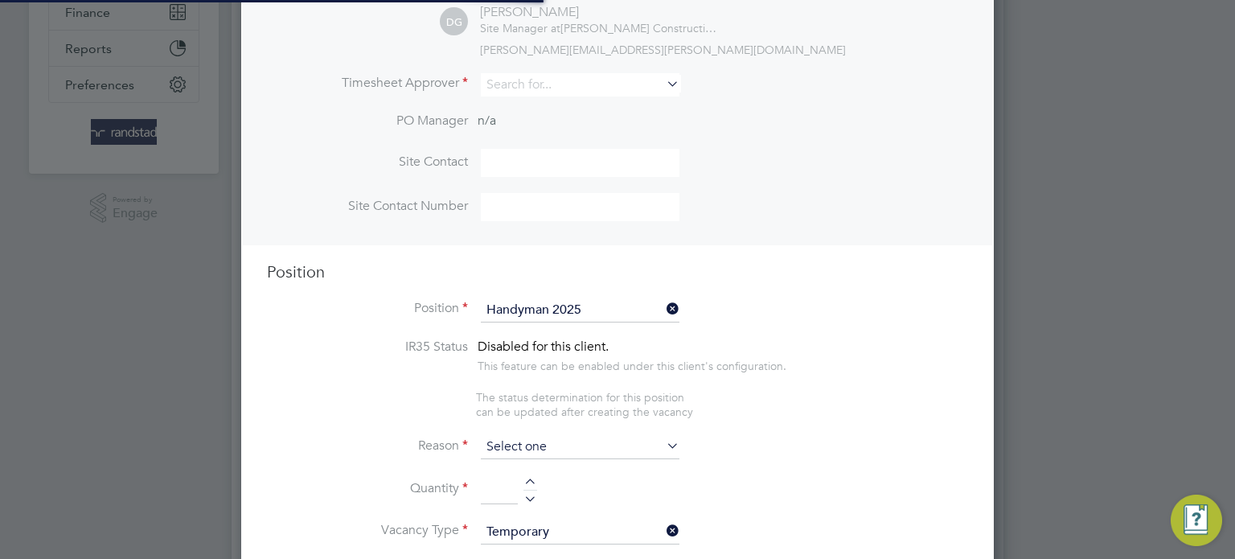
scroll to position [47, 84]
click at [536, 449] on input at bounding box center [580, 447] width 199 height 24
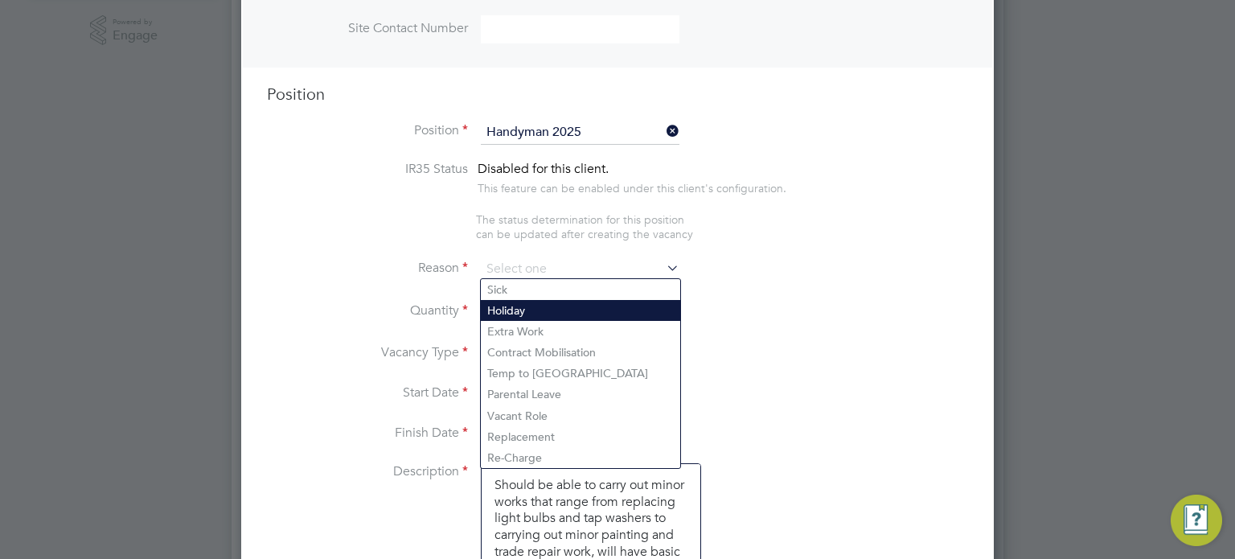
scroll to position [535, 0]
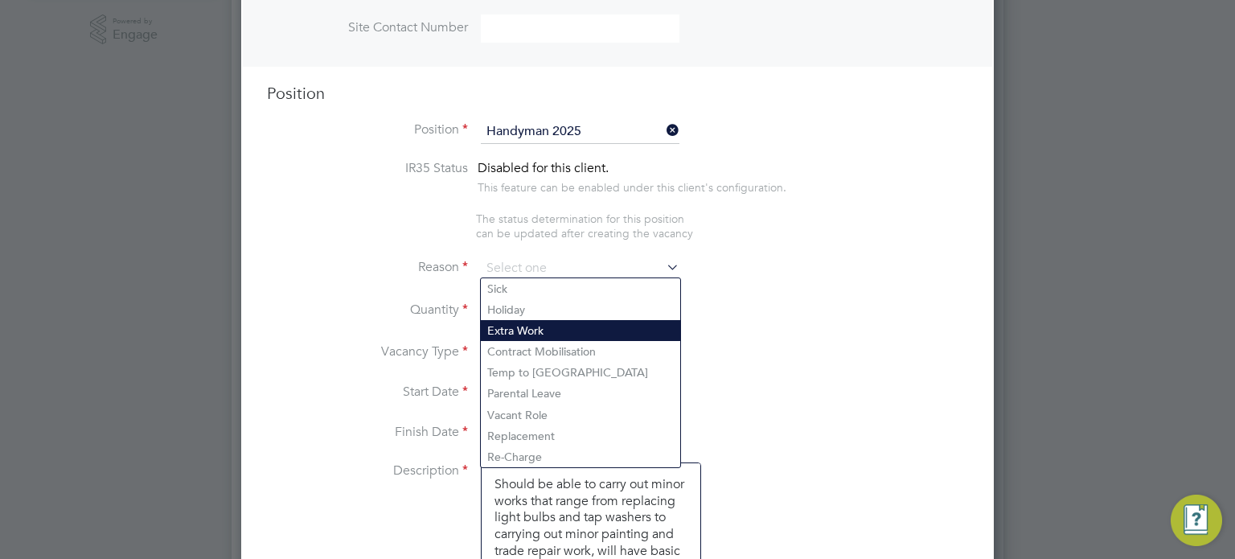
click at [538, 322] on li "Extra Work" at bounding box center [580, 330] width 199 height 21
type input "Extra Work"
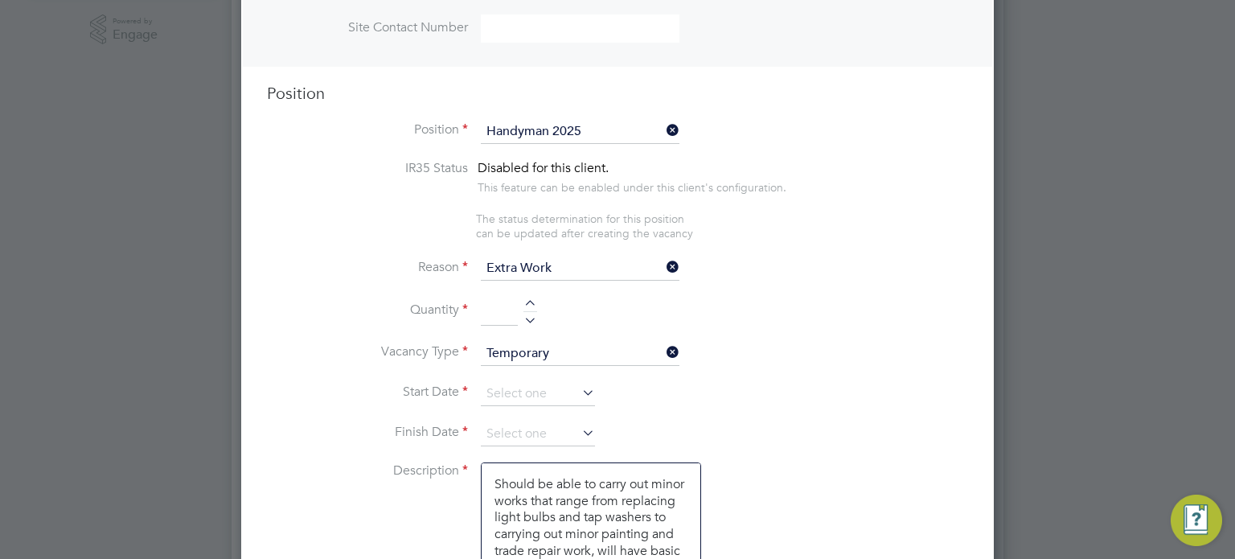
click at [530, 320] on li "Quantity" at bounding box center [617, 319] width 701 height 45
click at [529, 318] on div at bounding box center [530, 317] width 14 height 11
type input "1"
click at [516, 395] on input at bounding box center [538, 394] width 114 height 24
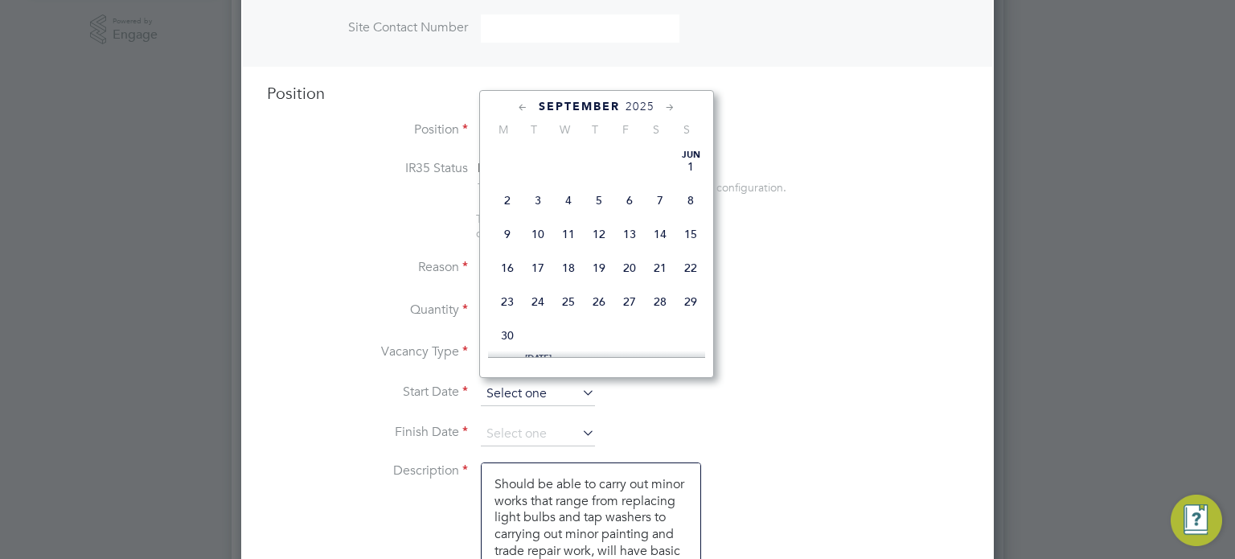
scroll to position [607, 0]
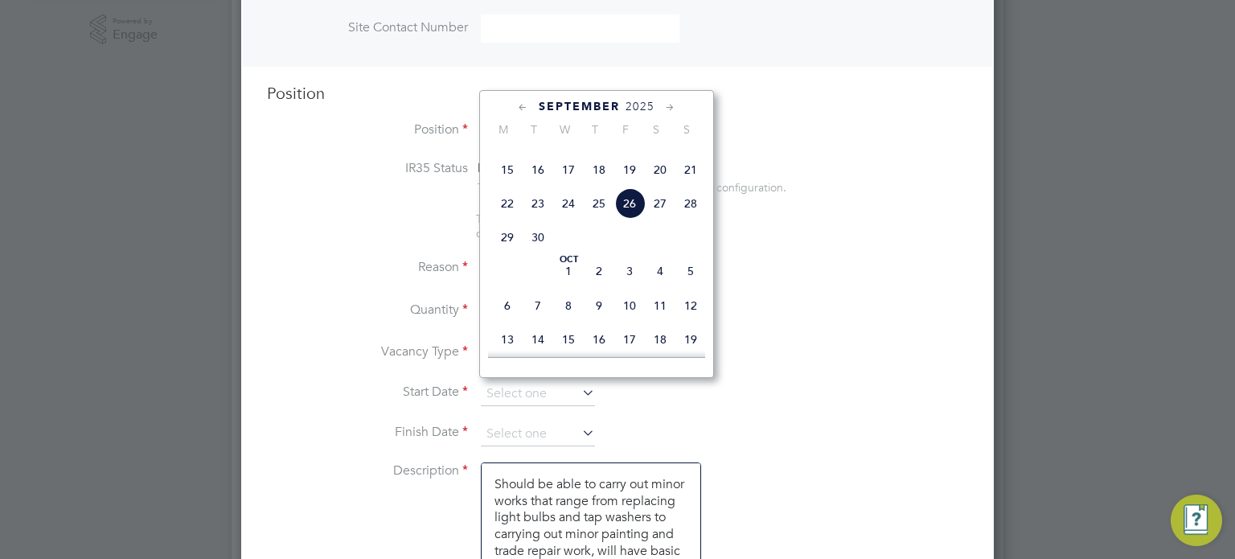
click at [509, 252] on span "29" at bounding box center [507, 237] width 31 height 31
type input "[DATE]"
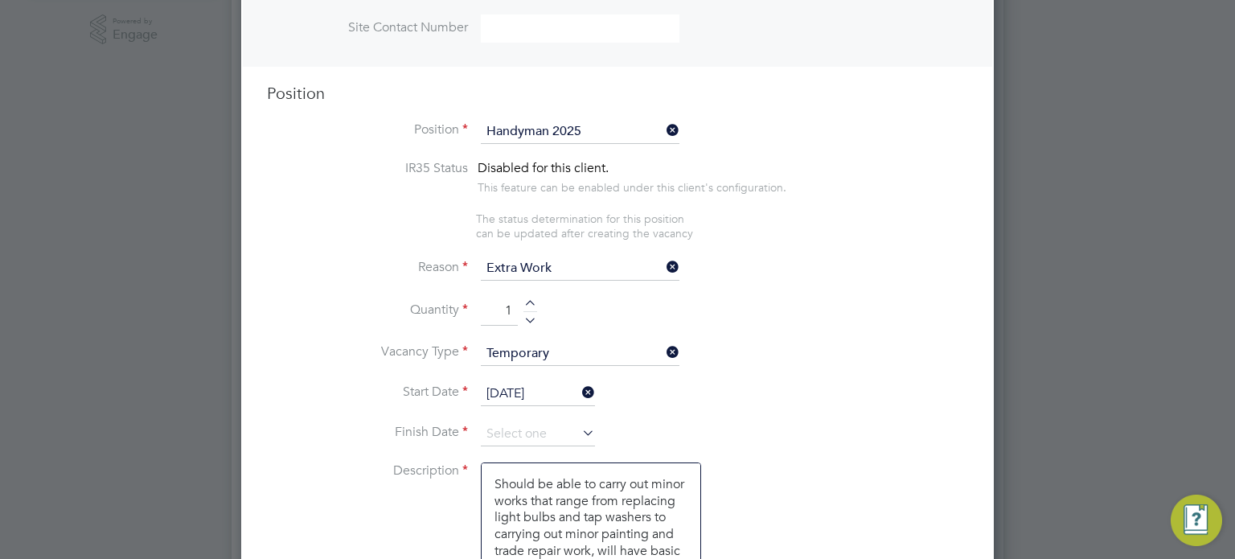
click at [515, 453] on li "Finish Date" at bounding box center [617, 442] width 701 height 40
click at [528, 426] on input at bounding box center [538, 434] width 114 height 24
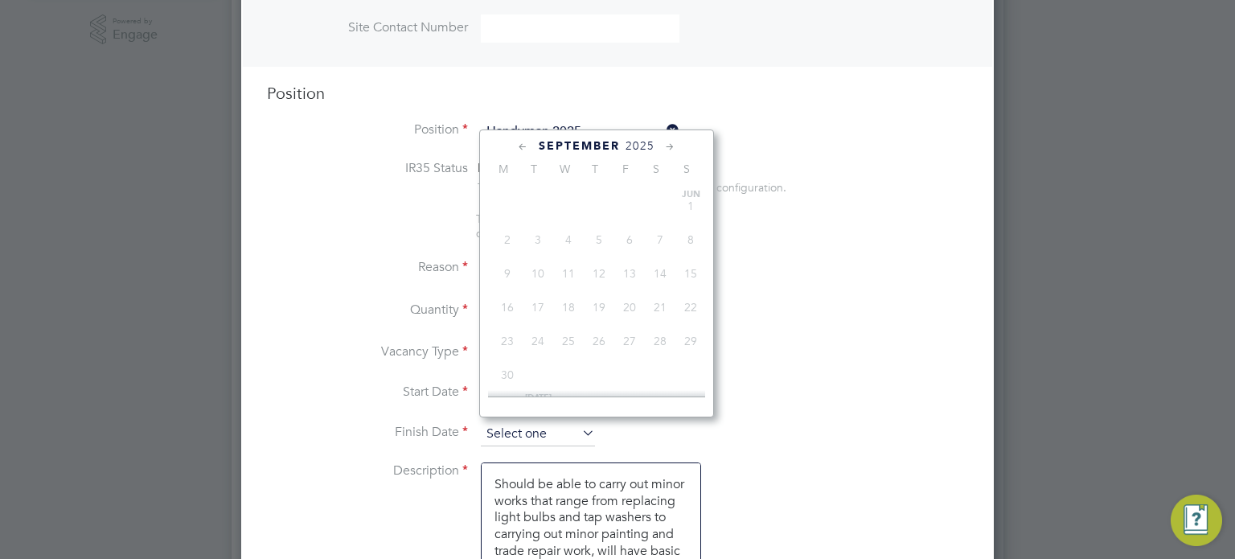
scroll to position [642, 0]
click at [628, 325] on span "10" at bounding box center [629, 309] width 31 height 31
type input "[DATE]"
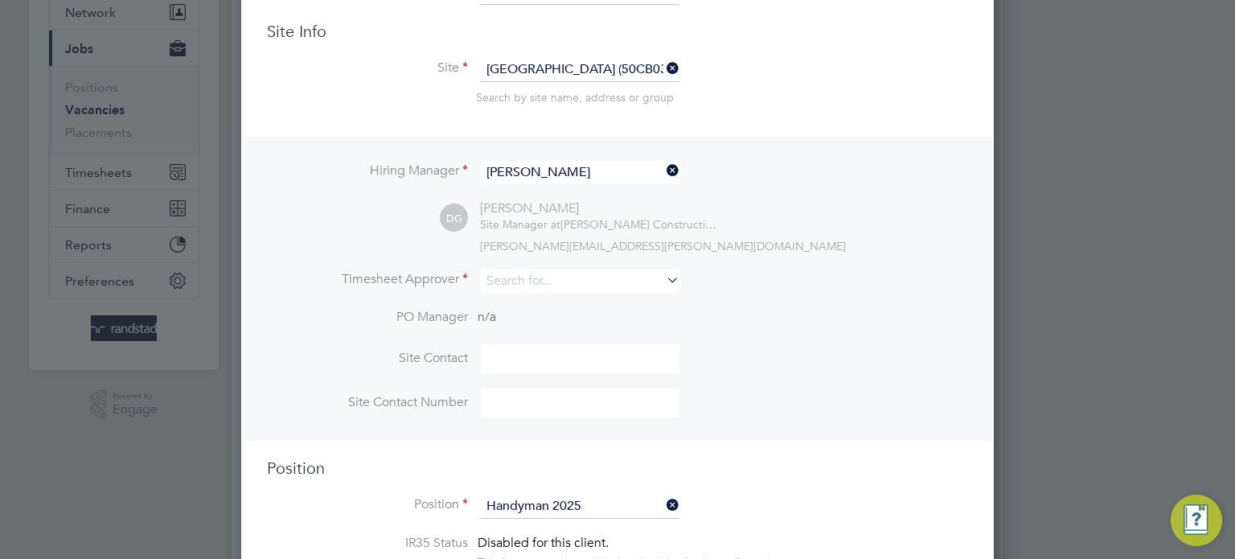
scroll to position [162, 0]
click at [549, 270] on input at bounding box center [580, 279] width 199 height 23
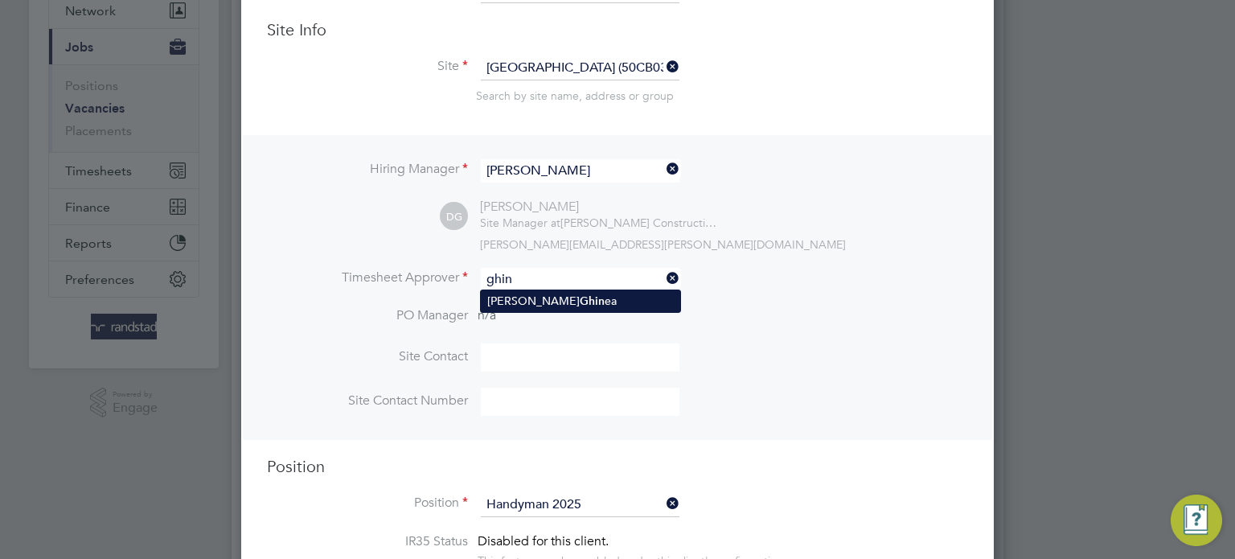
click at [585, 301] on li "Dan Ghin ea" at bounding box center [580, 301] width 199 height 22
type input "Dan Ghinea"
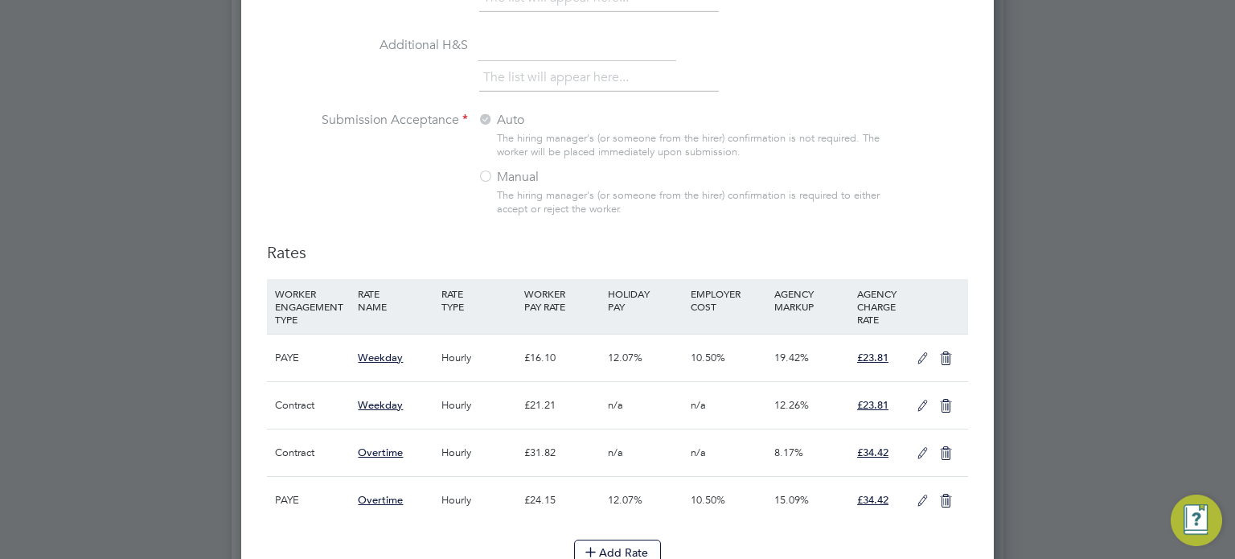
scroll to position [1958, 0]
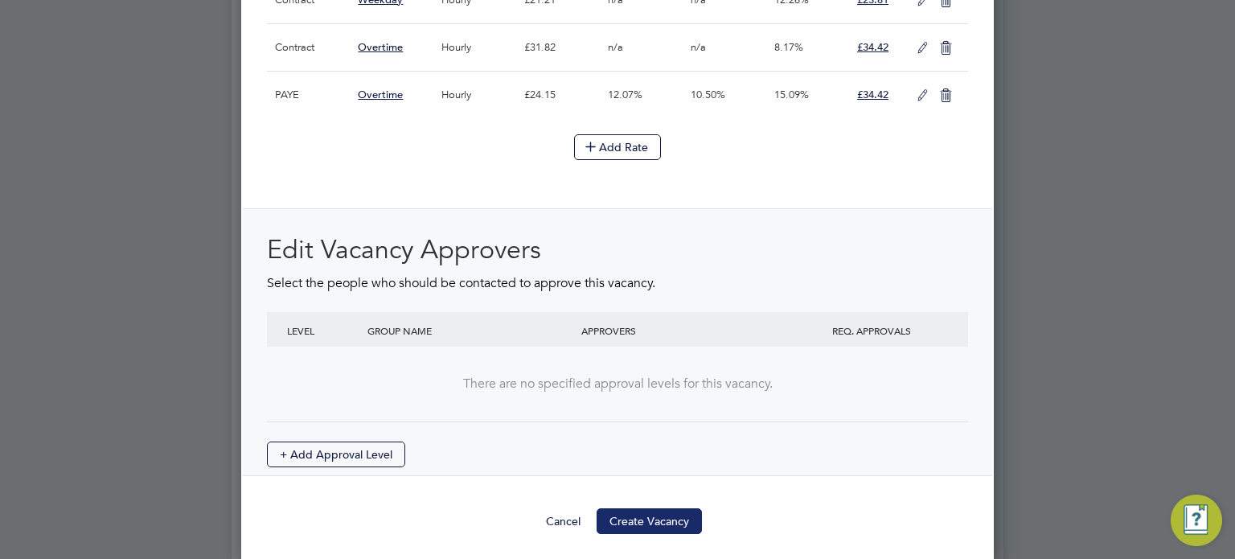
click at [646, 508] on button "Create Vacancy" at bounding box center [649, 521] width 105 height 26
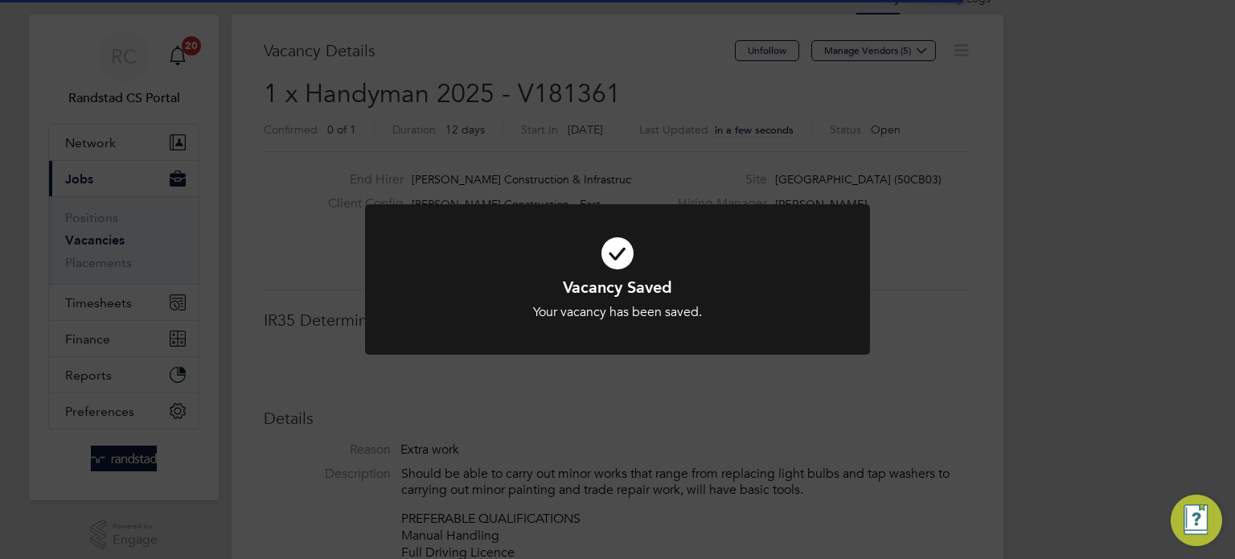
click at [827, 452] on div "Vacancy Saved Your vacancy has been saved. Cancel Okay" at bounding box center [617, 279] width 1235 height 559
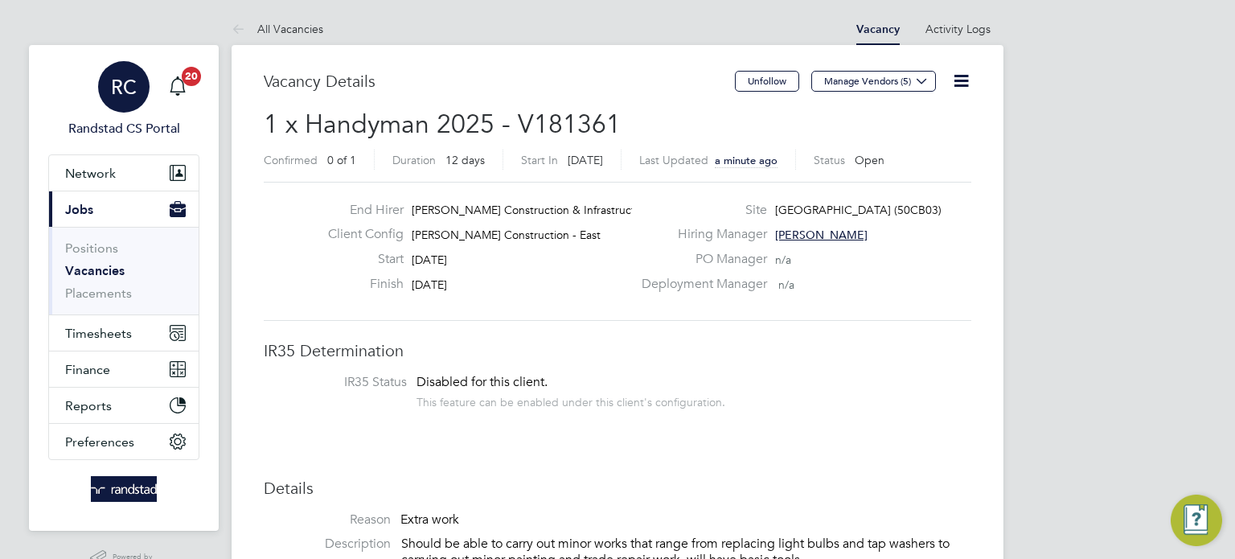
click at [136, 84] on div "RC" at bounding box center [123, 86] width 51 height 51
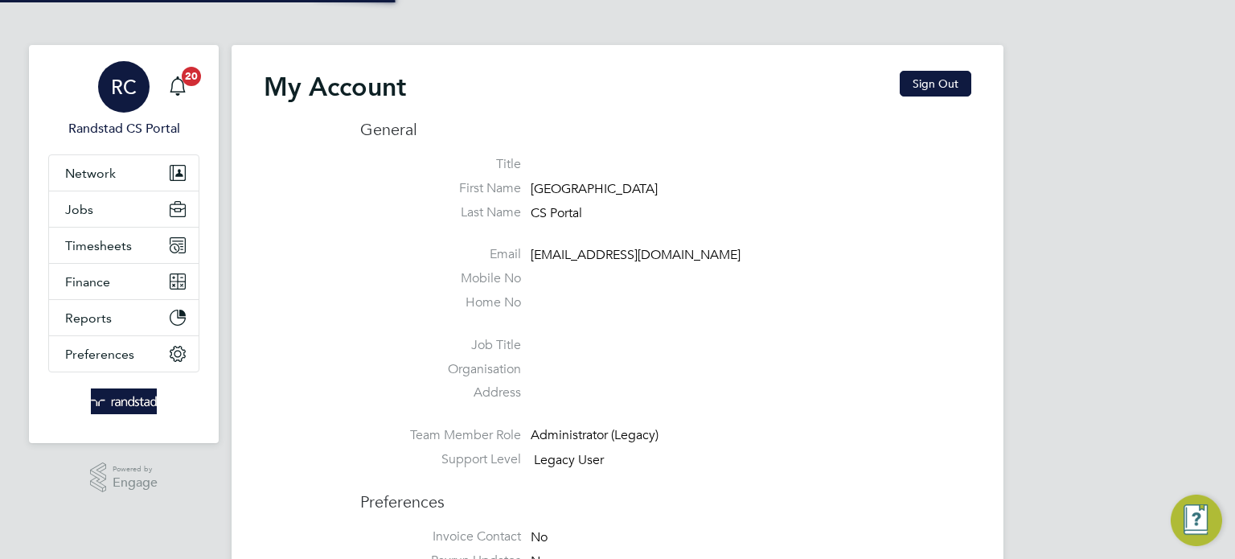
type input "cscportals@randstadcpe.com"
click at [931, 80] on button "Sign Out" at bounding box center [936, 84] width 72 height 26
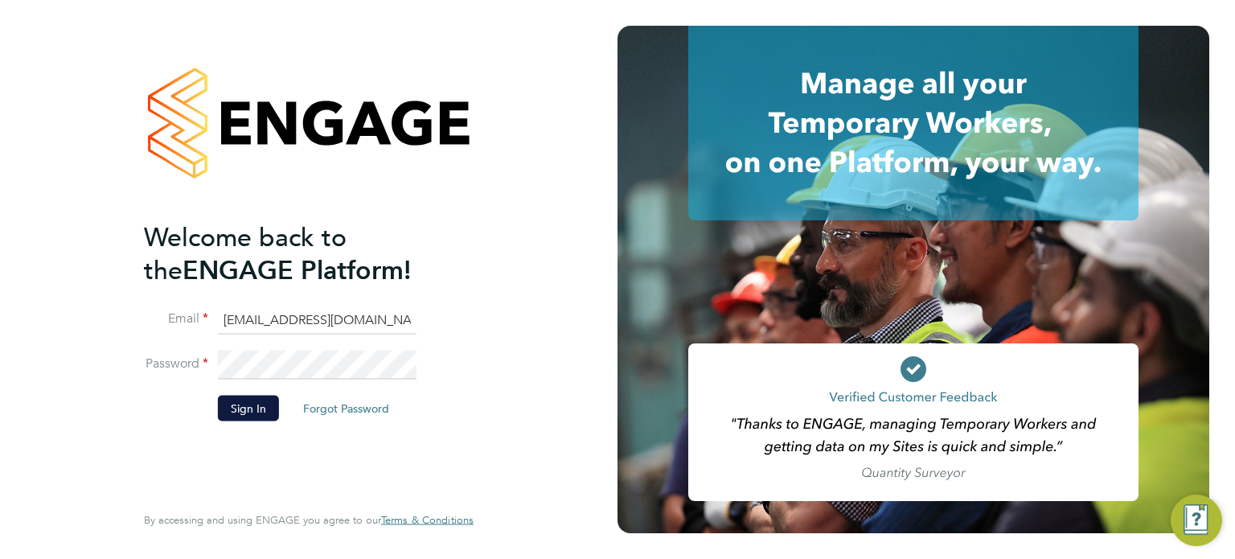
click at [325, 320] on input "cscportals@randstadcpe.com" at bounding box center [317, 319] width 199 height 29
type input "emma.wells@randstad.co.uk"
click at [244, 408] on button "Sign In" at bounding box center [248, 408] width 61 height 26
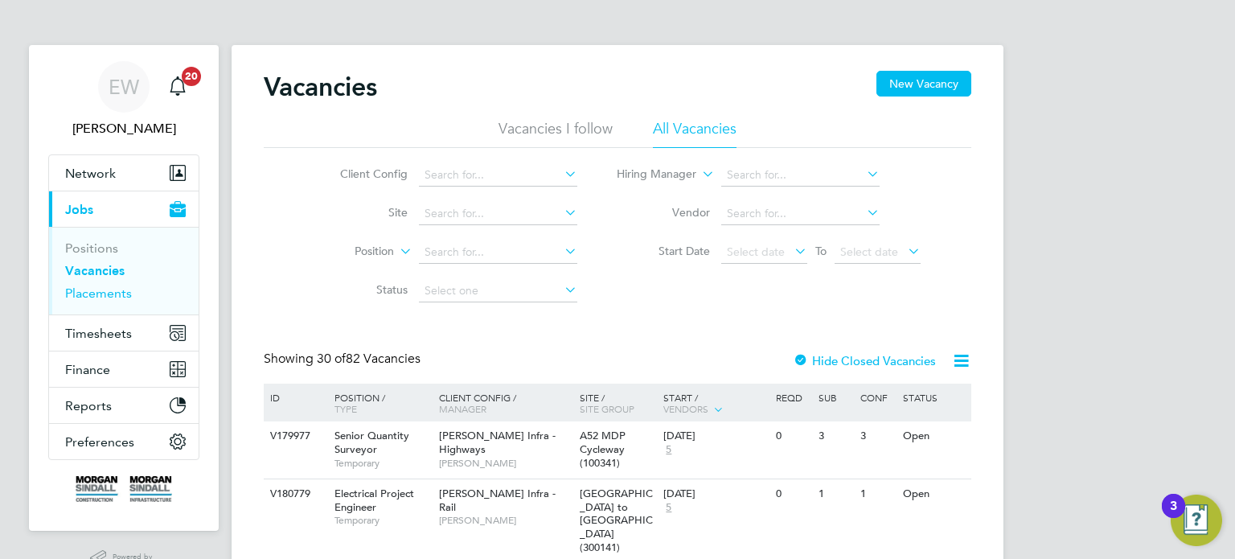
click at [103, 297] on link "Placements" at bounding box center [98, 292] width 67 height 15
